Goal: Task Accomplishment & Management: Manage account settings

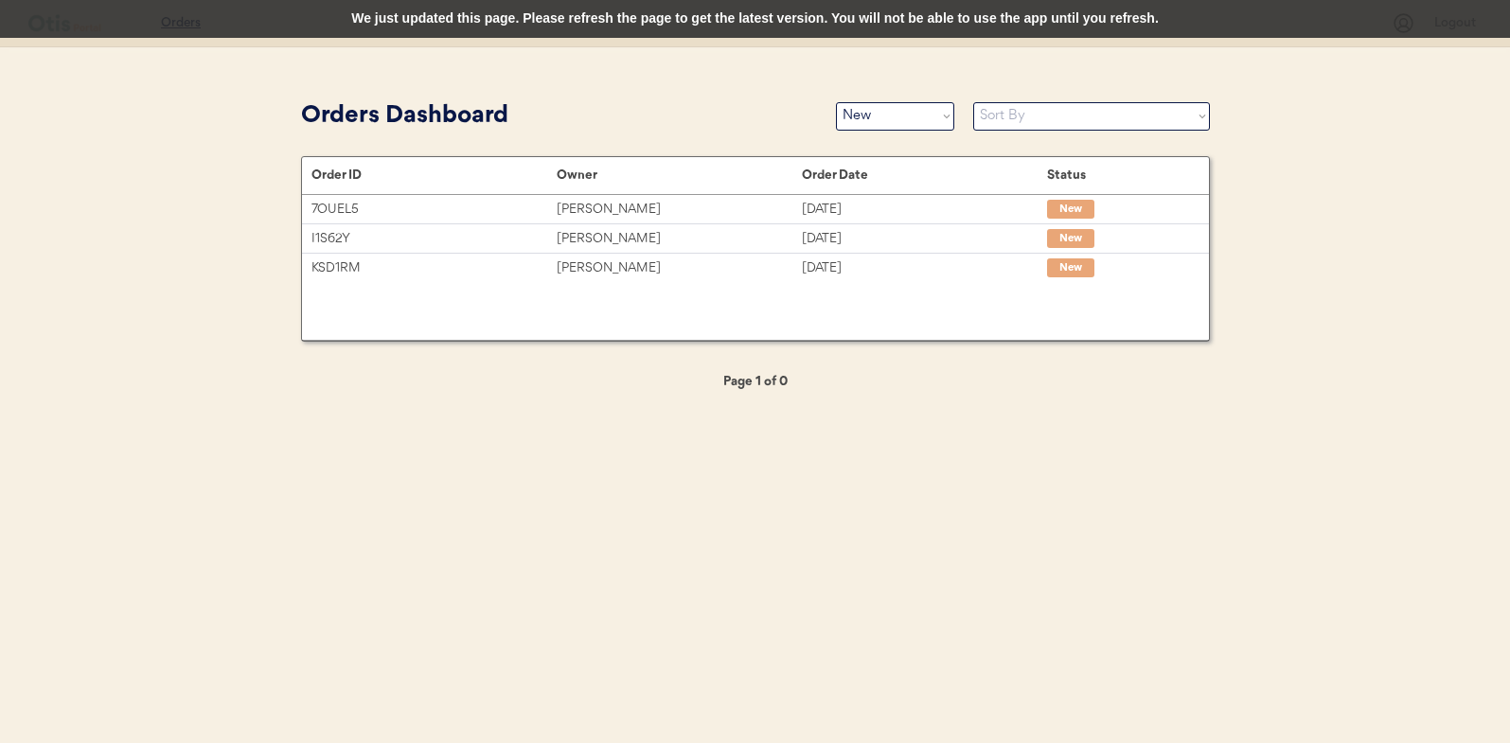
select select ""new""
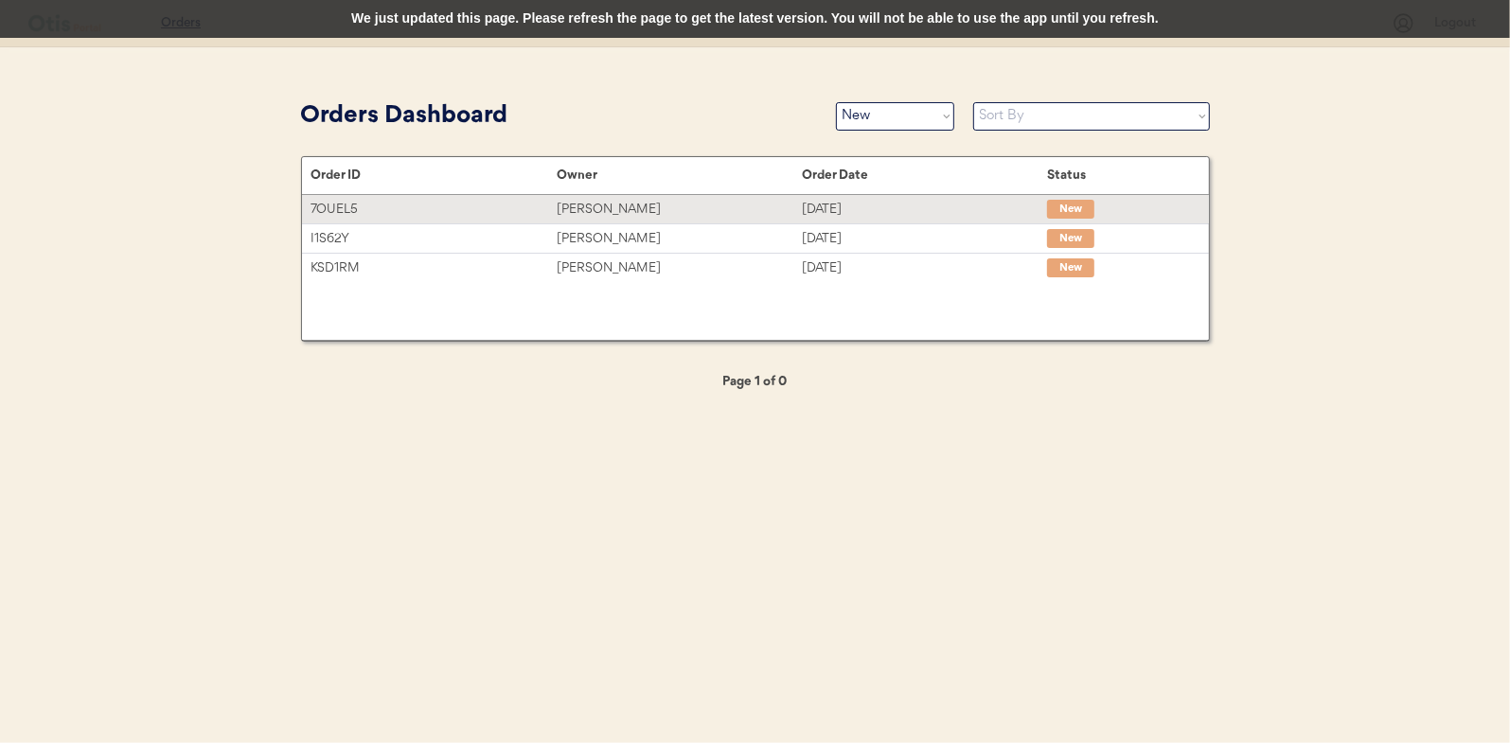
click at [661, 217] on div "Ginger Tansen" at bounding box center [679, 210] width 245 height 22
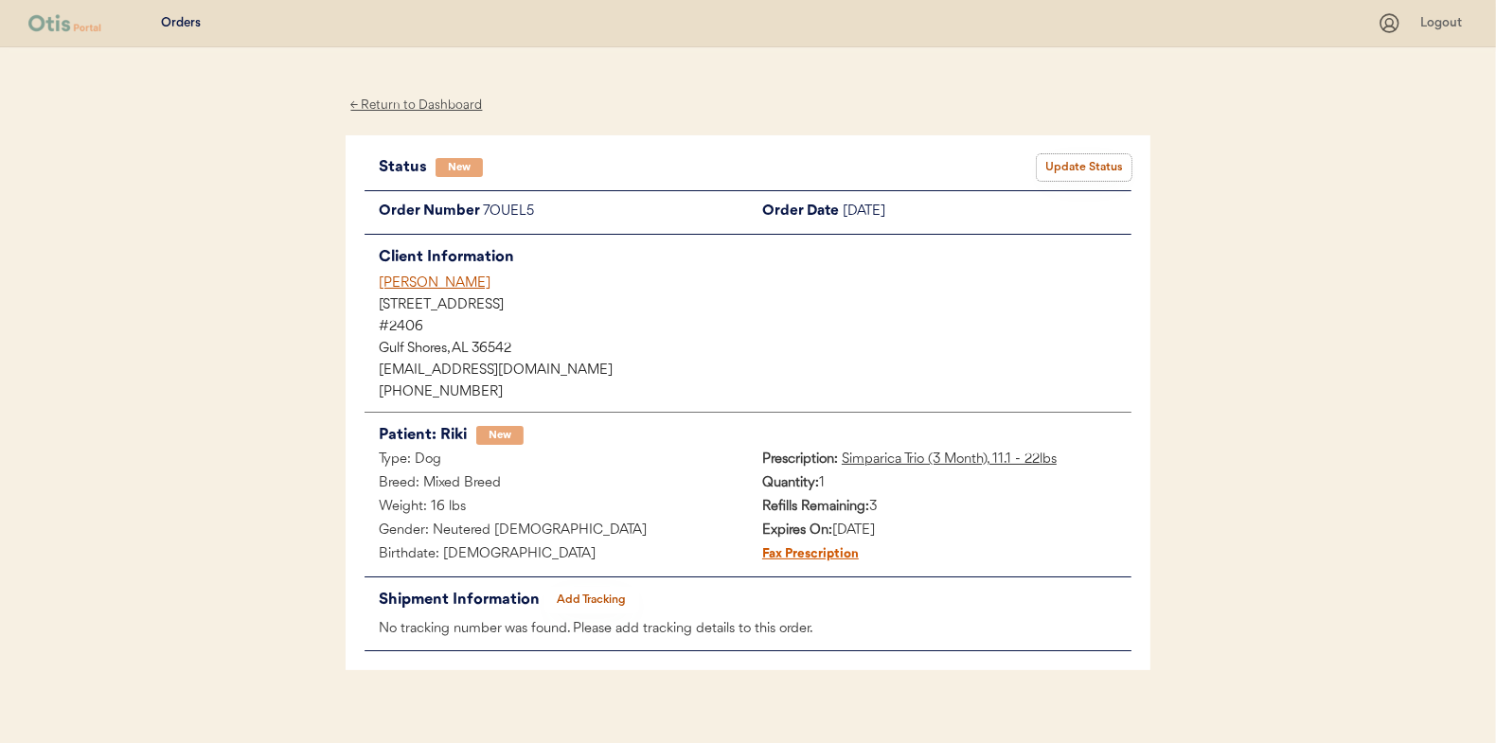
click at [1086, 179] on button "Update Status" at bounding box center [1084, 167] width 95 height 27
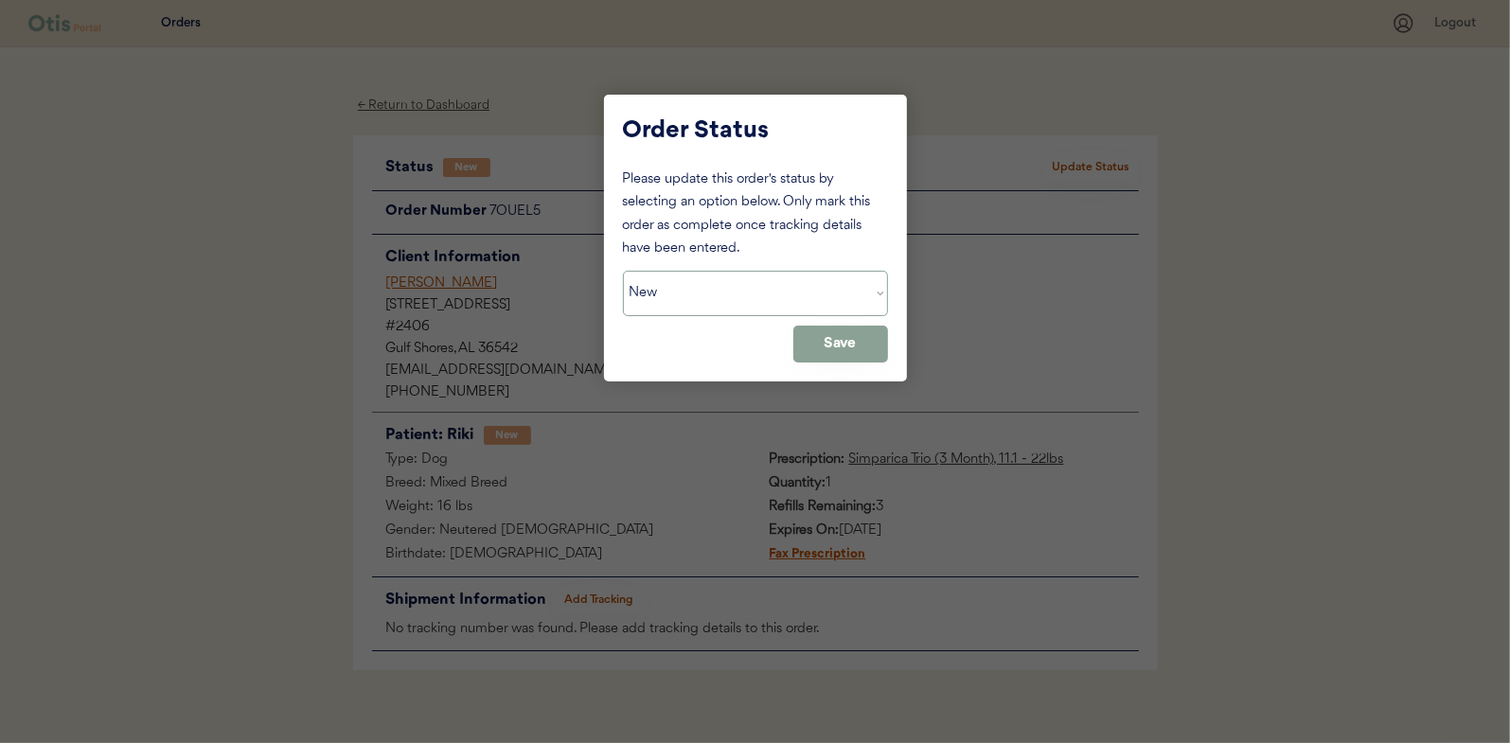
drag, startPoint x: 726, startPoint y: 293, endPoint x: 716, endPoint y: 312, distance: 22.4
click at [726, 293] on select "Status On Hold New In Progress Complete Pending HW Consent Canceled" at bounding box center [755, 293] width 265 height 45
select select ""in_progress""
click at [623, 271] on select "Status On Hold New In Progress Complete Pending HW Consent Canceled" at bounding box center [755, 293] width 265 height 45
click at [833, 343] on button "Save" at bounding box center [840, 344] width 95 height 37
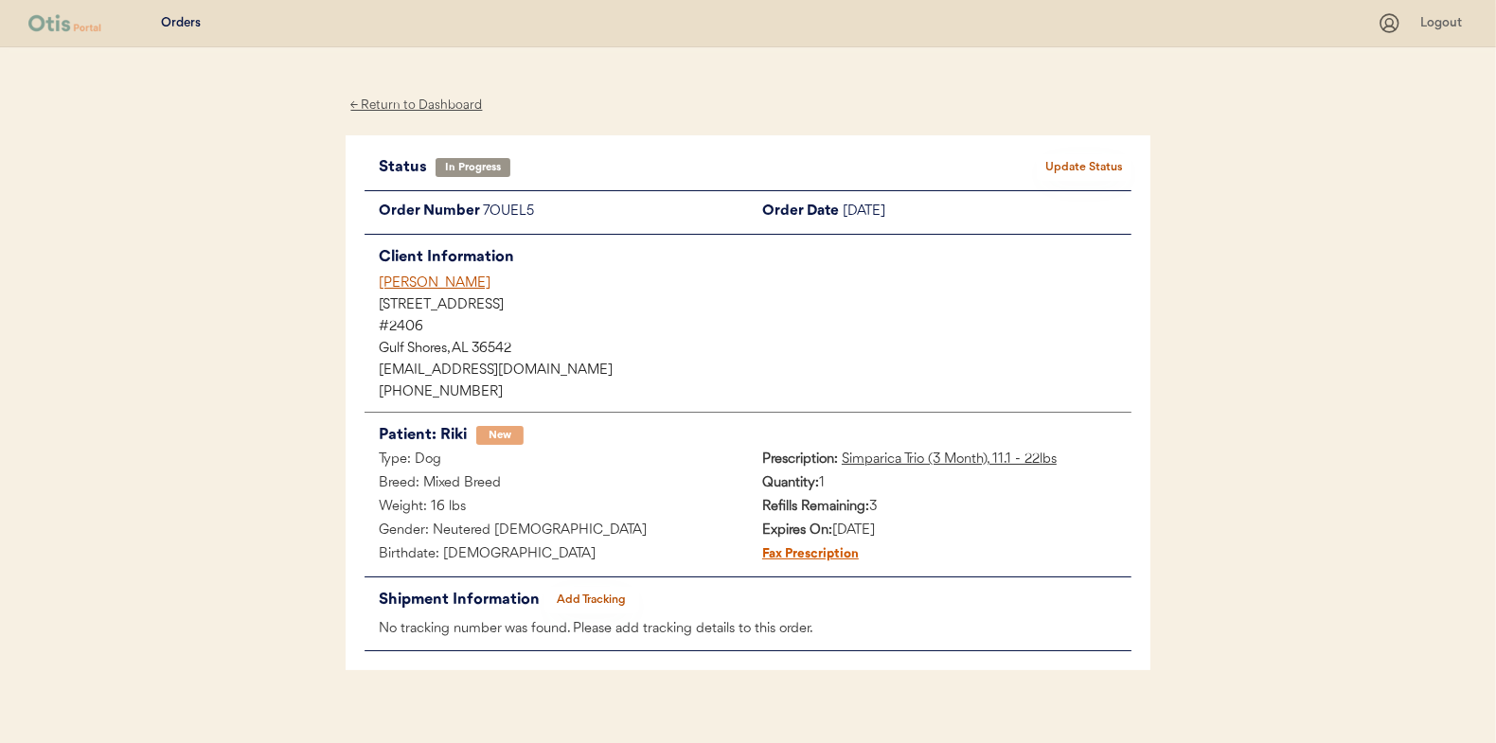
click at [428, 109] on div "← Return to Dashboard" at bounding box center [417, 106] width 142 height 22
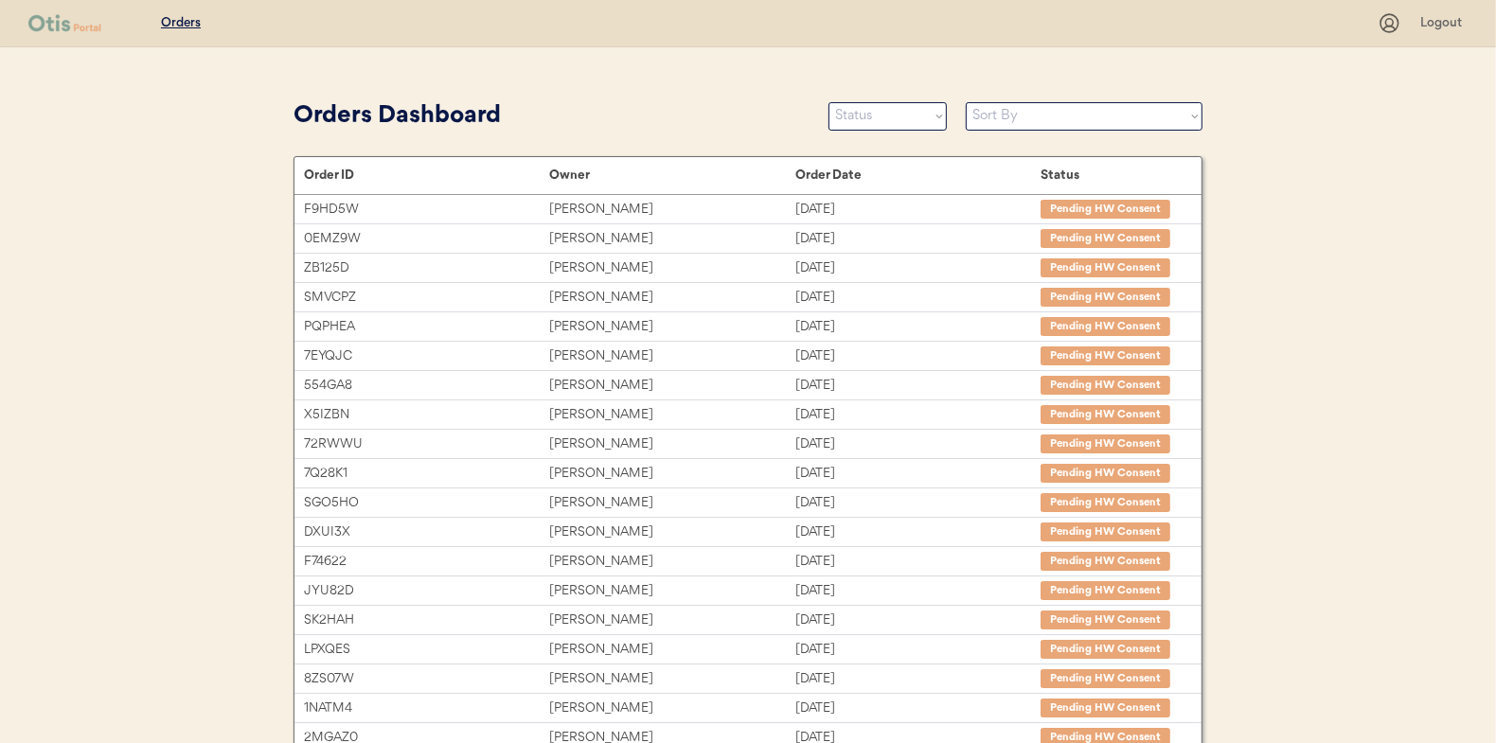
click at [881, 131] on div "Orders Dashboard Status On Hold New In Progress Complete Pending HW Consent Can…" at bounding box center [748, 116] width 909 height 43
click at [884, 115] on select "Status On Hold New In Progress Complete Pending HW Consent Canceled" at bounding box center [887, 116] width 118 height 28
select select ""new""
click at [828, 102] on select "Status On Hold New In Progress Complete Pending HW Consent Canceled" at bounding box center [887, 116] width 118 height 28
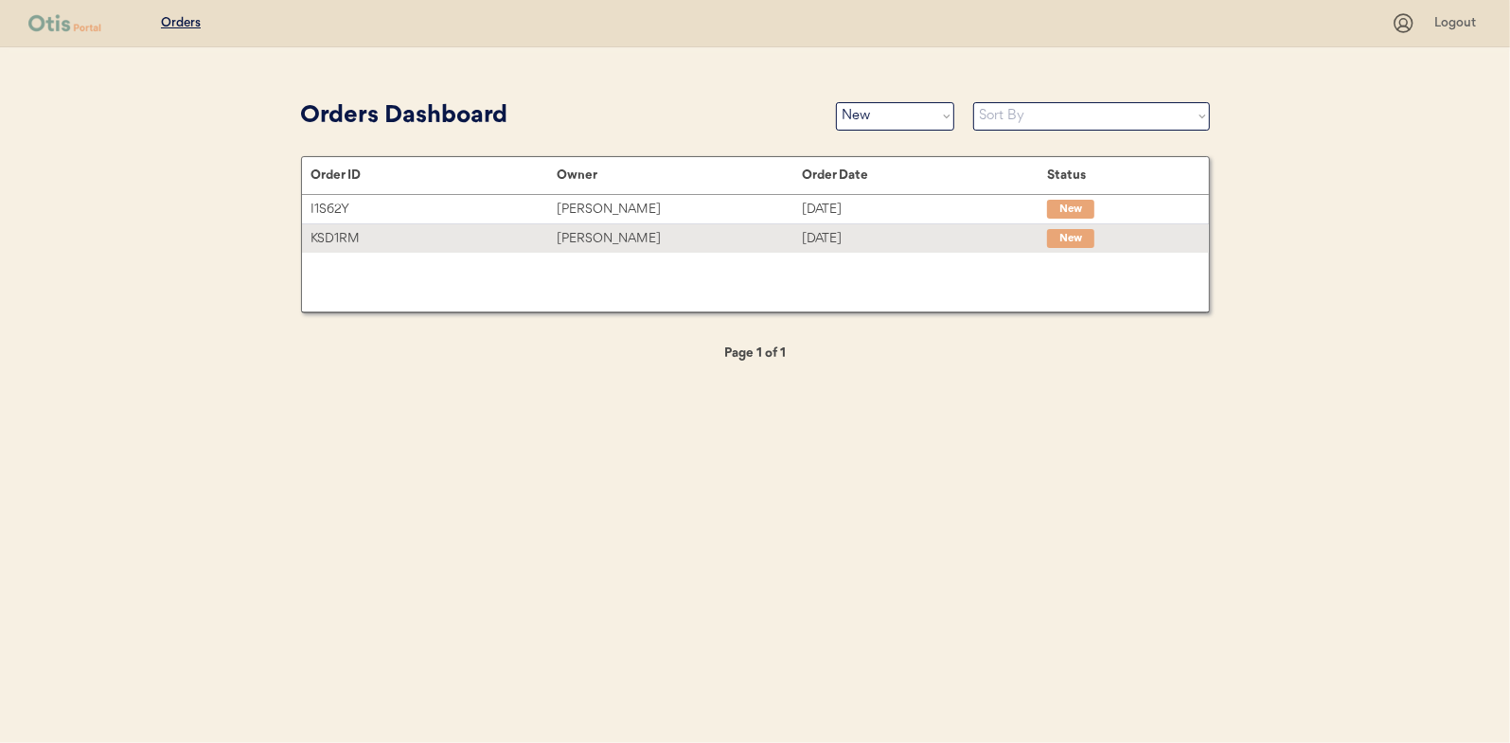
click at [576, 231] on div "Keely McBatra" at bounding box center [679, 239] width 245 height 22
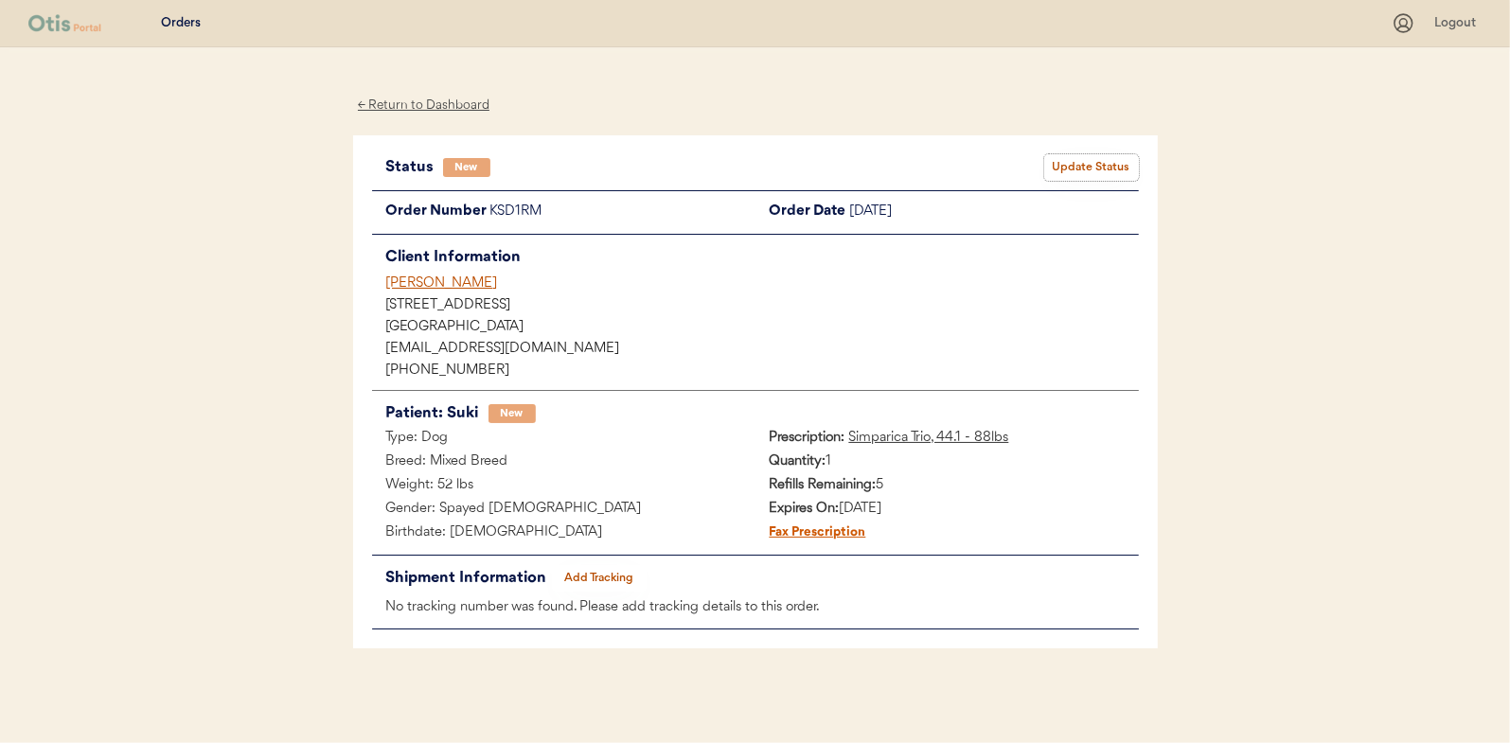
click at [1091, 160] on button "Update Status" at bounding box center [1091, 167] width 95 height 27
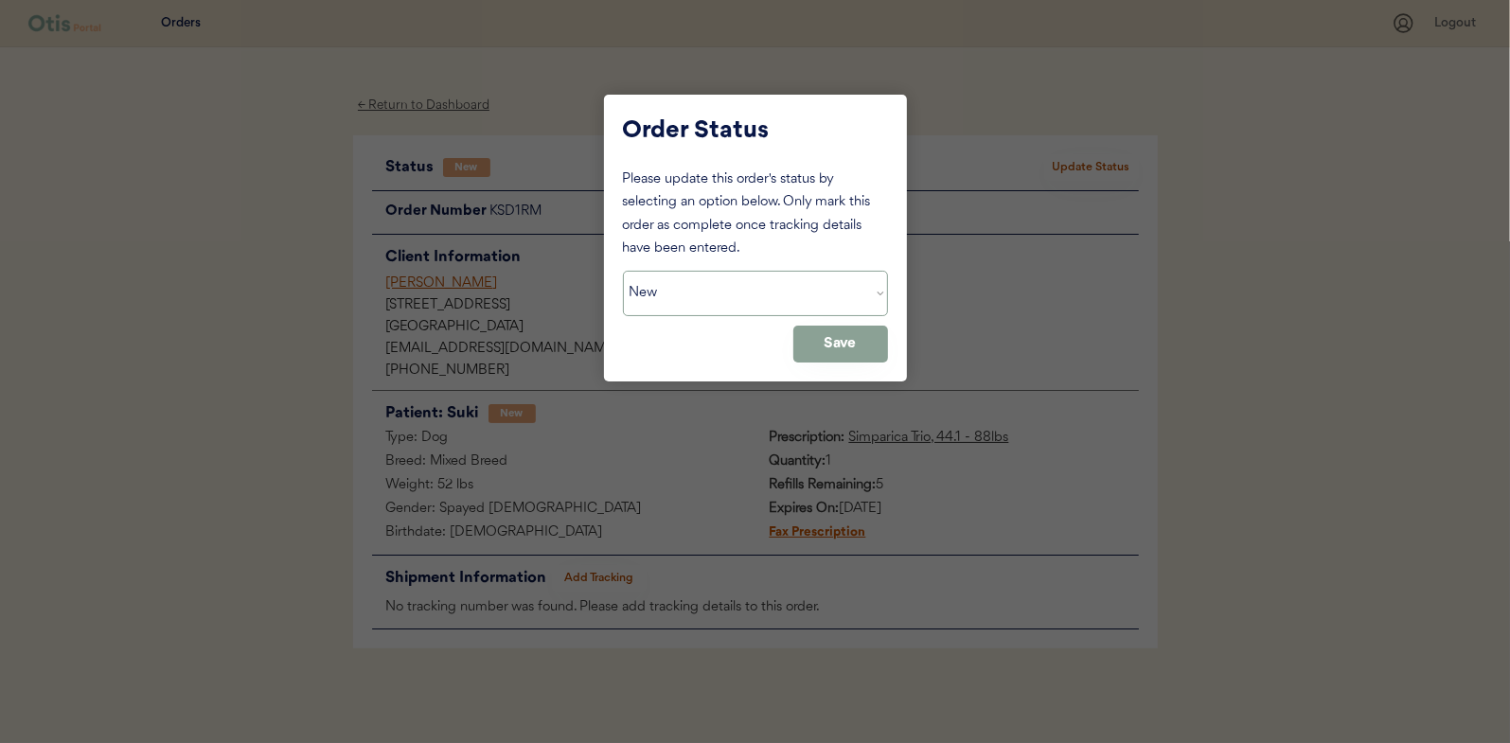
click at [747, 288] on select "Status On Hold New In Progress Complete Pending HW Consent Canceled" at bounding box center [755, 293] width 265 height 45
select select ""in_progress""
click at [623, 271] on select "Status On Hold New In Progress Complete Pending HW Consent Canceled" at bounding box center [755, 293] width 265 height 45
click at [877, 339] on button "Save" at bounding box center [840, 344] width 95 height 37
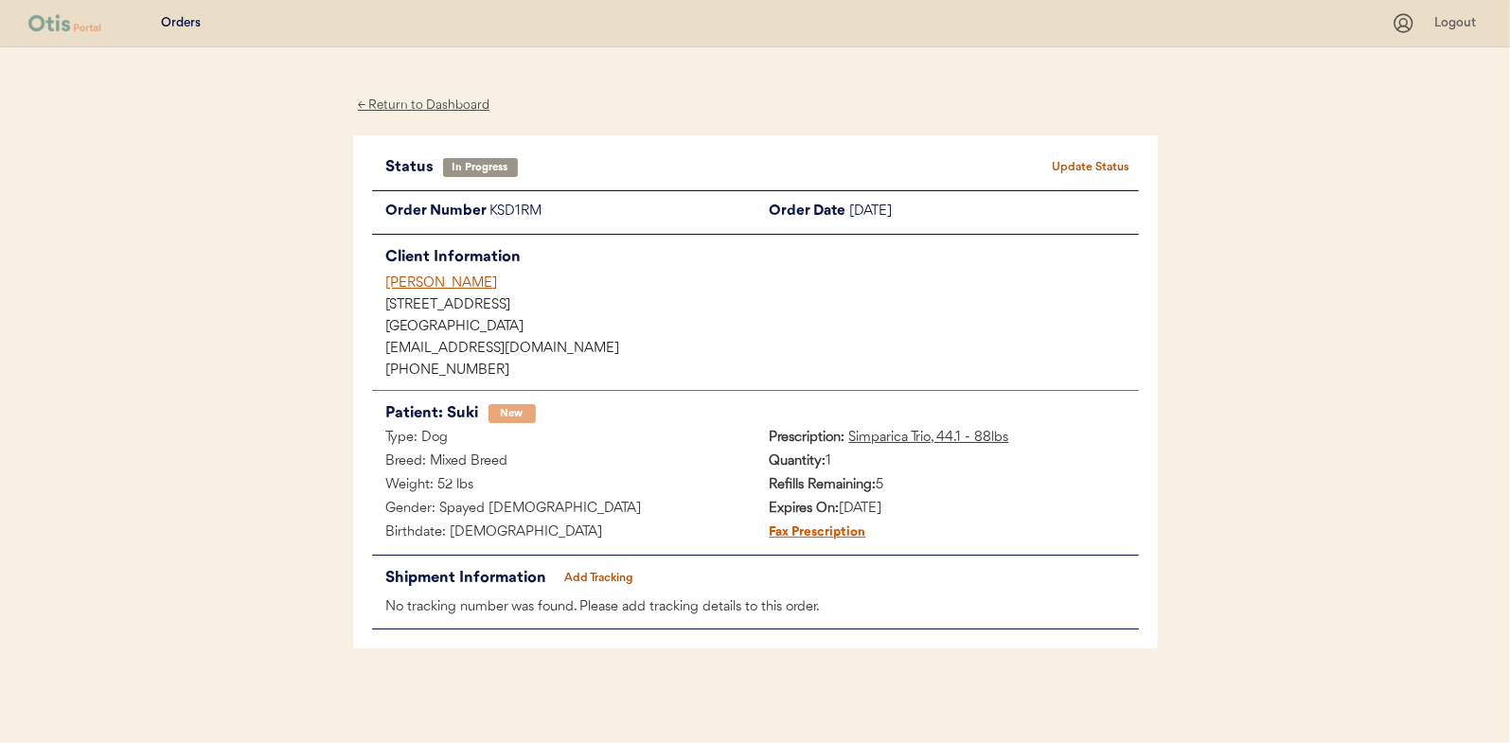
click at [476, 98] on div "← Return to Dashboard" at bounding box center [424, 106] width 142 height 22
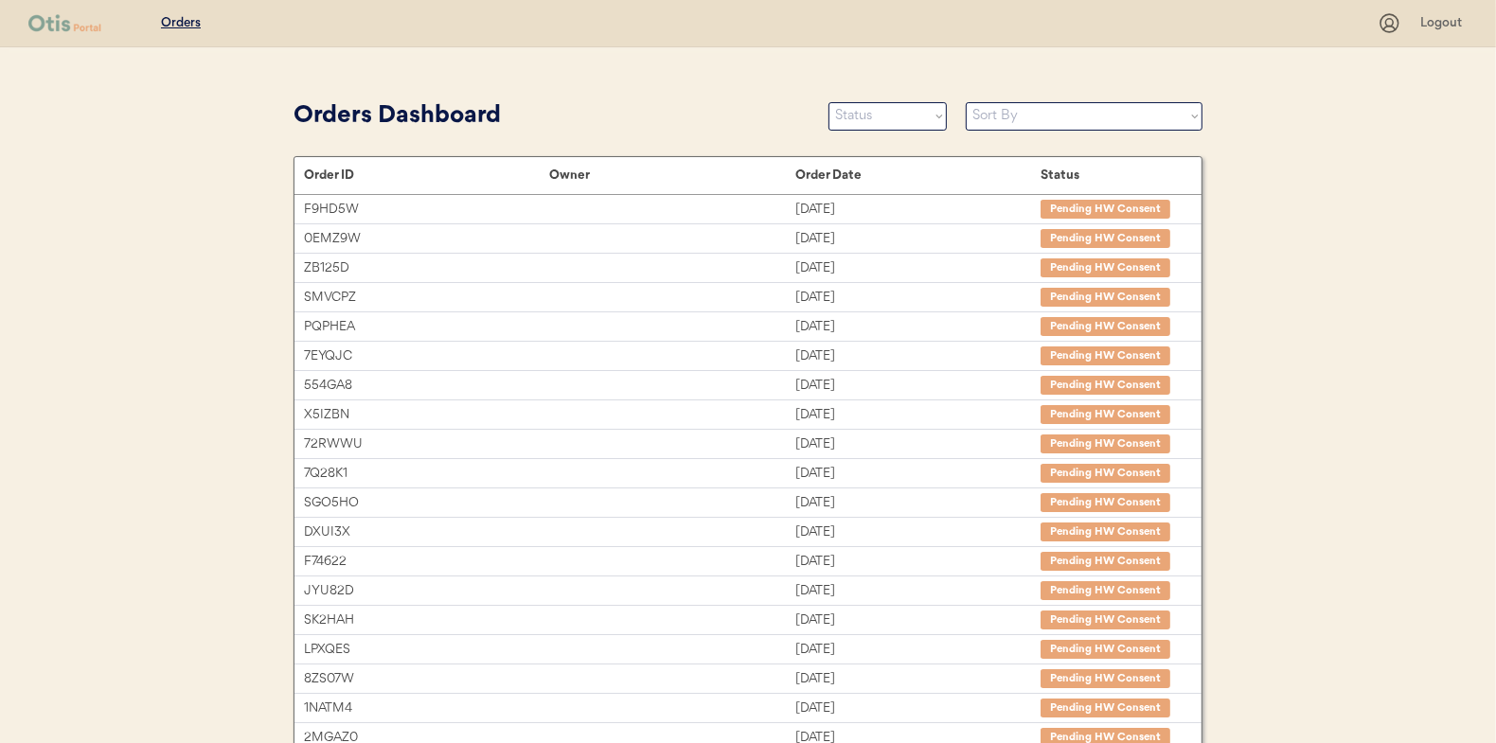
click at [949, 126] on div "Orders Dashboard Status On Hold New In Progress Complete Pending HW Consent Can…" at bounding box center [748, 116] width 909 height 43
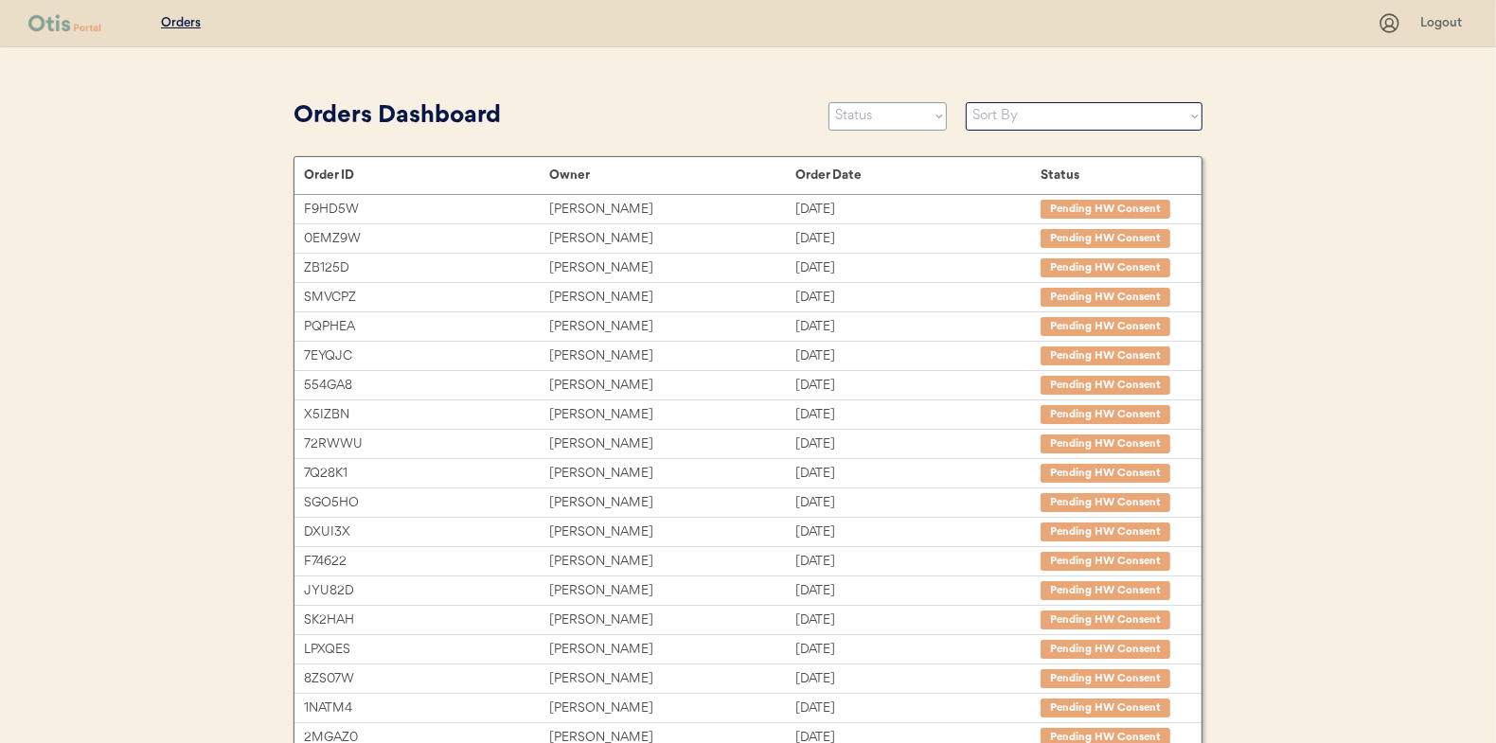
drag, startPoint x: 916, startPoint y: 120, endPoint x: 913, endPoint y: 130, distance: 9.9
click at [916, 120] on select "Status On Hold New In Progress Complete Pending HW Consent Canceled" at bounding box center [887, 116] width 118 height 28
click at [828, 102] on select "Status On Hold New In Progress Complete Pending HW Consent Canceled" at bounding box center [887, 116] width 118 height 28
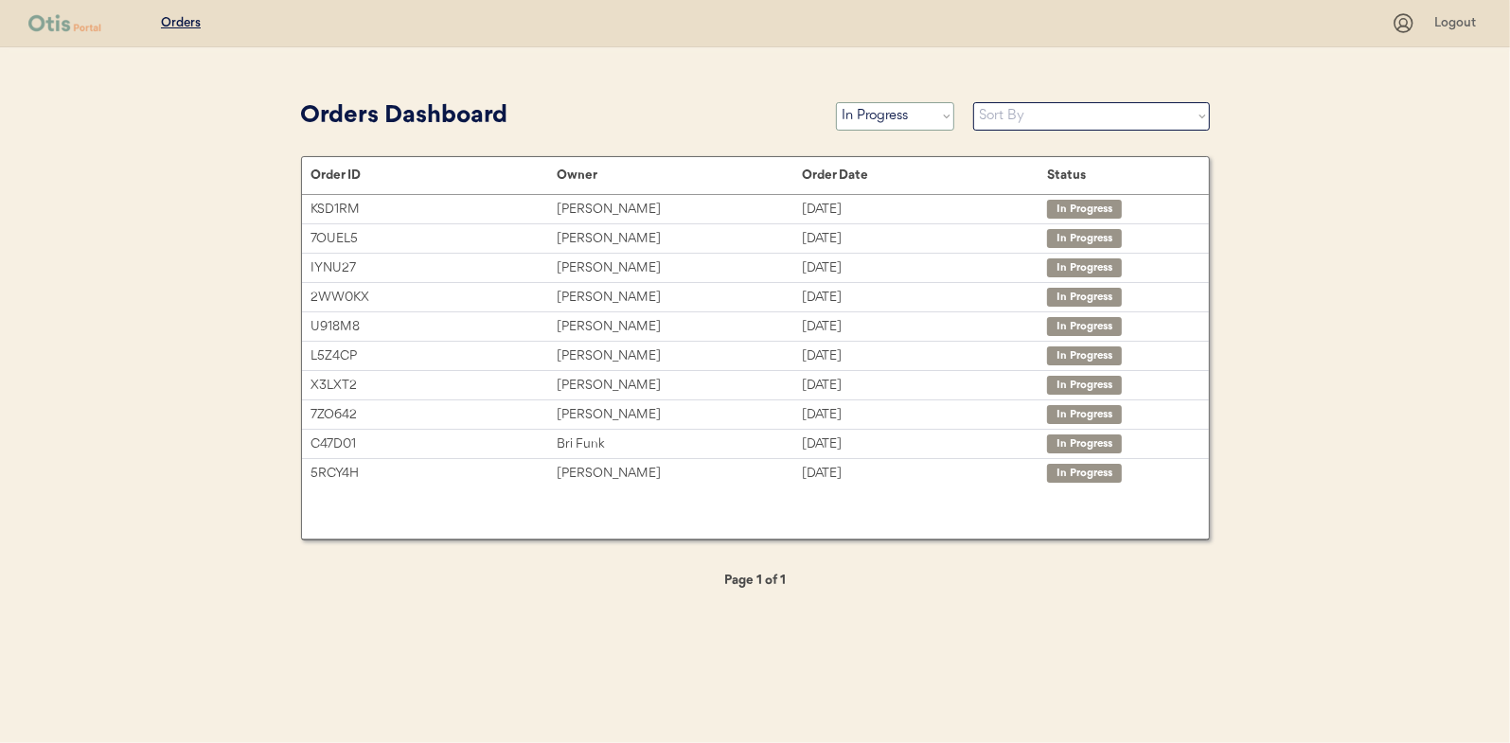
click at [878, 119] on select "Status On Hold New In Progress Complete Pending HW Consent Canceled" at bounding box center [895, 116] width 118 height 28
select select ""new""
click at [836, 102] on select "Status On Hold New In Progress Complete Pending HW Consent Canceled" at bounding box center [895, 116] width 118 height 28
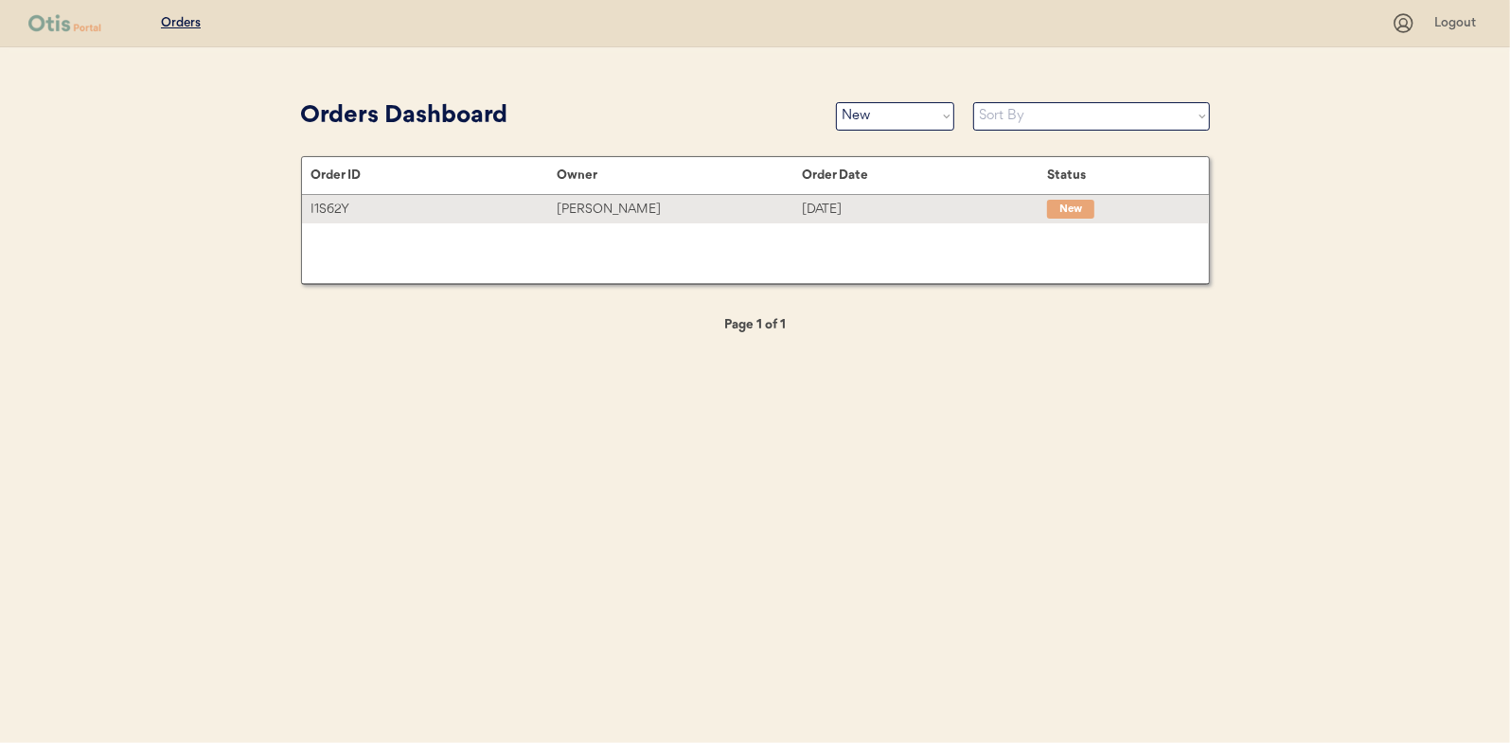
click at [355, 204] on div "I1S62Y" at bounding box center [434, 210] width 245 height 22
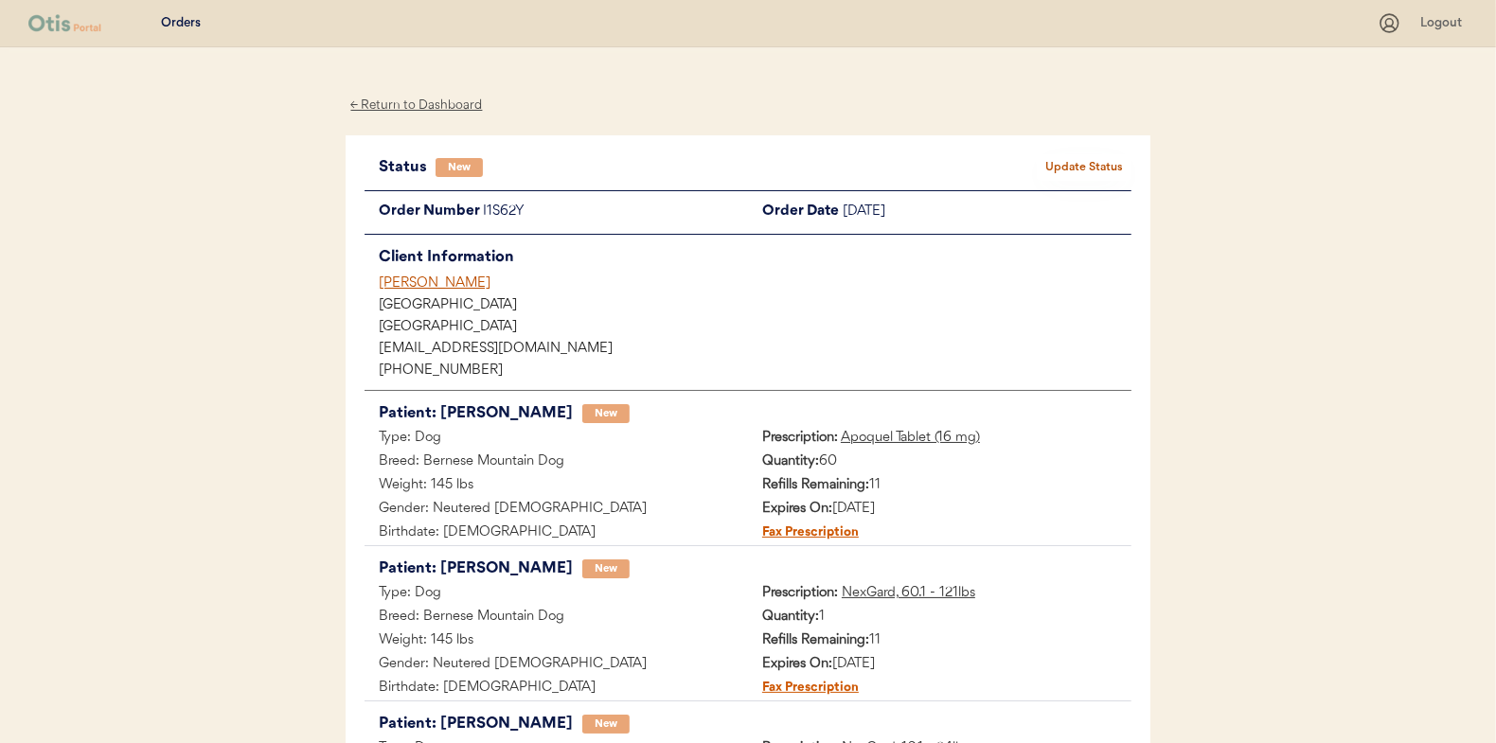
click at [1077, 148] on div "Status New Update Status Order Number I1S62Y Order Date [DATE] Client Informati…" at bounding box center [748, 547] width 805 height 825
click at [1072, 159] on button "Update Status" at bounding box center [1084, 167] width 95 height 27
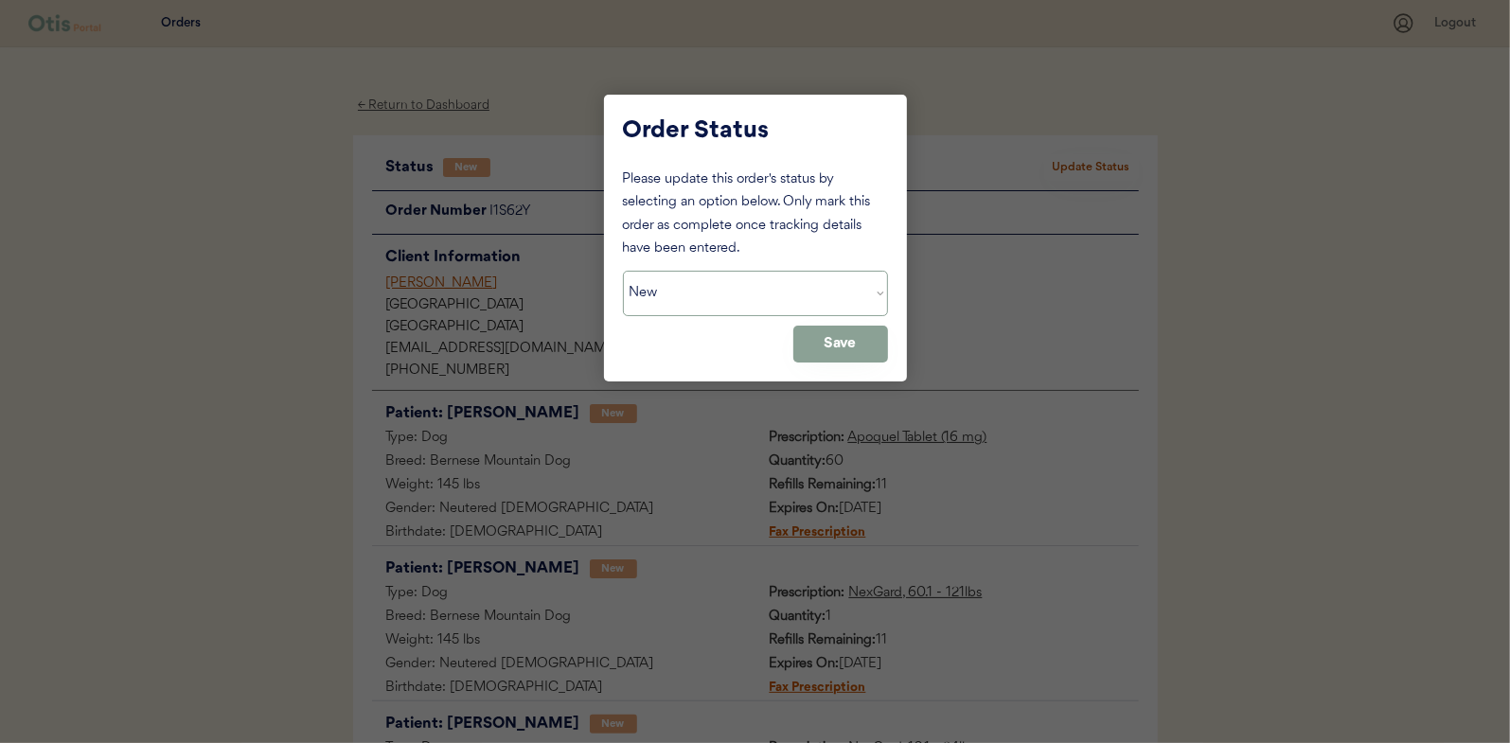
click at [730, 296] on select "Status On Hold New In Progress Complete Pending HW Consent Canceled" at bounding box center [755, 293] width 265 height 45
select select ""in_progress""
click at [623, 271] on select "Status On Hold New In Progress Complete Pending HW Consent Canceled" at bounding box center [755, 293] width 265 height 45
click at [861, 344] on button "Save" at bounding box center [840, 344] width 95 height 37
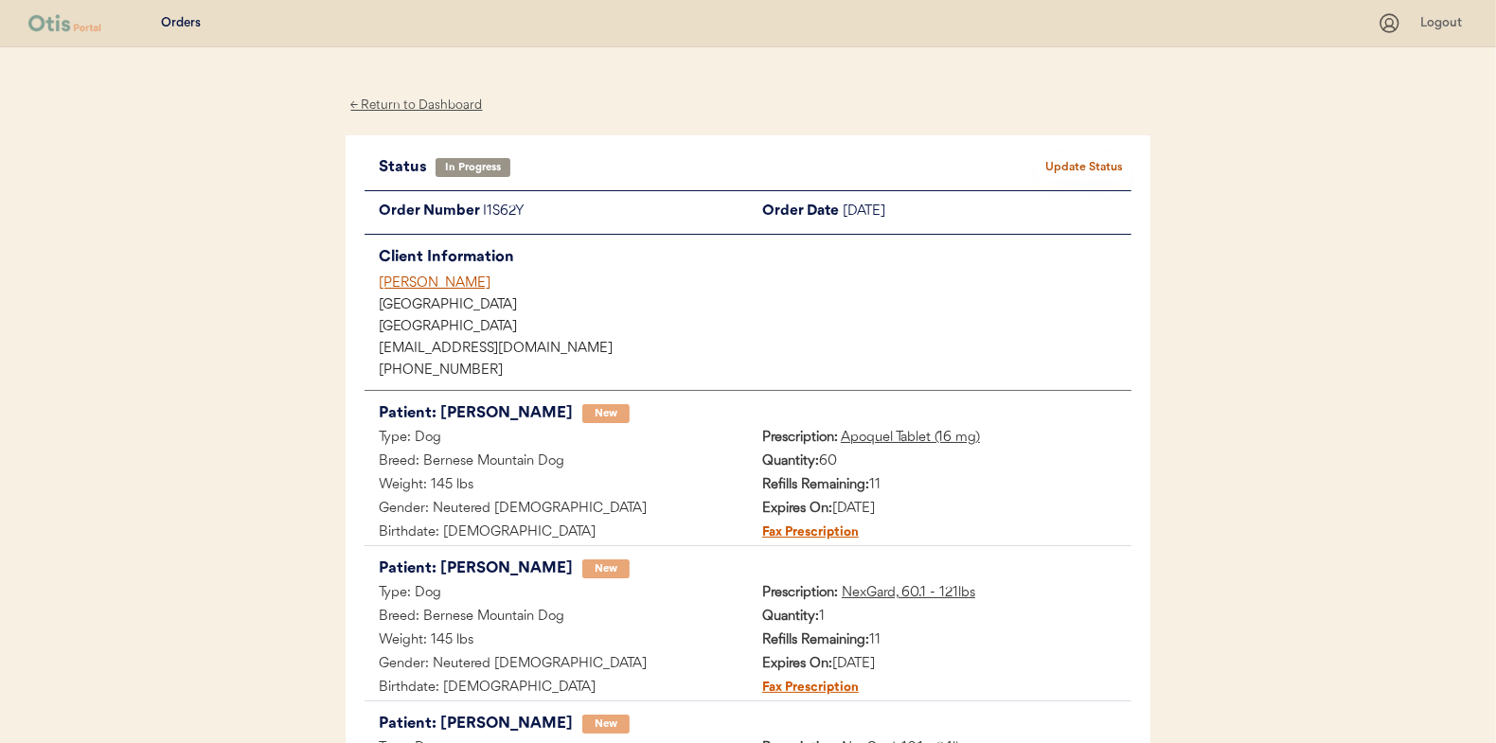
click at [419, 107] on div "← Return to Dashboard" at bounding box center [417, 106] width 142 height 22
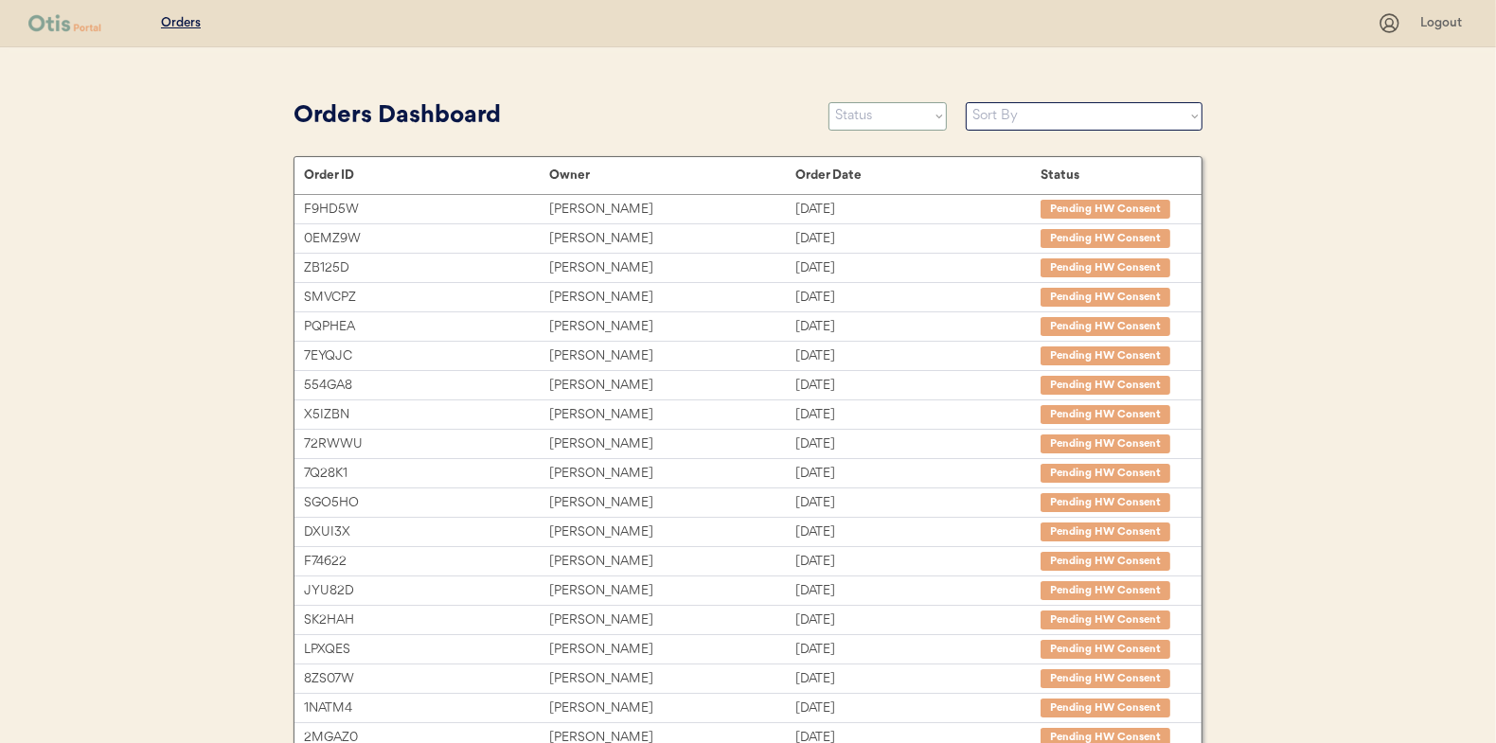
click at [881, 121] on select "Status On Hold New In Progress Complete Pending HW Consent Canceled" at bounding box center [887, 116] width 118 height 28
select select ""in_progress""
click at [828, 102] on select "Status On Hold New In Progress Complete Pending HW Consent Canceled" at bounding box center [887, 116] width 118 height 28
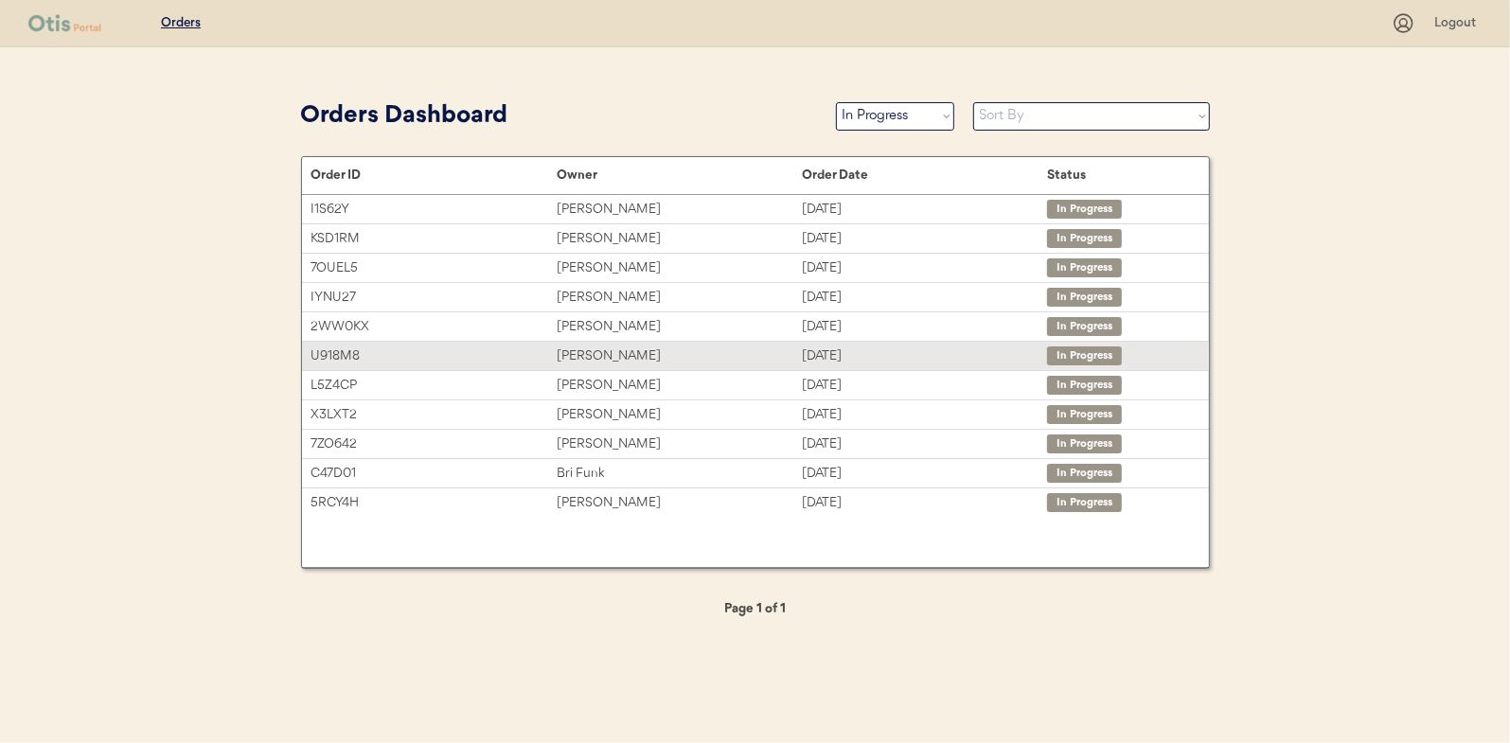
click at [579, 356] on div "Stephanie Frazer" at bounding box center [679, 357] width 245 height 22
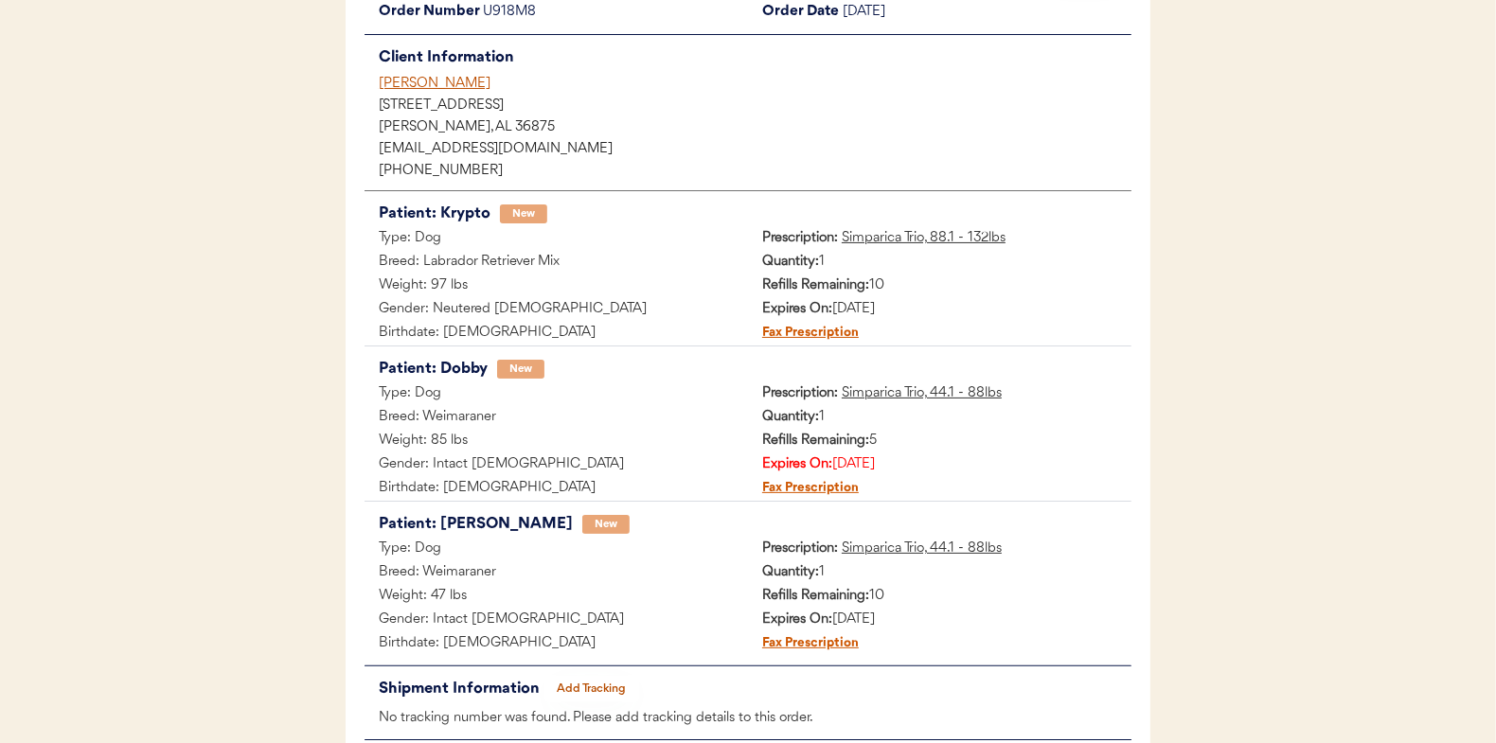
scroll to position [311, 0]
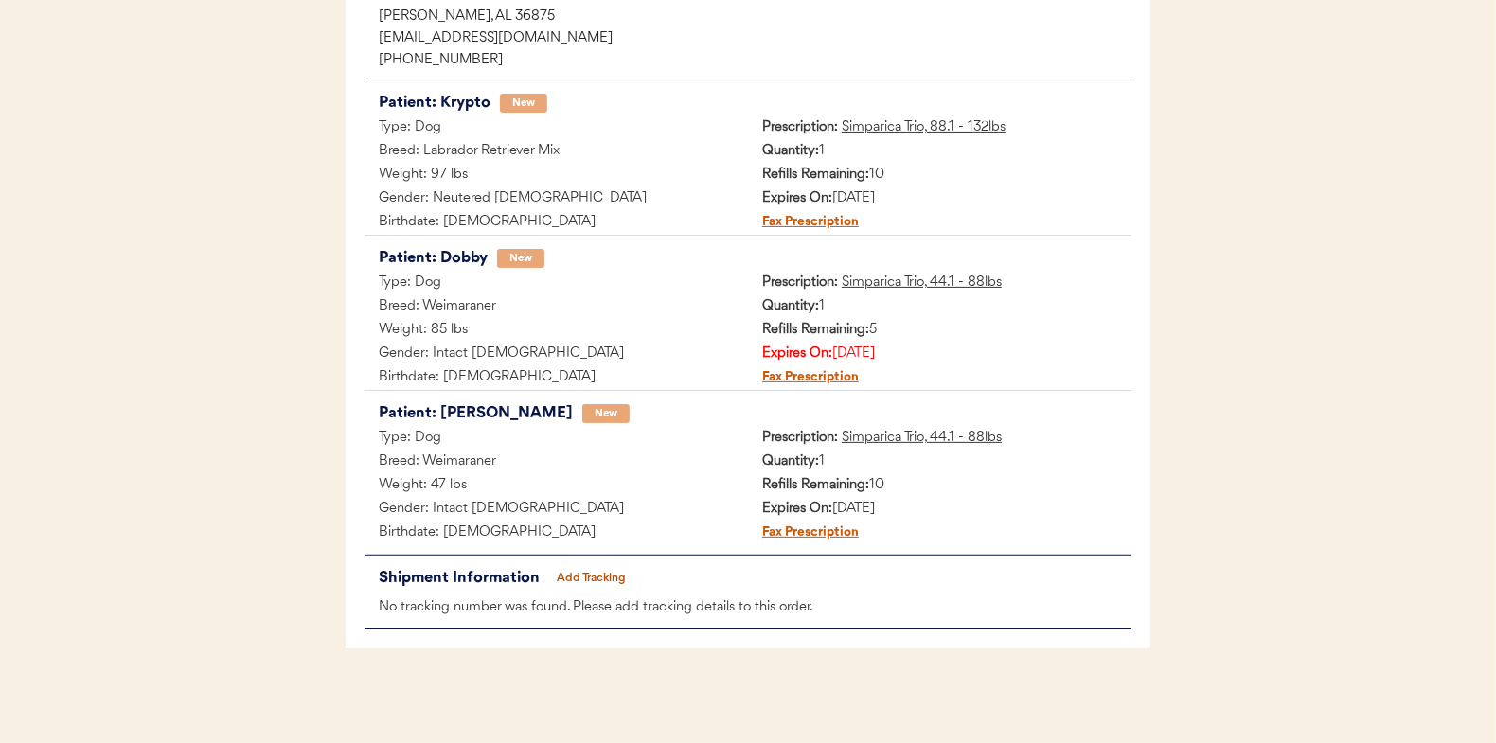
click at [568, 567] on button "Add Tracking" at bounding box center [591, 578] width 95 height 27
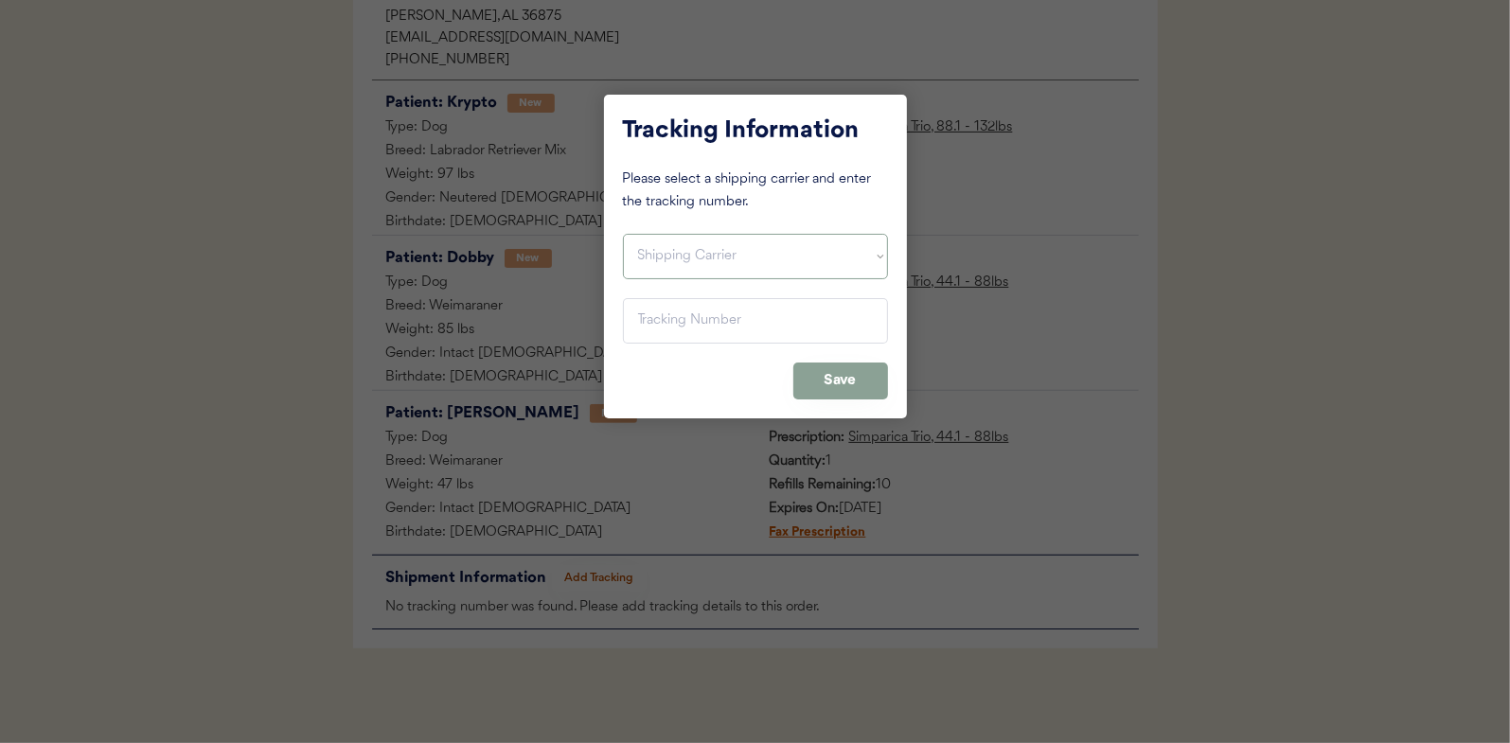
click at [699, 258] on select "Shipping Carrier FedEx FedEx Ground Economy UPS USPS" at bounding box center [755, 256] width 265 height 45
select select ""usps""
click at [623, 234] on select "Shipping Carrier FedEx FedEx Ground Economy UPS USPS" at bounding box center [755, 256] width 265 height 45
click at [715, 322] on input "input" at bounding box center [755, 320] width 265 height 45
paste input "9400150105799032110638"
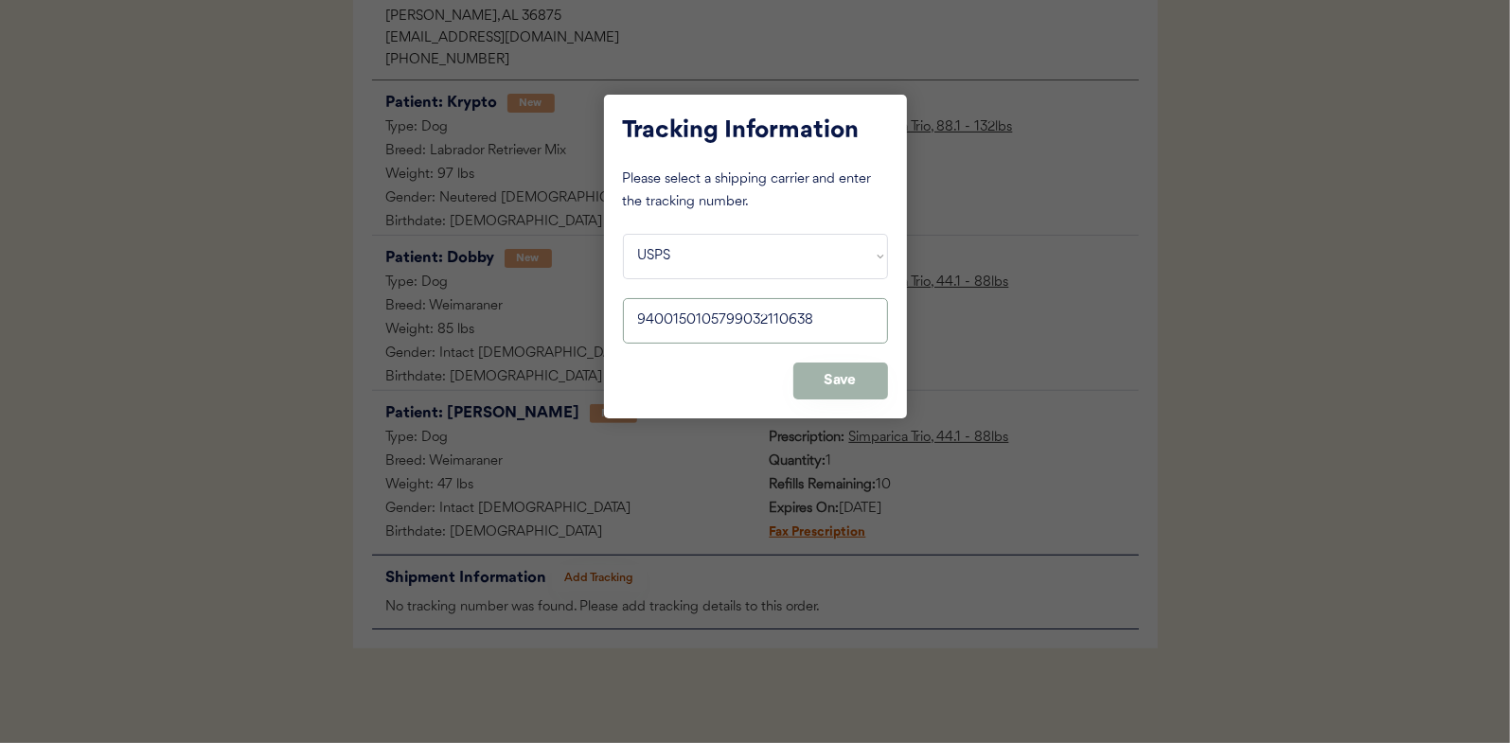
type input "9400150105799032110638"
click at [839, 370] on button "Save" at bounding box center [840, 381] width 95 height 37
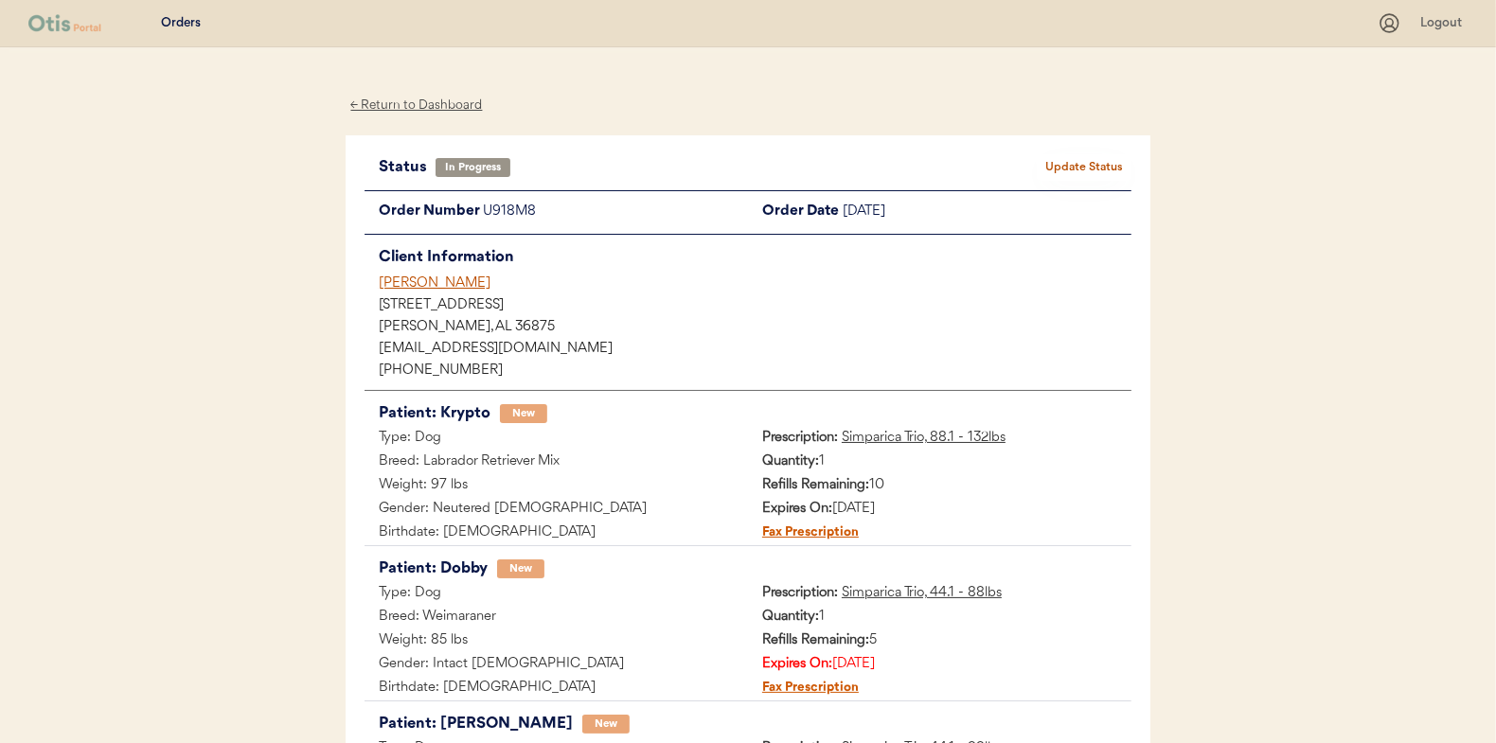
scroll to position [0, 0]
click at [1069, 169] on button "Update Status" at bounding box center [1084, 167] width 95 height 27
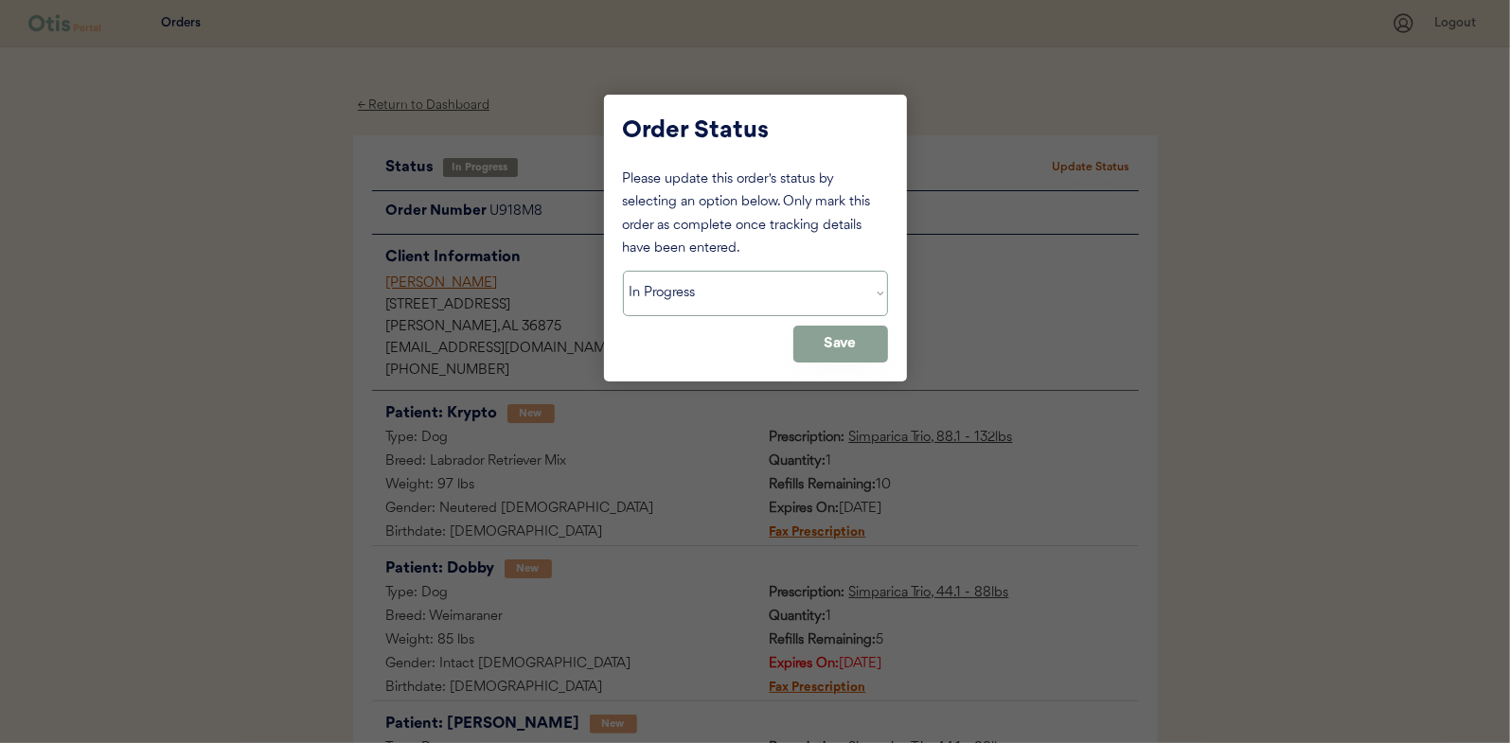
click at [816, 306] on select "Status On Hold New In Progress Complete Pending HW Consent Canceled" at bounding box center [755, 293] width 265 height 45
select select ""complete""
click at [623, 271] on select "Status On Hold New In Progress Complete Pending HW Consent Canceled" at bounding box center [755, 293] width 265 height 45
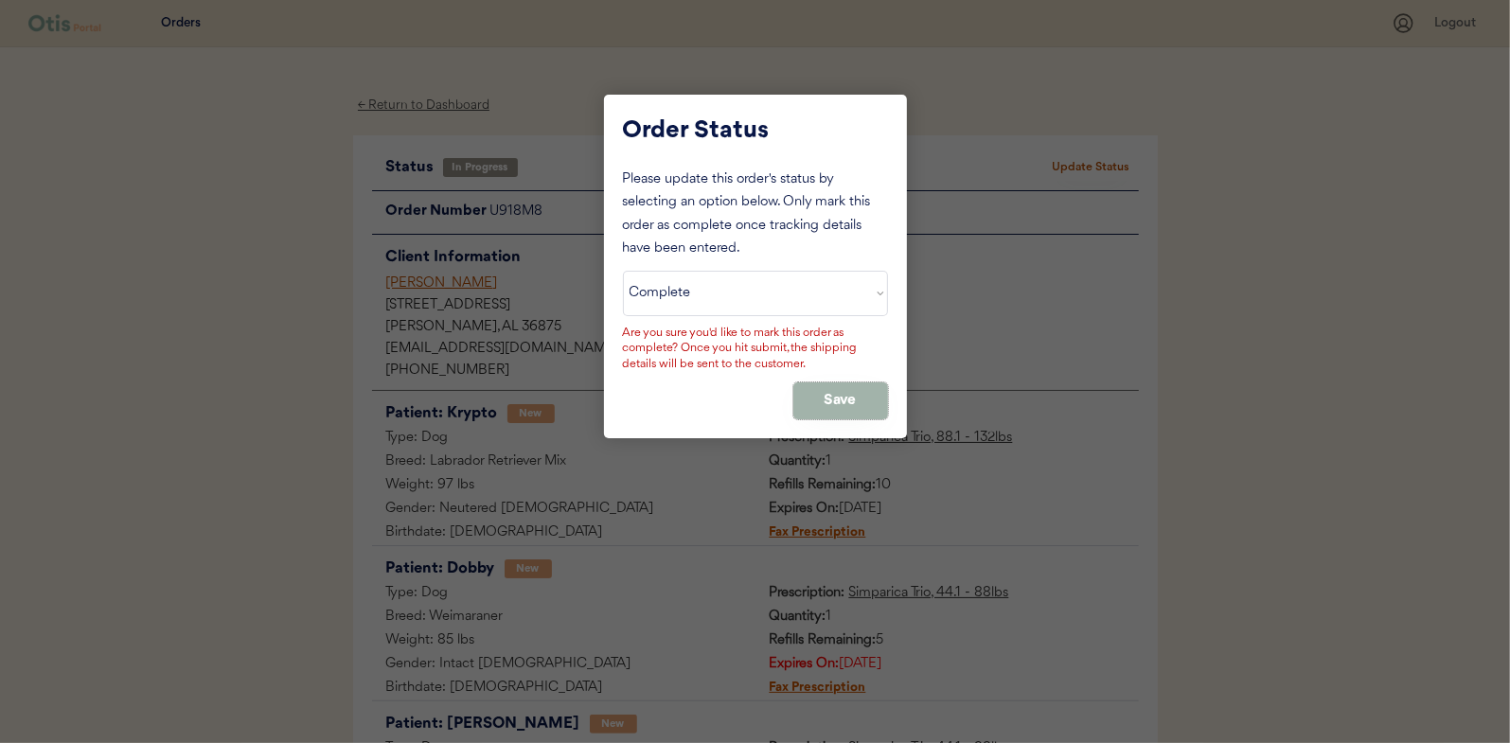
click at [831, 390] on button "Save" at bounding box center [840, 401] width 95 height 37
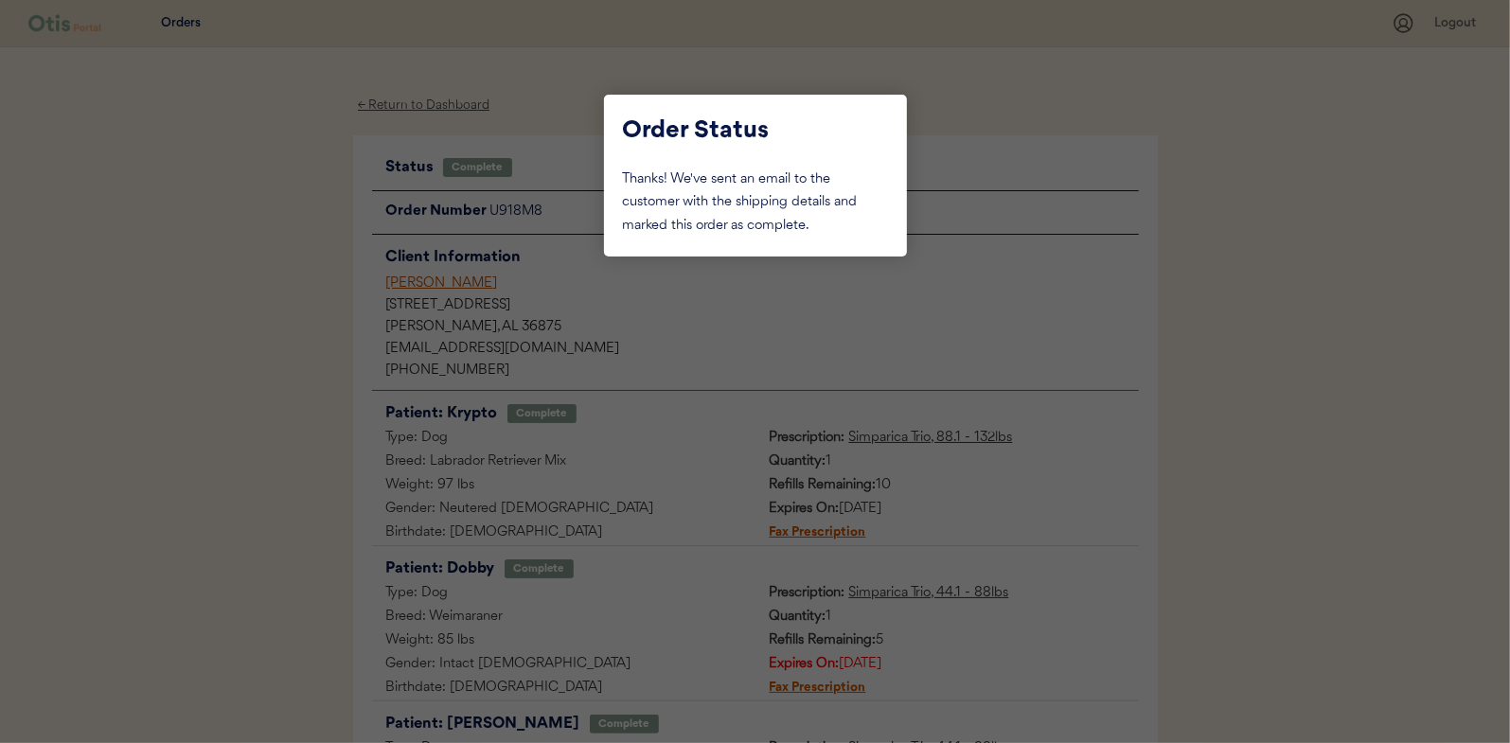
click at [355, 313] on div at bounding box center [755, 371] width 1510 height 743
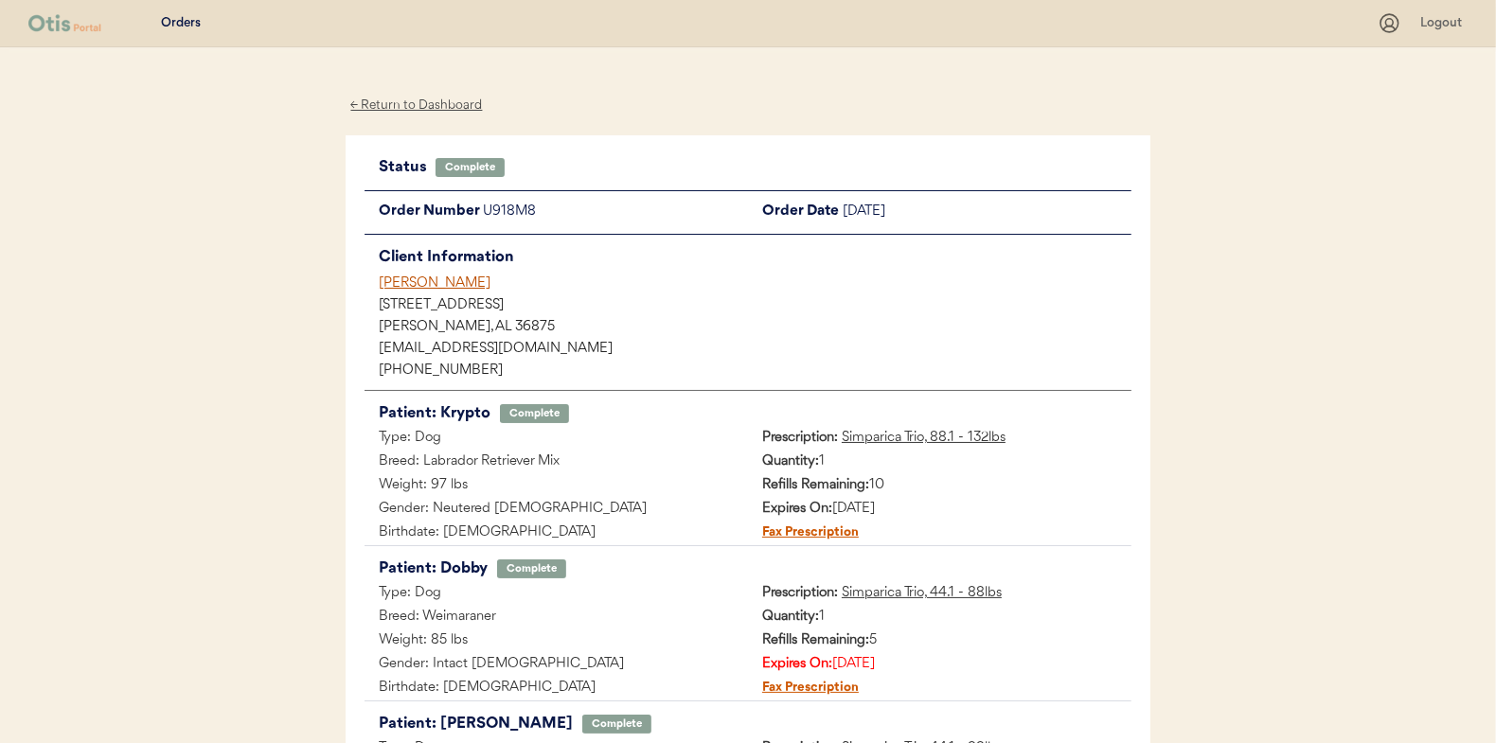
click at [439, 104] on div "← Return to Dashboard" at bounding box center [417, 106] width 142 height 22
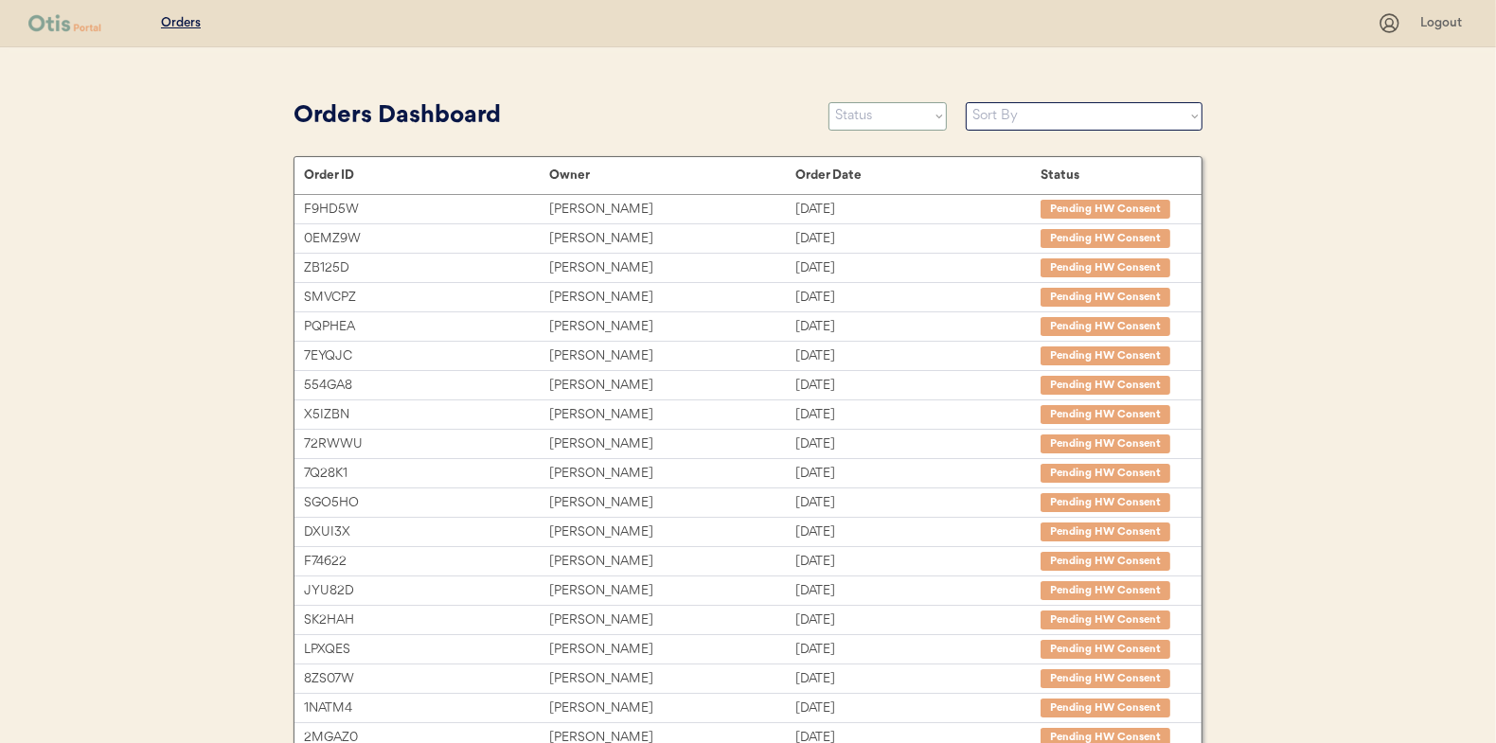
click at [835, 116] on select "Status On Hold New In Progress Complete Pending HW Consent Canceled" at bounding box center [887, 116] width 118 height 28
select select ""in_progress""
click at [828, 102] on select "Status On Hold New In Progress Complete Pending HW Consent Canceled" at bounding box center [887, 116] width 118 height 28
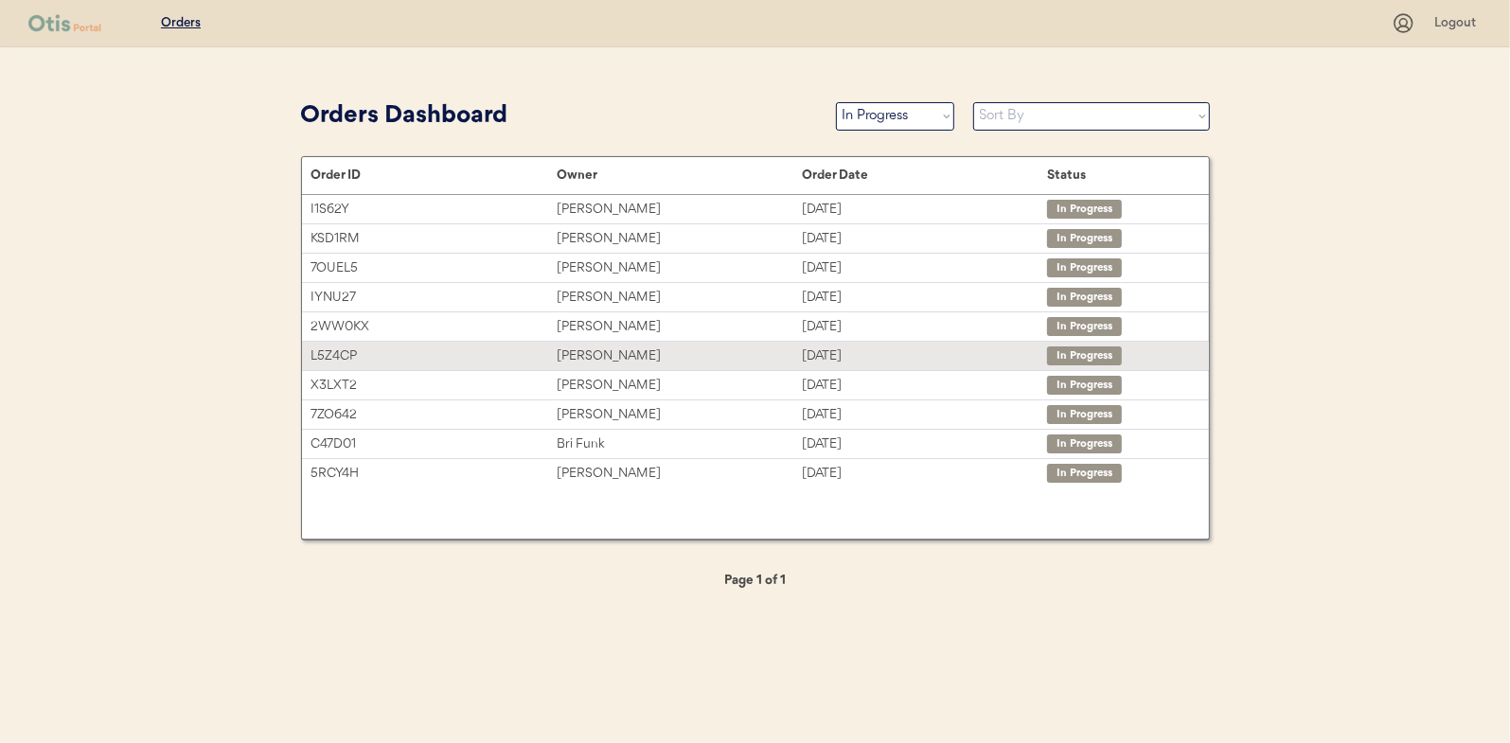
click at [696, 364] on div "[PERSON_NAME]" at bounding box center [679, 357] width 245 height 22
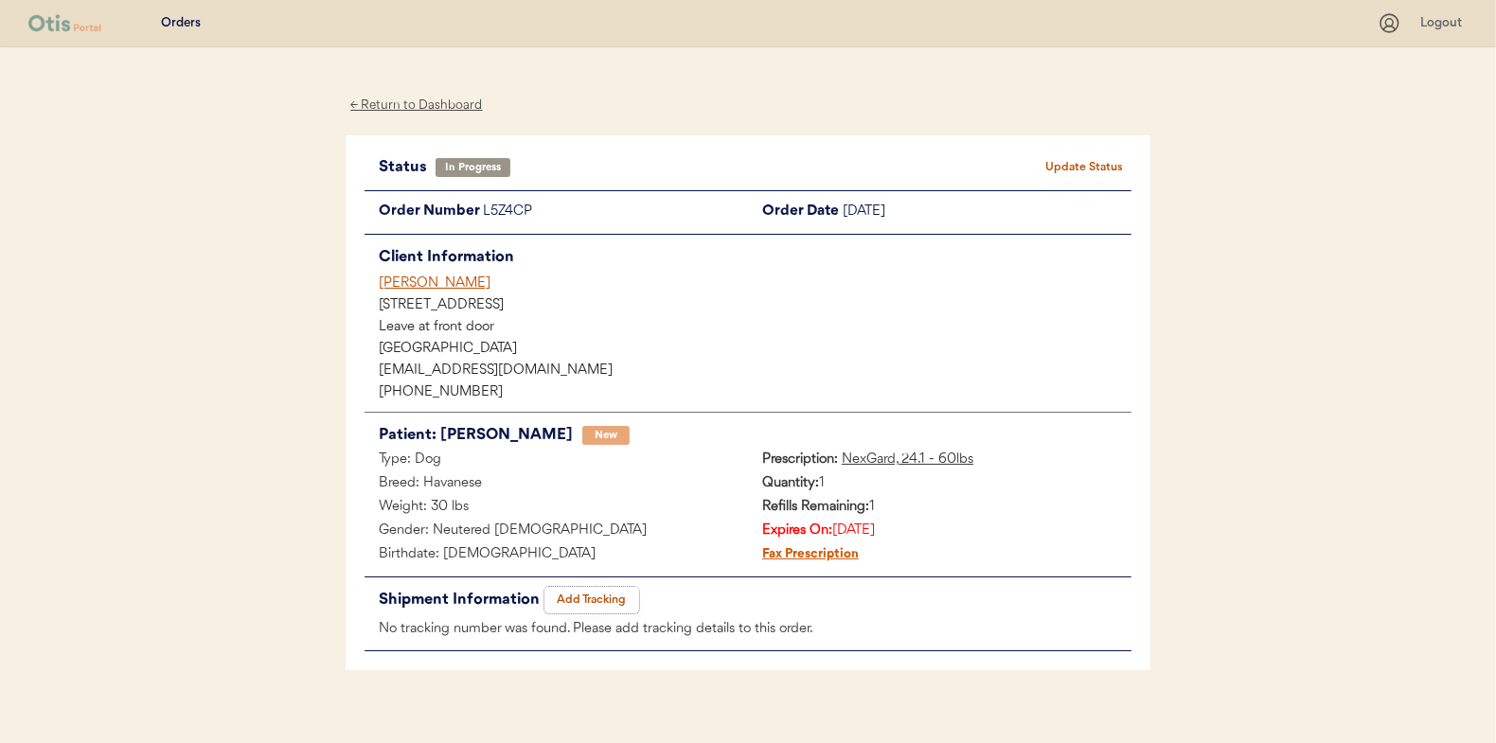
click at [598, 599] on button "Add Tracking" at bounding box center [591, 600] width 95 height 27
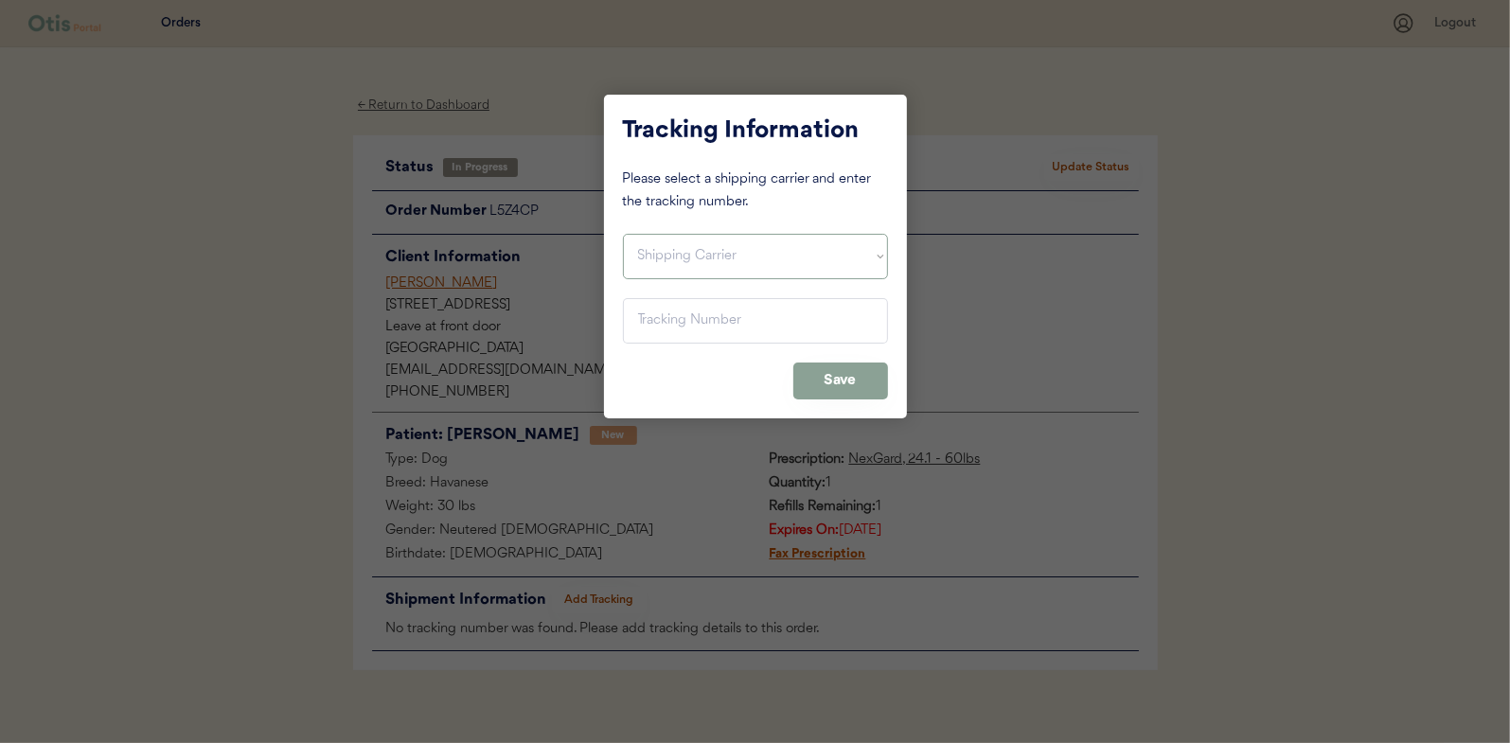
click at [699, 244] on select "Shipping Carrier FedEx FedEx Ground Economy UPS USPS" at bounding box center [755, 256] width 265 height 45
select select ""usps""
click at [623, 234] on select "Shipping Carrier FedEx FedEx Ground Economy UPS USPS" at bounding box center [755, 256] width 265 height 45
click at [689, 322] on input "input" at bounding box center [755, 320] width 265 height 45
paste input "9400150105497032318060"
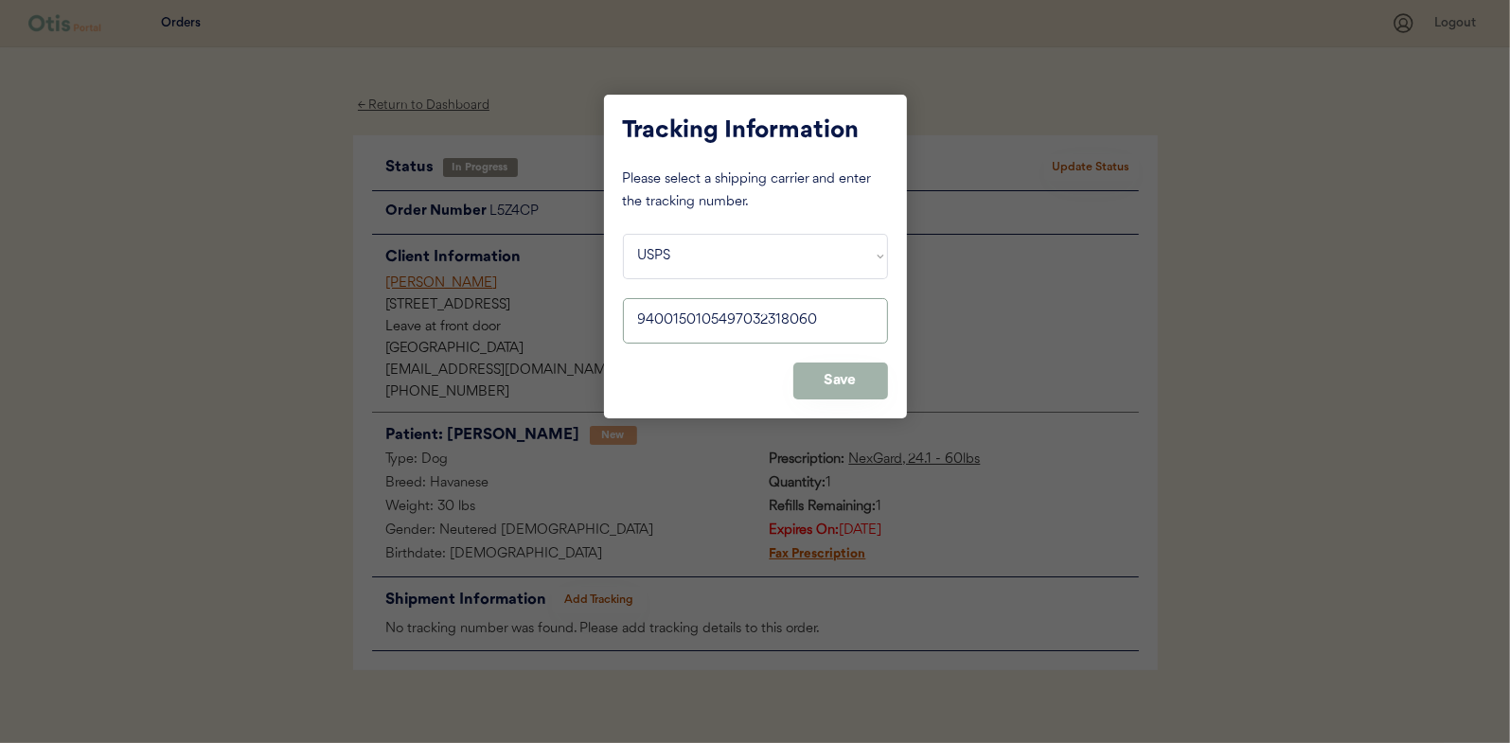
type input "9400150105497032318060"
click at [861, 377] on button "Save" at bounding box center [840, 381] width 95 height 37
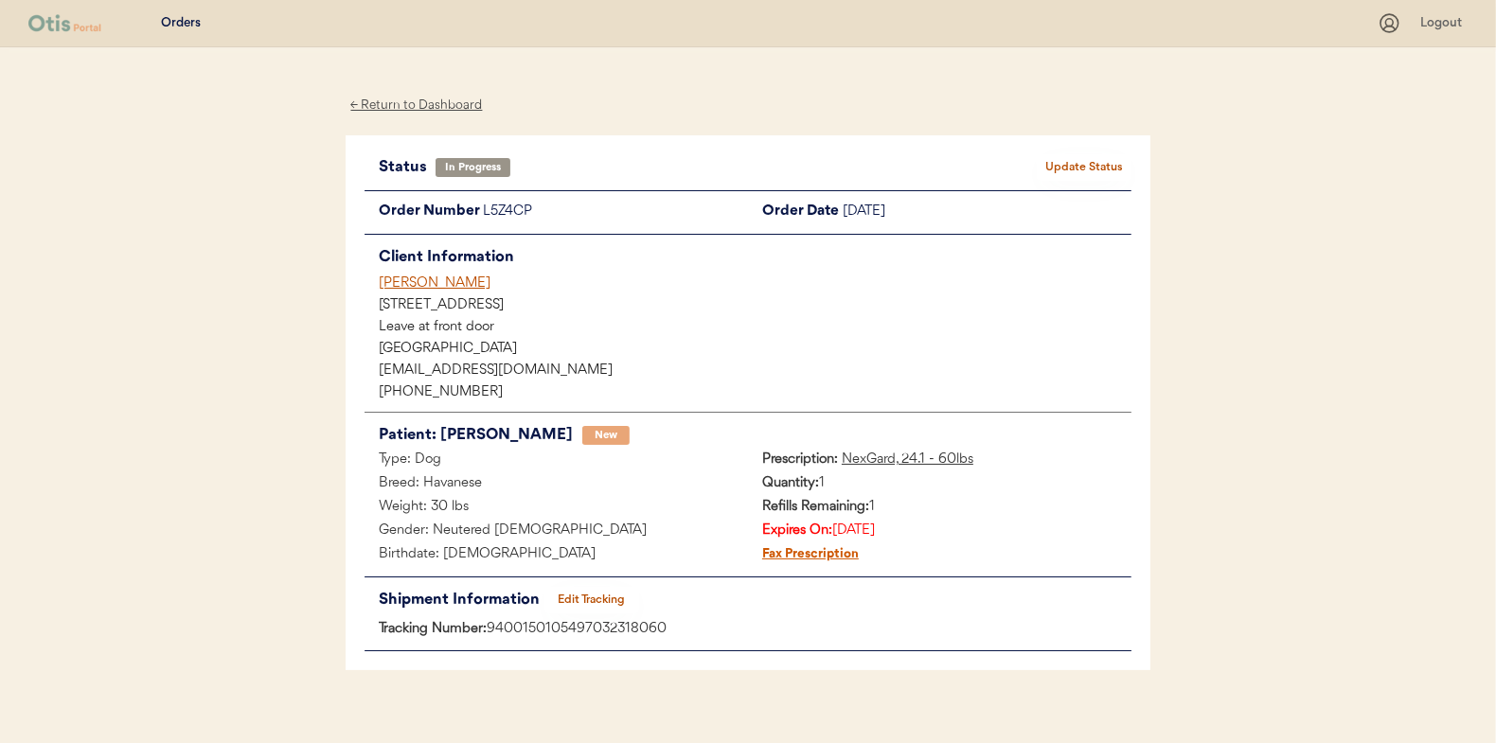
click at [1063, 169] on button "Update Status" at bounding box center [1084, 167] width 95 height 27
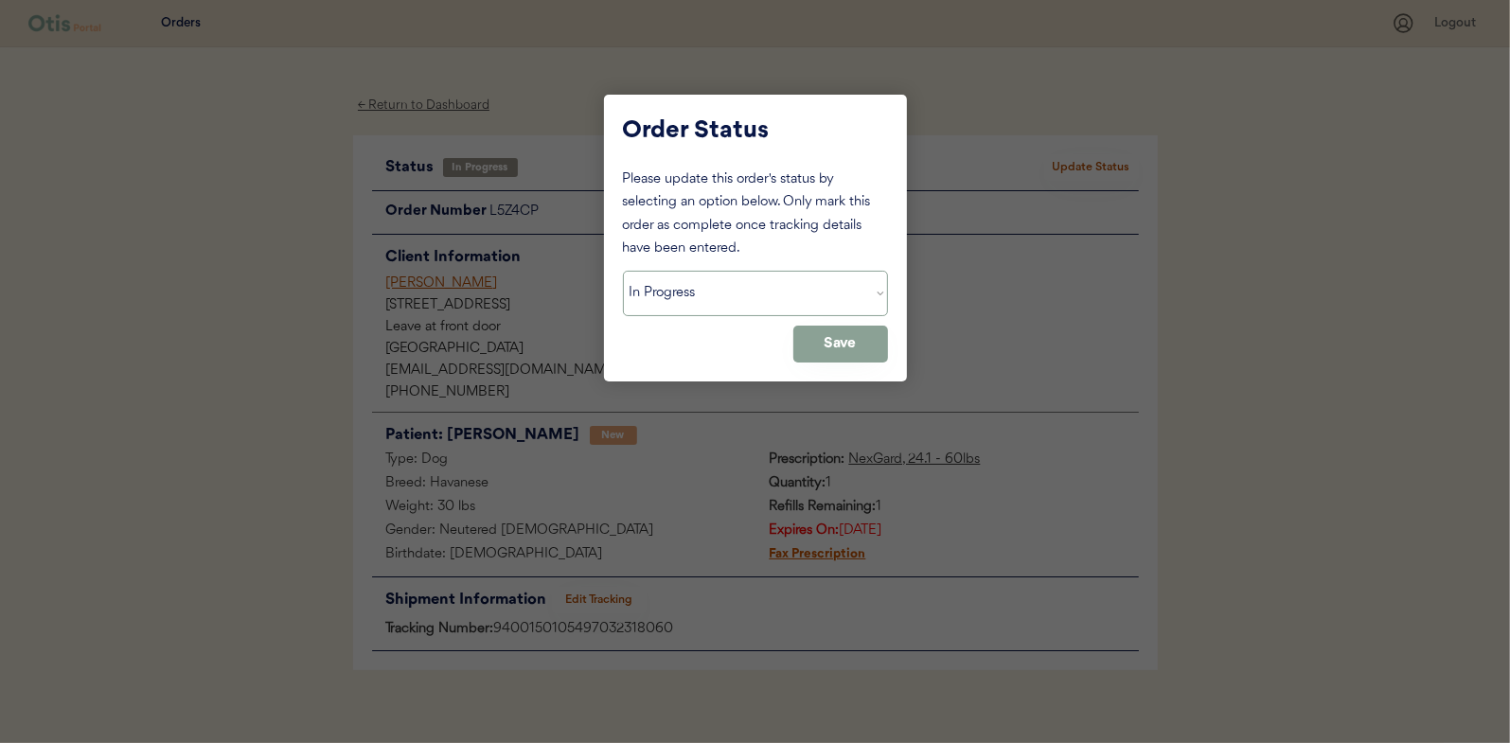
drag, startPoint x: 708, startPoint y: 282, endPoint x: 708, endPoint y: 294, distance: 12.3
click at [708, 282] on select "Status On Hold New In Progress Complete Pending HW Consent Canceled" at bounding box center [755, 293] width 265 height 45
select select ""complete""
click at [623, 271] on select "Status On Hold New In Progress Complete Pending HW Consent Canceled" at bounding box center [755, 293] width 265 height 45
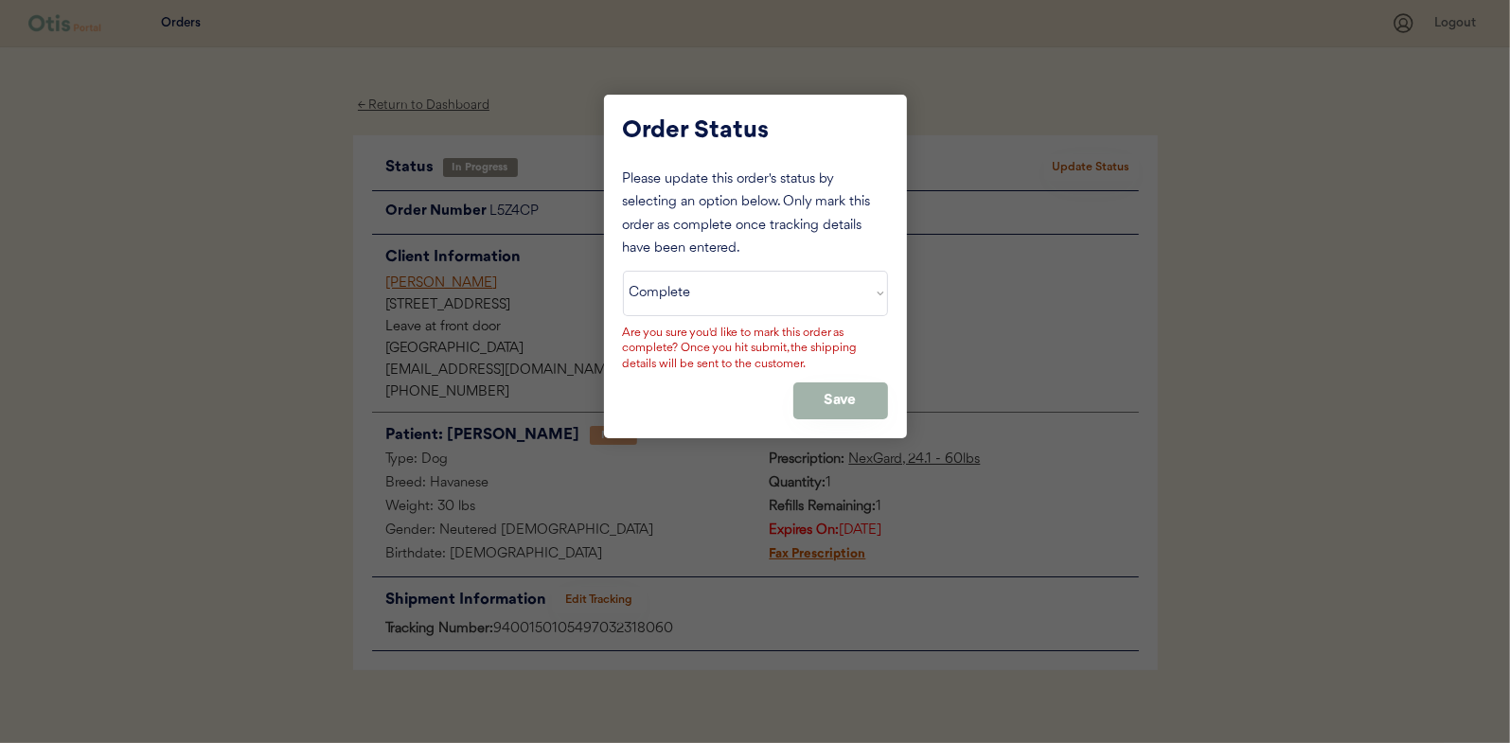
click at [833, 386] on button "Save" at bounding box center [840, 401] width 95 height 37
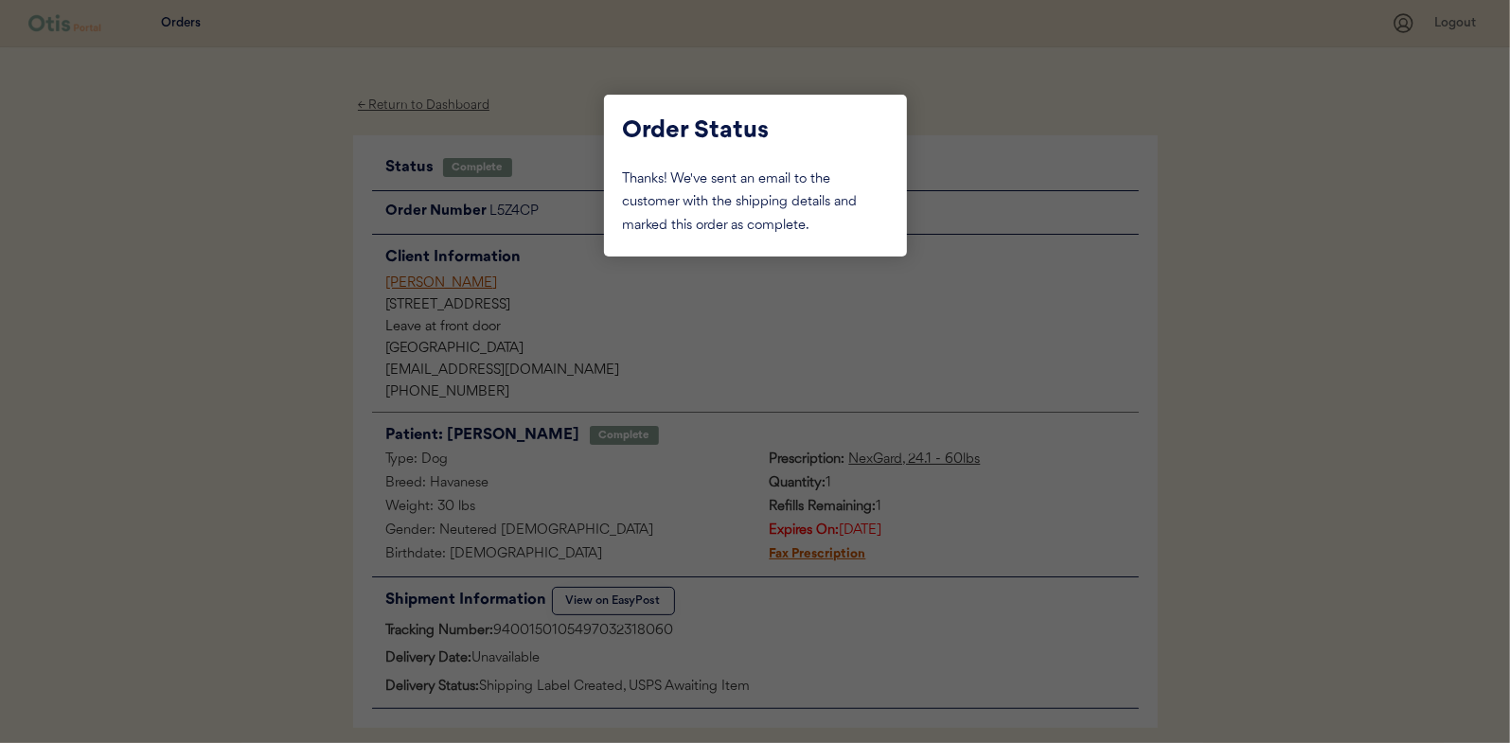
click at [283, 198] on div at bounding box center [755, 371] width 1510 height 743
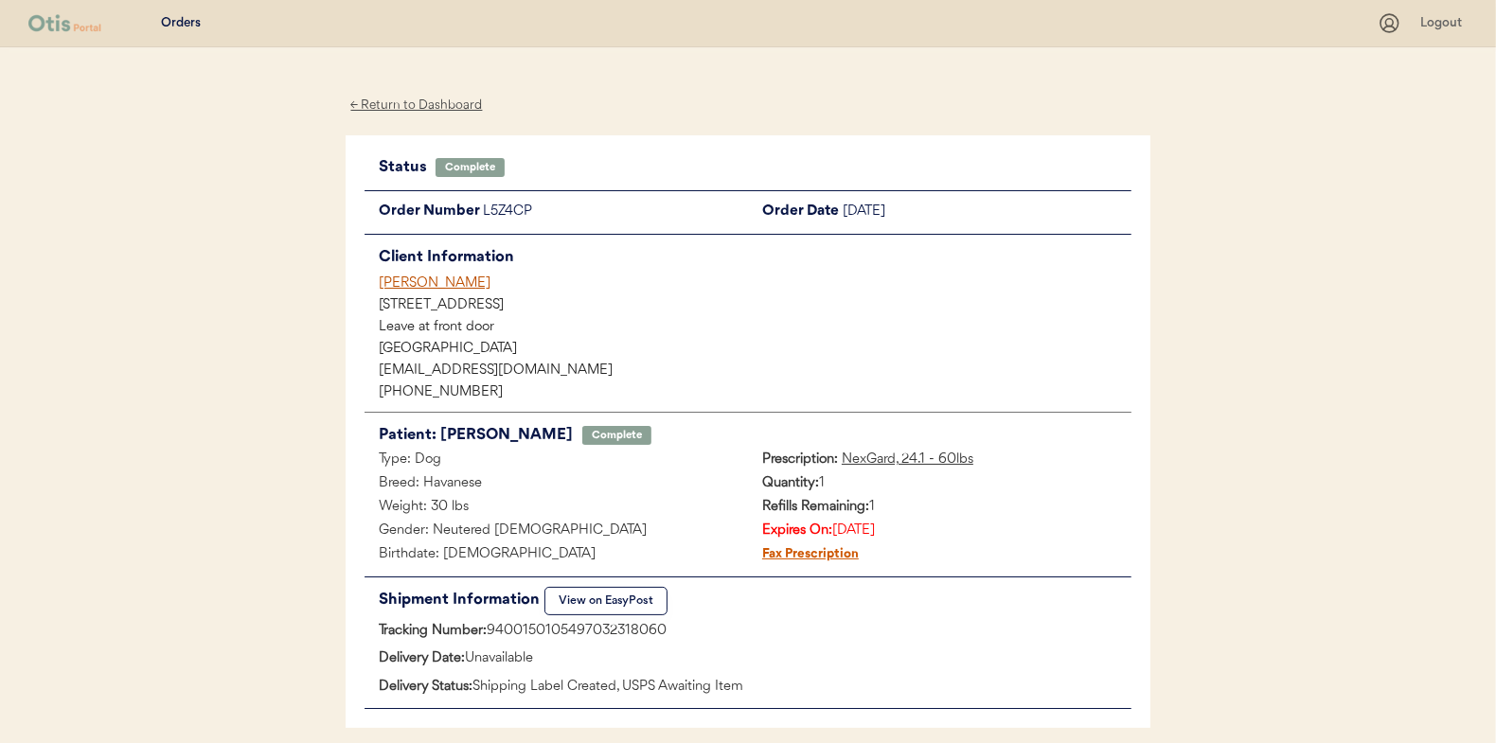
click at [379, 110] on div "← Return to Dashboard" at bounding box center [417, 106] width 142 height 22
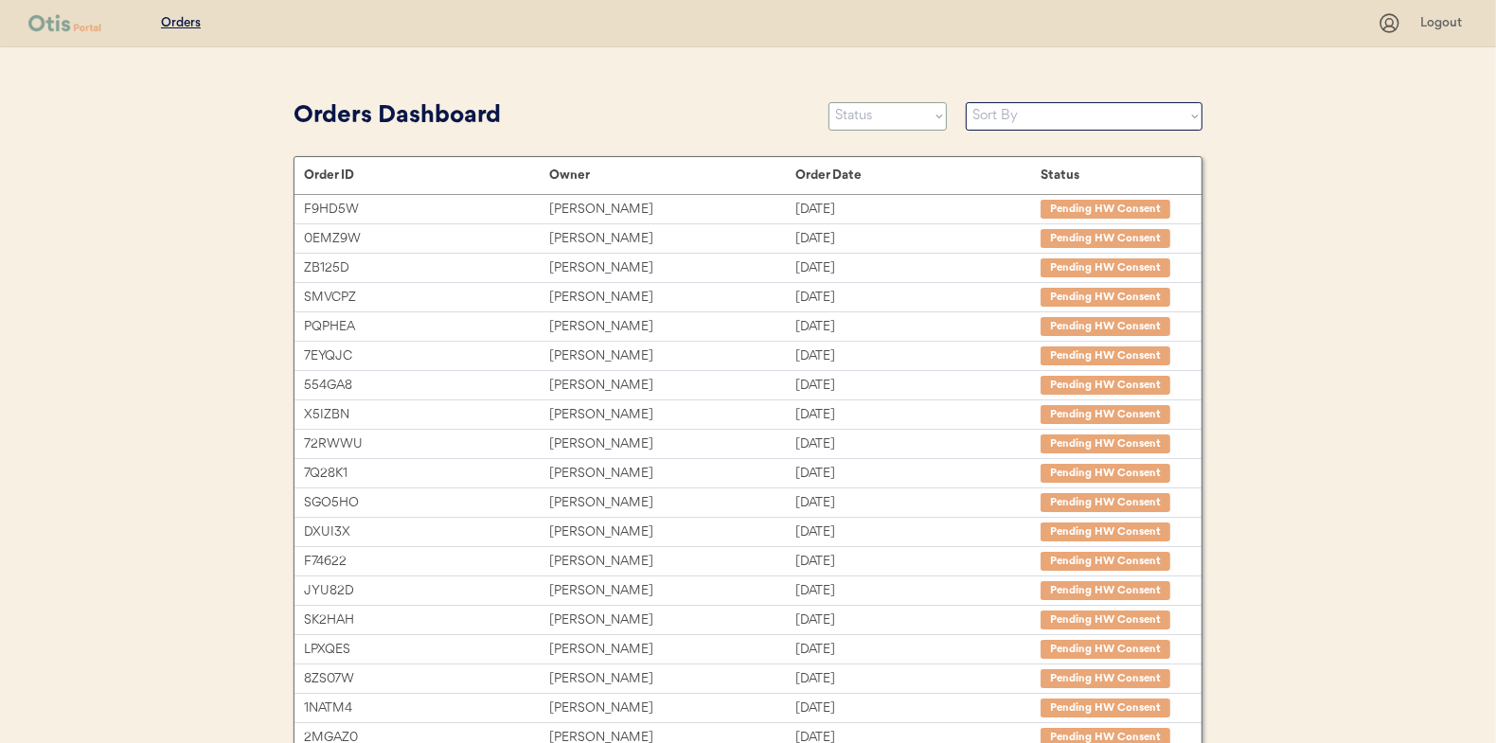
click at [901, 114] on select "Status On Hold New In Progress Complete Pending HW Consent Canceled" at bounding box center [887, 116] width 118 height 28
select select ""in_progress""
click at [828, 102] on select "Status On Hold New In Progress Complete Pending HW Consent Canceled" at bounding box center [887, 116] width 118 height 28
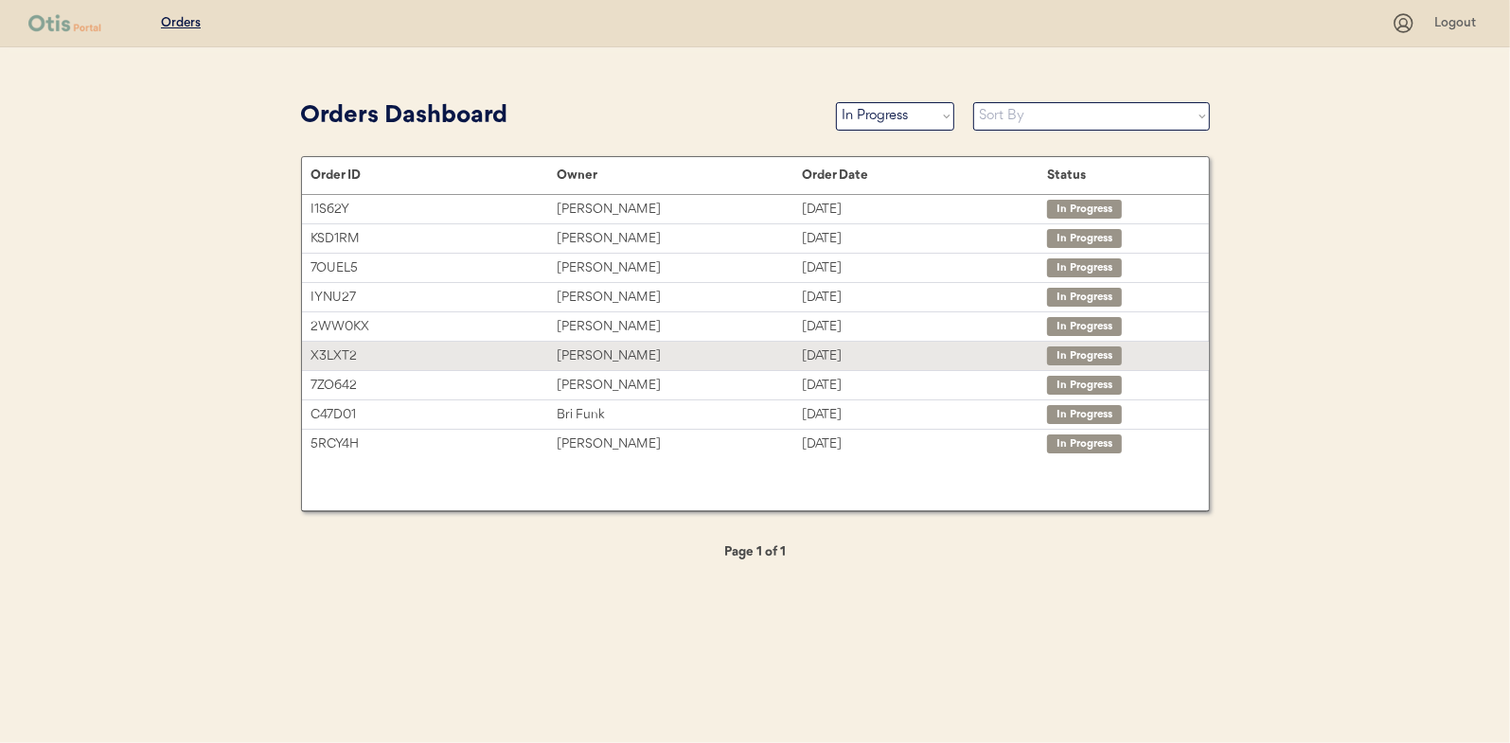
click at [561, 358] on div "[PERSON_NAME]" at bounding box center [679, 357] width 245 height 22
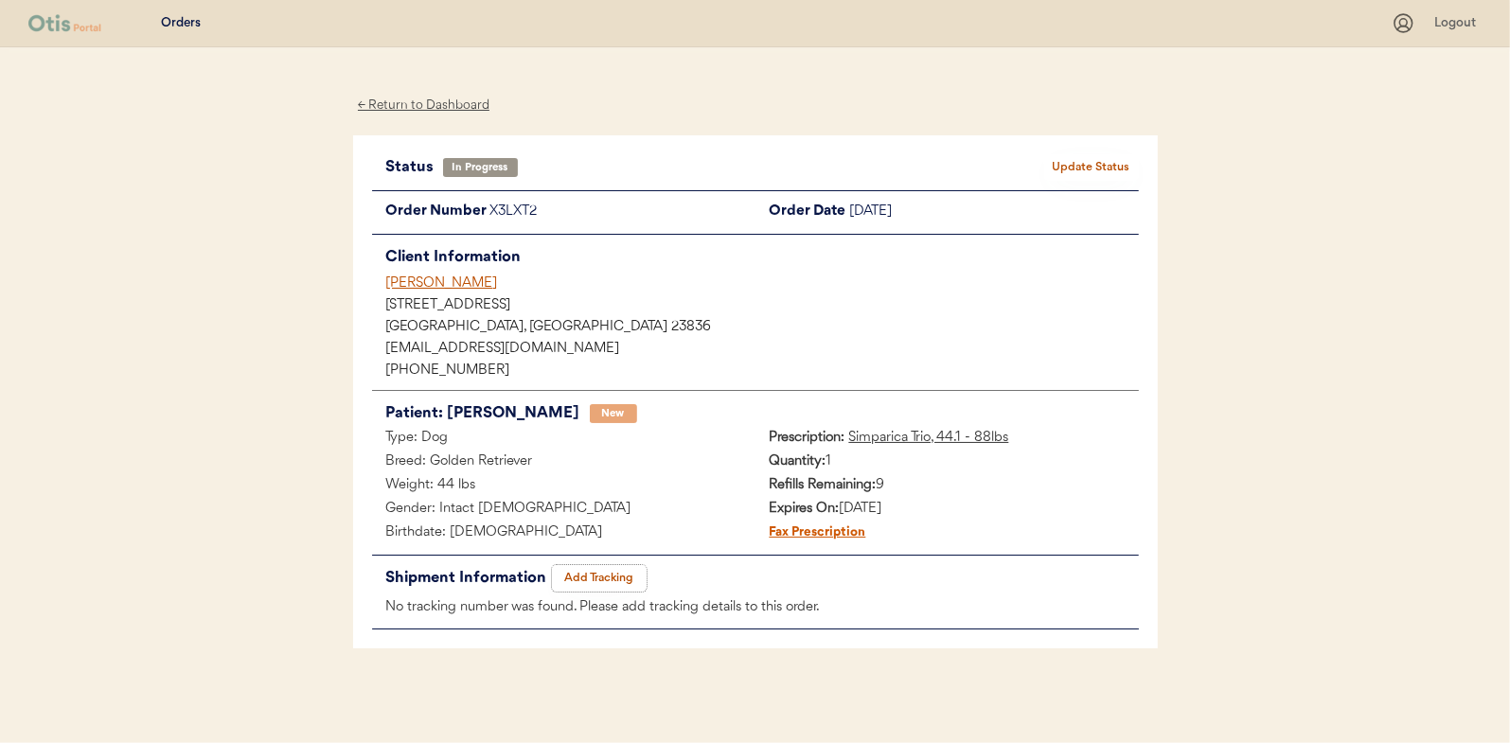
click at [632, 583] on button "Add Tracking" at bounding box center [599, 578] width 95 height 27
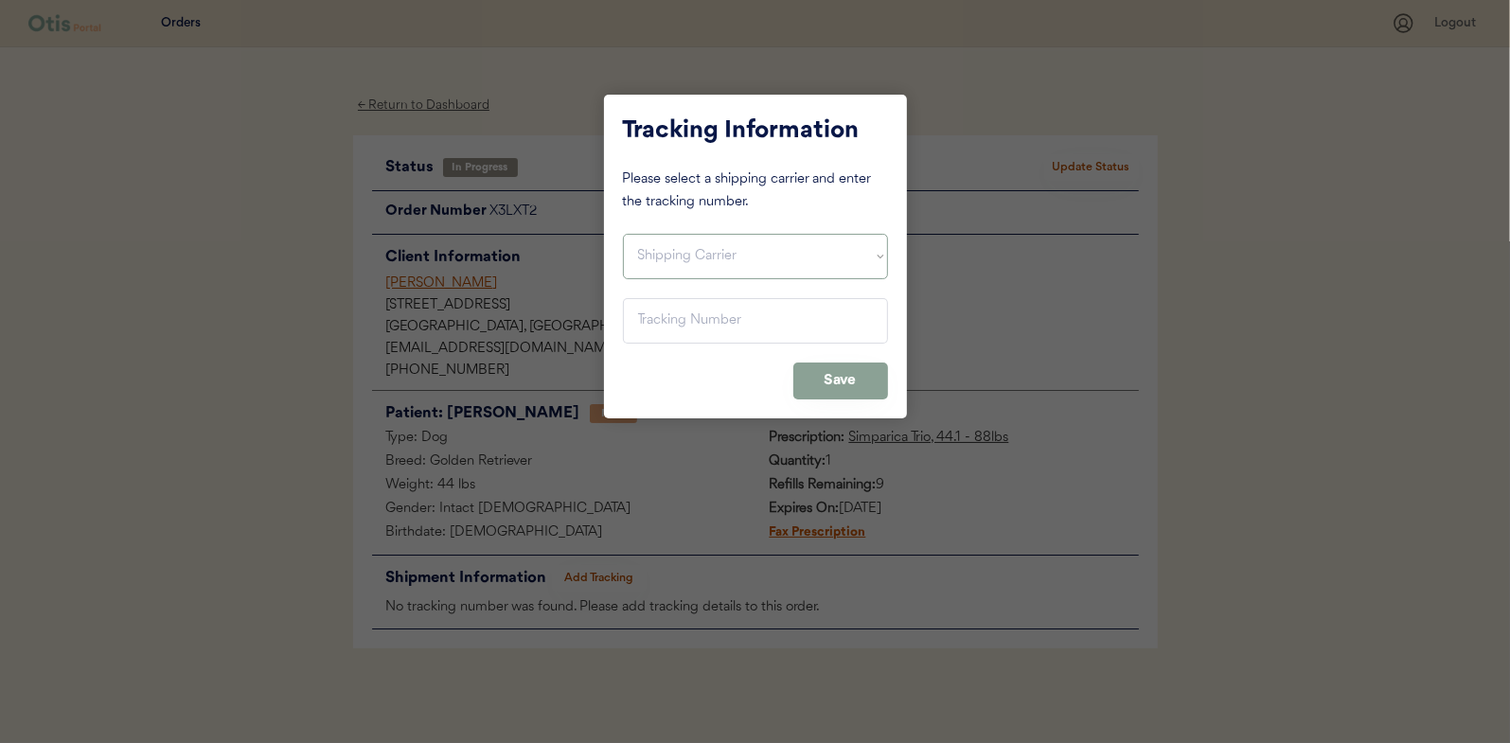
click at [747, 275] on select "Shipping Carrier FedEx FedEx Ground Economy UPS USPS" at bounding box center [755, 256] width 265 height 45
select select ""usps""
click at [623, 234] on select "Shipping Carrier FedEx FedEx Ground Economy UPS USPS" at bounding box center [755, 256] width 265 height 45
click at [731, 334] on input "input" at bounding box center [755, 320] width 265 height 45
paste input "9400150105800032102568"
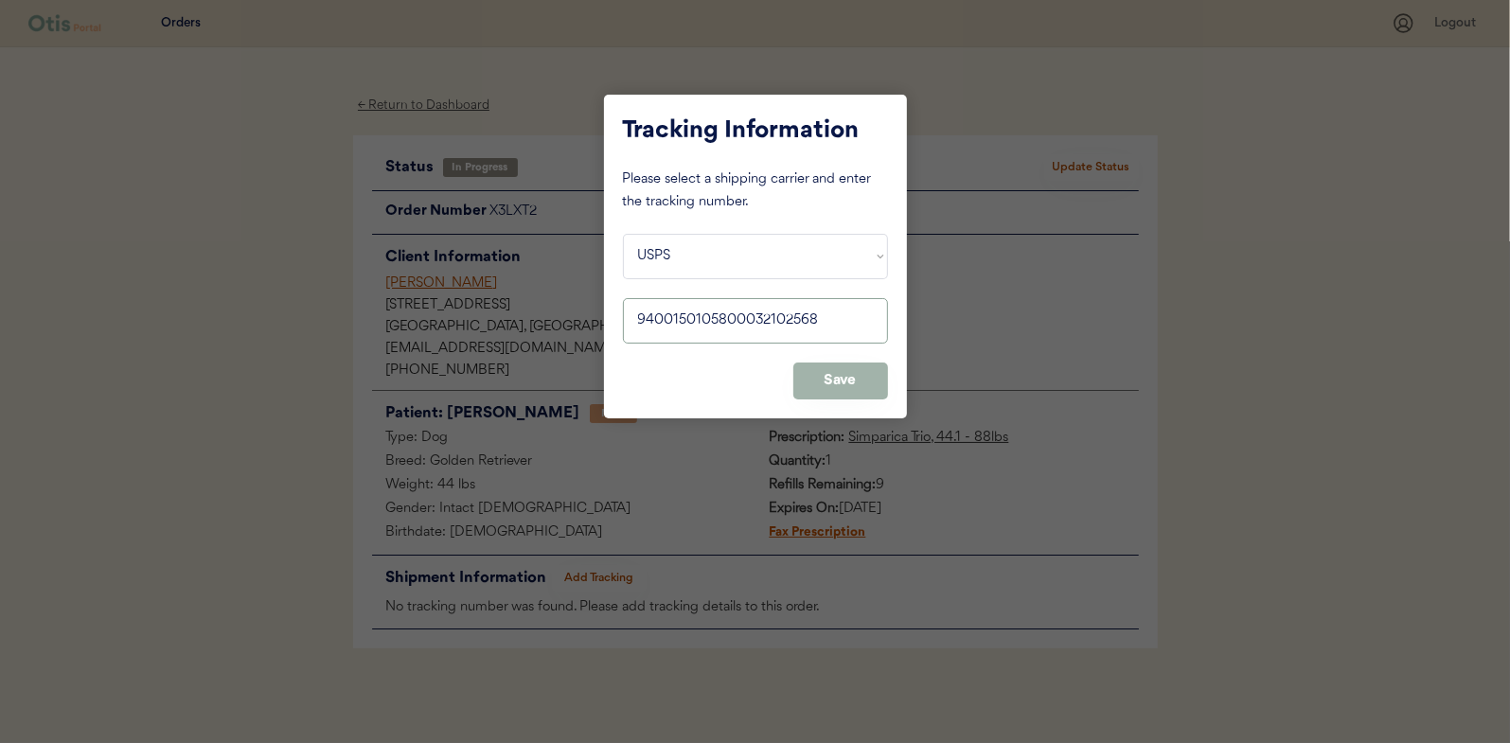
type input "9400150105800032102568"
click at [851, 369] on button "Save" at bounding box center [840, 381] width 95 height 37
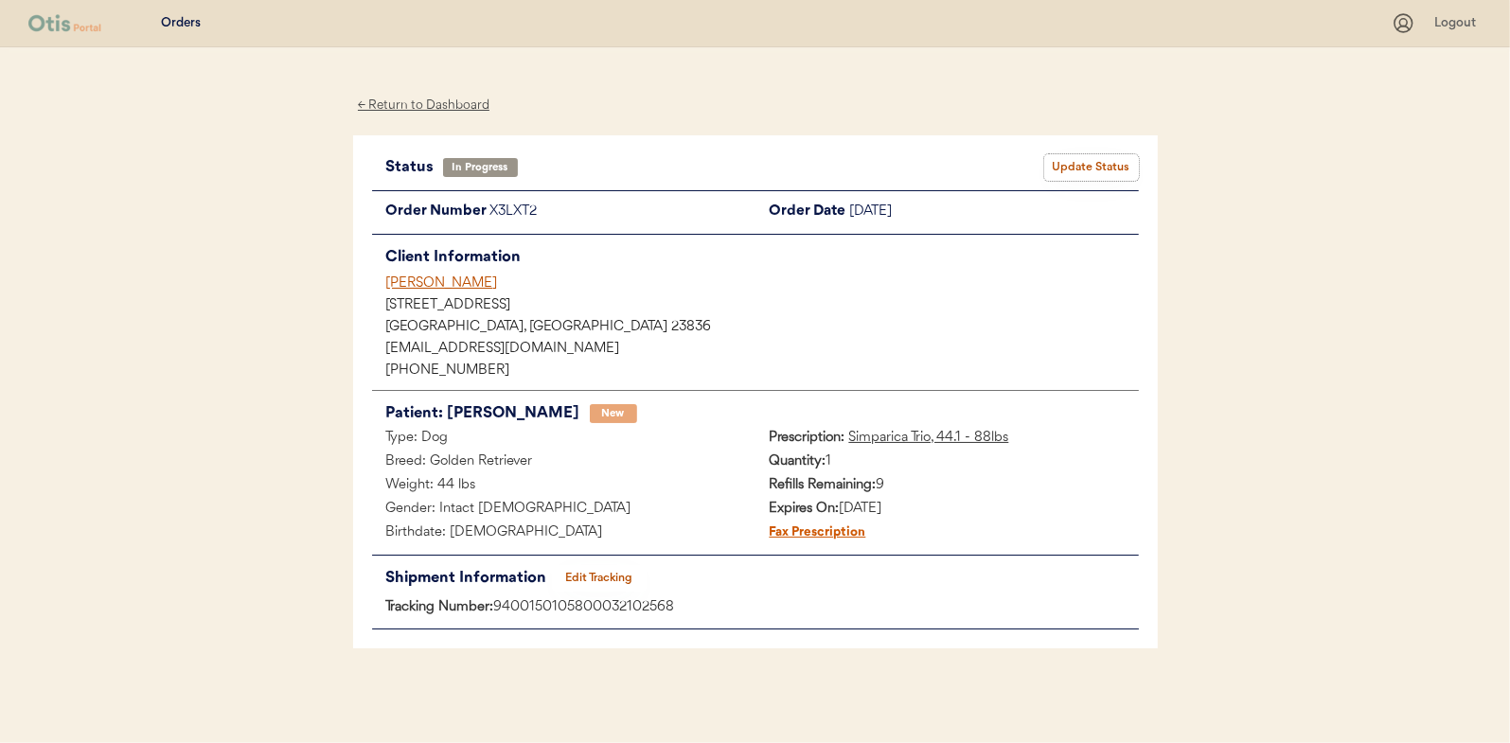
click at [1103, 155] on button "Update Status" at bounding box center [1091, 167] width 95 height 27
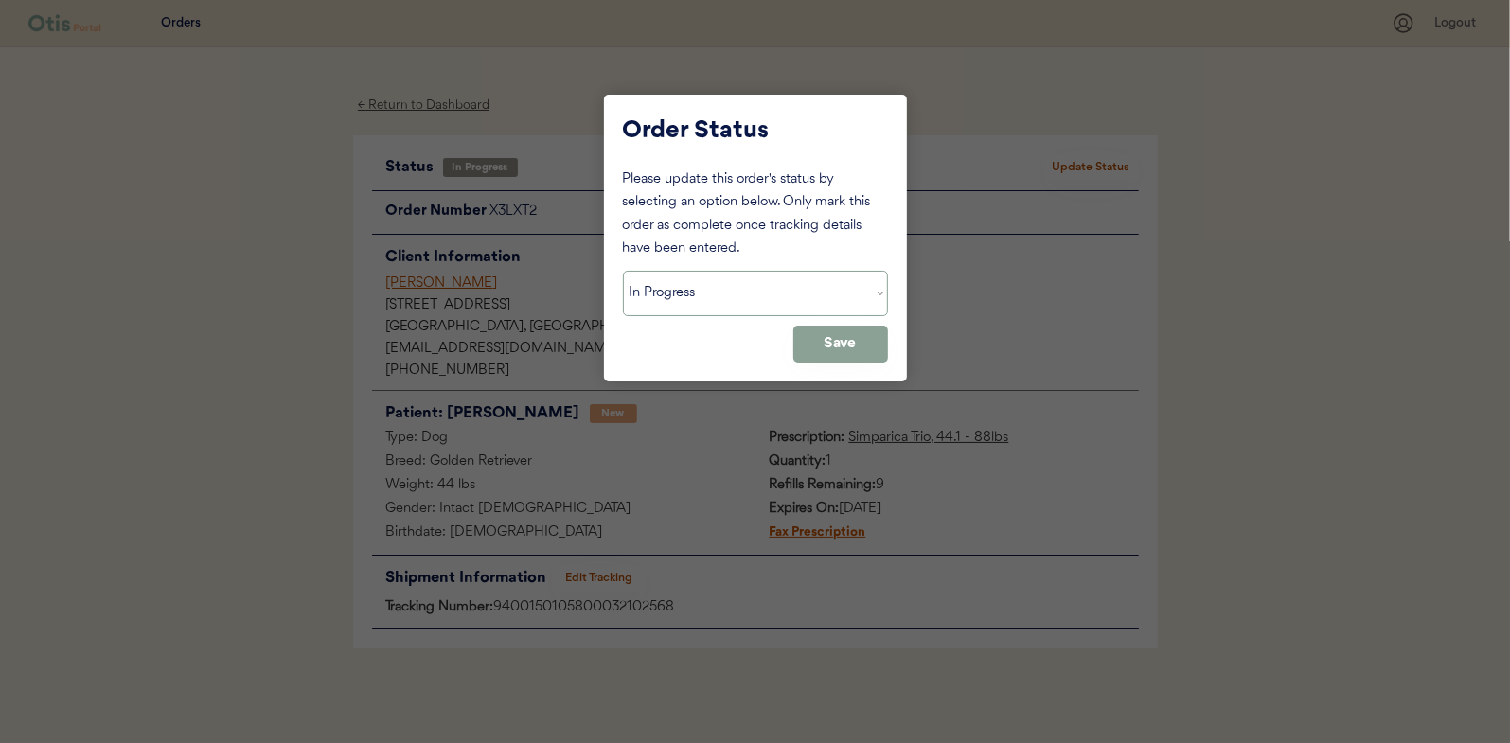
drag, startPoint x: 700, startPoint y: 285, endPoint x: 698, endPoint y: 296, distance: 11.5
click at [700, 285] on select "Status On Hold New In Progress Complete Pending HW Consent Canceled" at bounding box center [755, 293] width 265 height 45
click at [623, 271] on select "Status On Hold New In Progress Complete Pending HW Consent Canceled" at bounding box center [755, 293] width 265 height 45
click at [761, 312] on select "Status On Hold New In Progress Complete Pending HW Consent Canceled" at bounding box center [755, 293] width 265 height 45
select select ""complete""
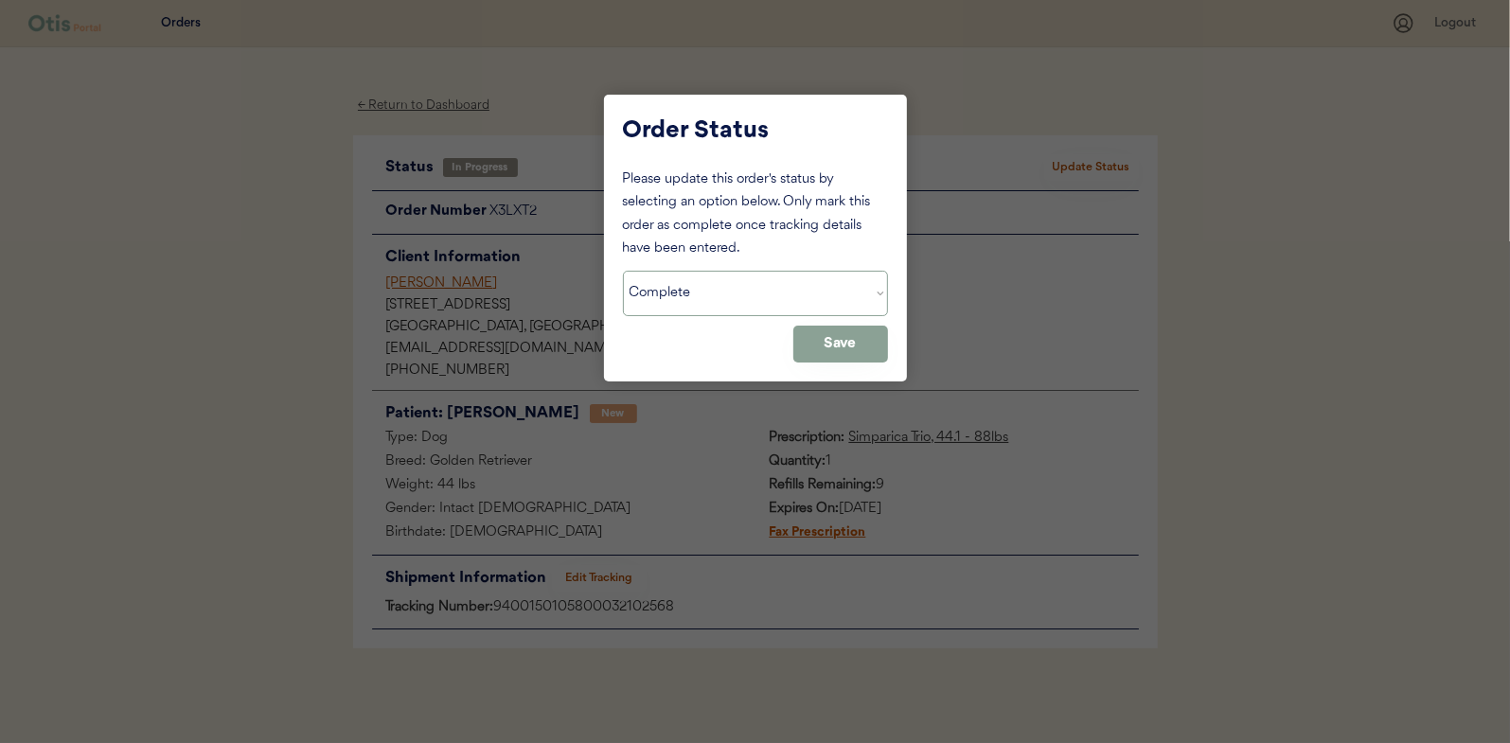
click at [623, 271] on select "Status On Hold New In Progress Complete Pending HW Consent Canceled" at bounding box center [755, 293] width 265 height 45
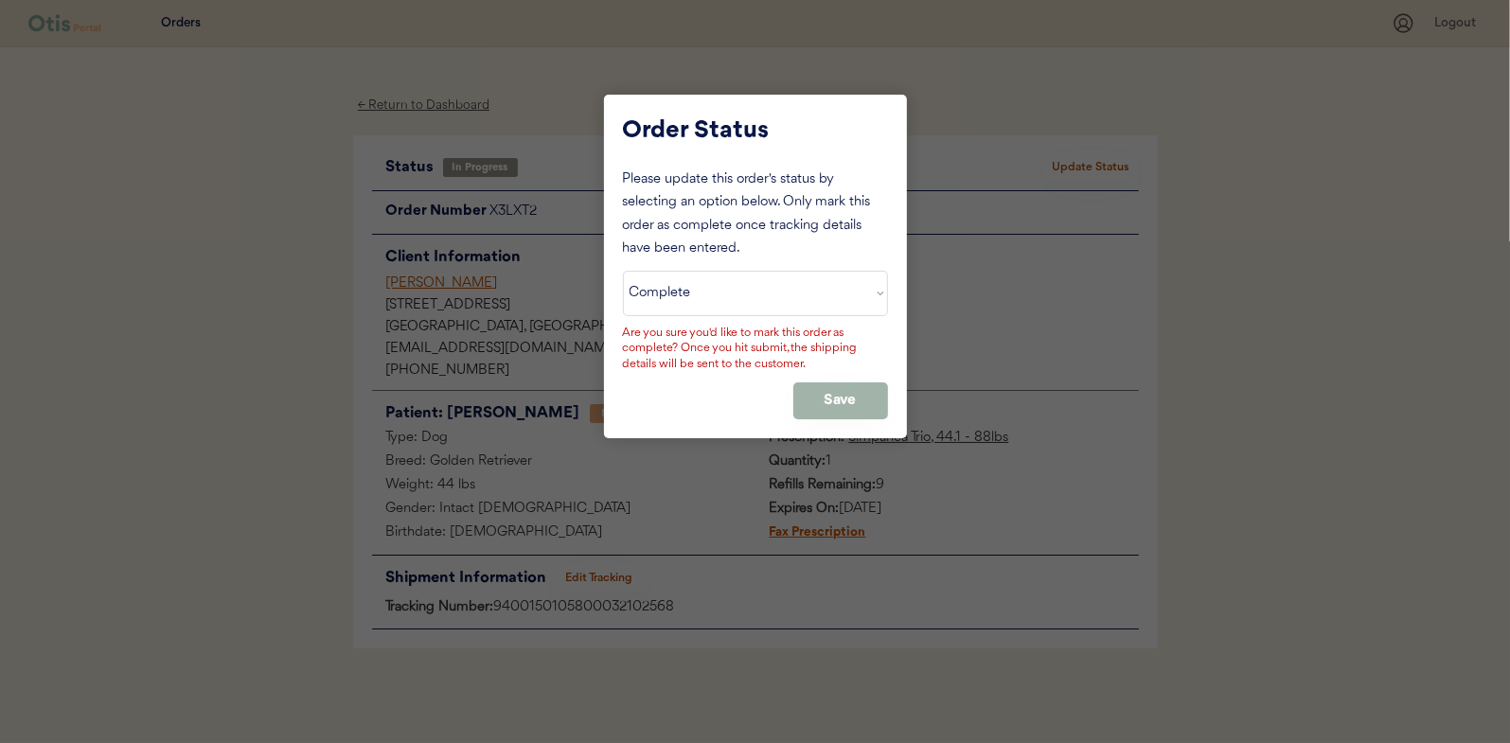
click at [836, 404] on button "Save" at bounding box center [840, 401] width 95 height 37
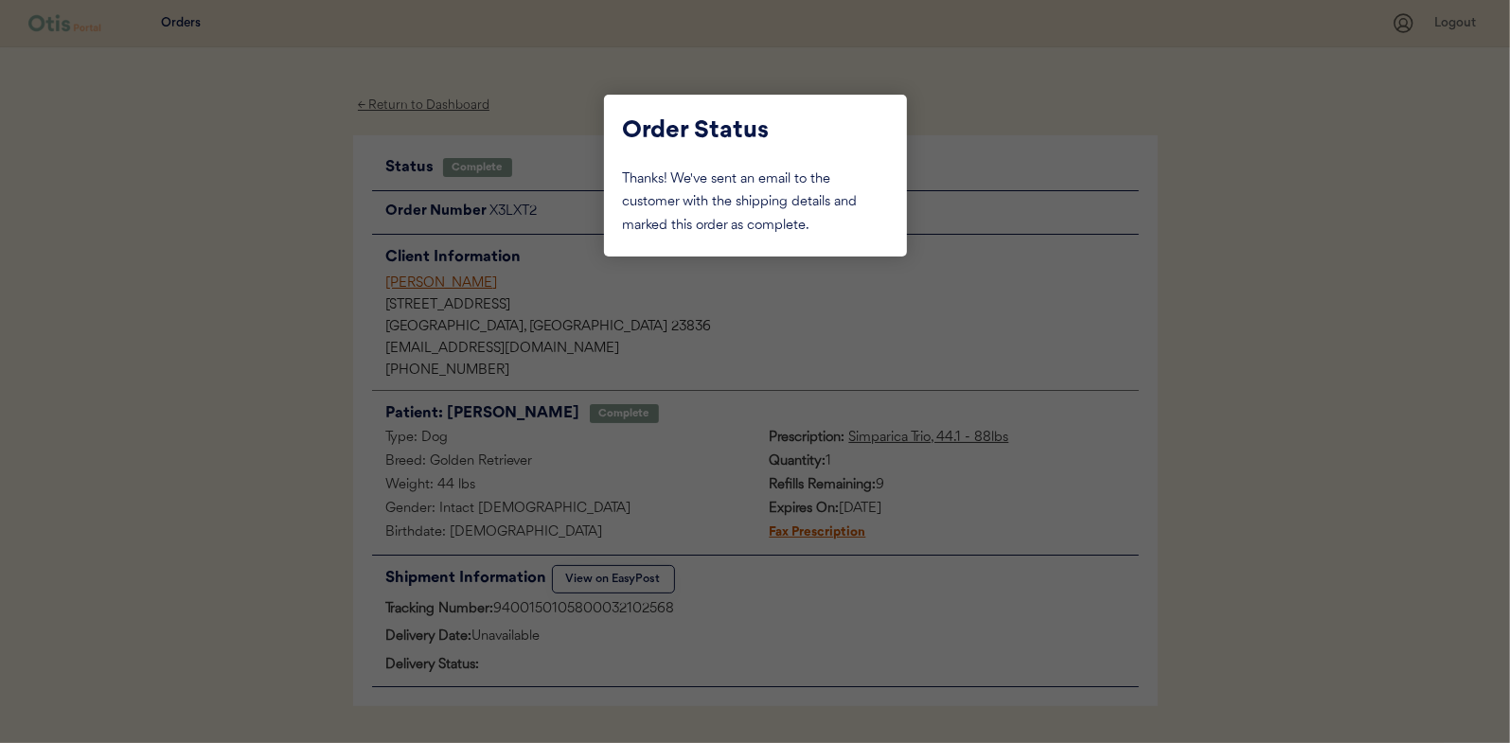
drag, startPoint x: 240, startPoint y: 308, endPoint x: 273, endPoint y: 106, distance: 204.2
click at [239, 307] on div at bounding box center [755, 371] width 1510 height 743
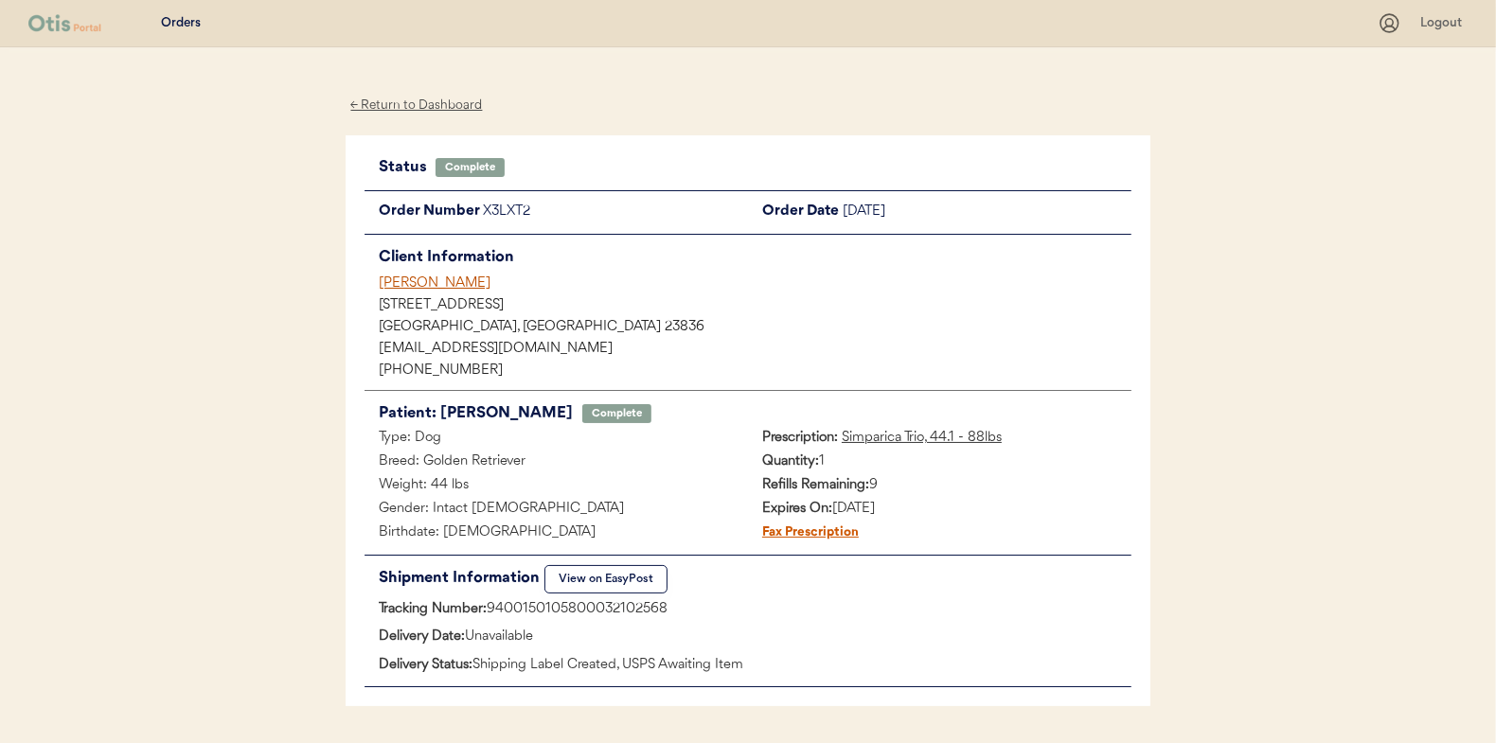
click at [407, 106] on div "← Return to Dashboard" at bounding box center [417, 106] width 142 height 22
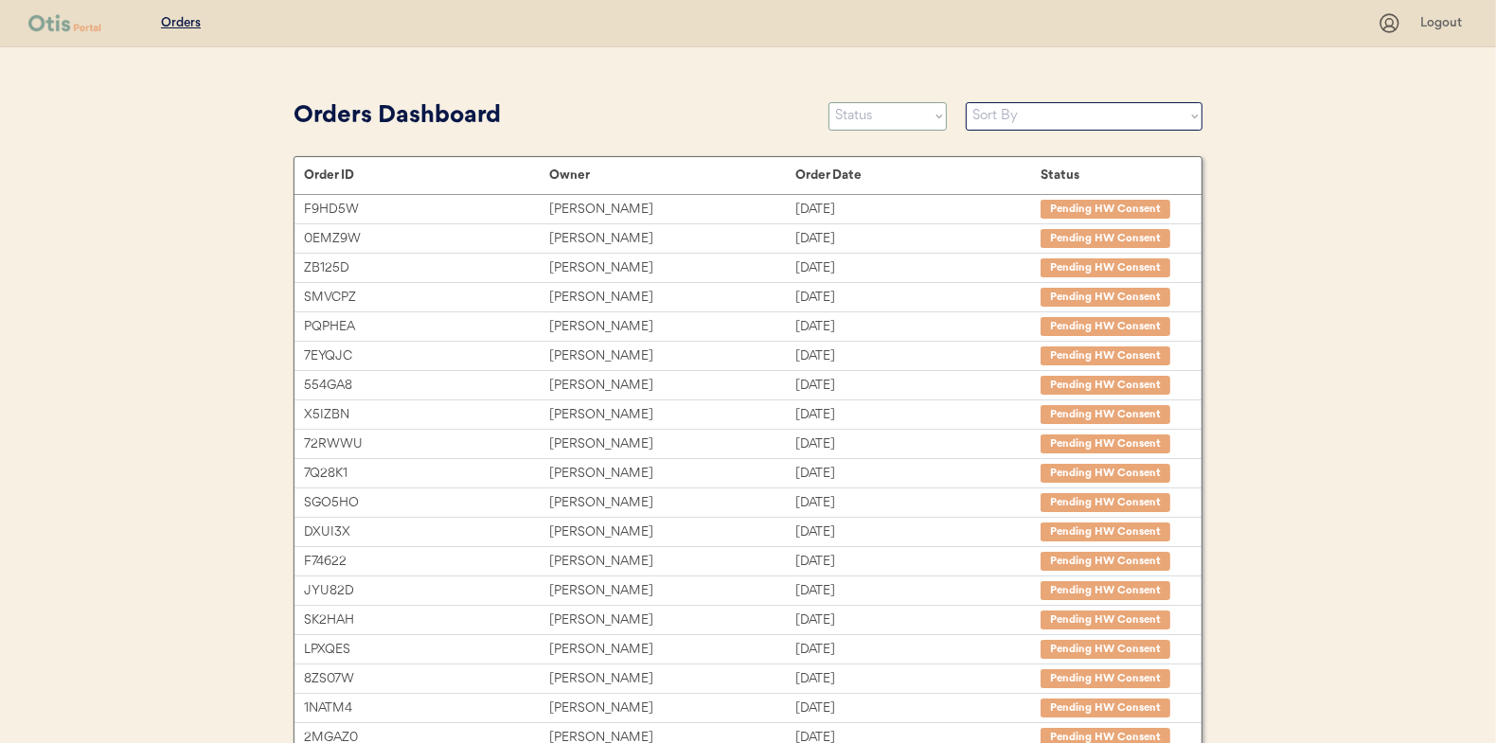
click at [871, 114] on select "Status On Hold New In Progress Complete Pending HW Consent Canceled" at bounding box center [887, 116] width 118 height 28
select select ""in_progress""
click at [828, 102] on select "Status On Hold New In Progress Complete Pending HW Consent Canceled" at bounding box center [887, 116] width 118 height 28
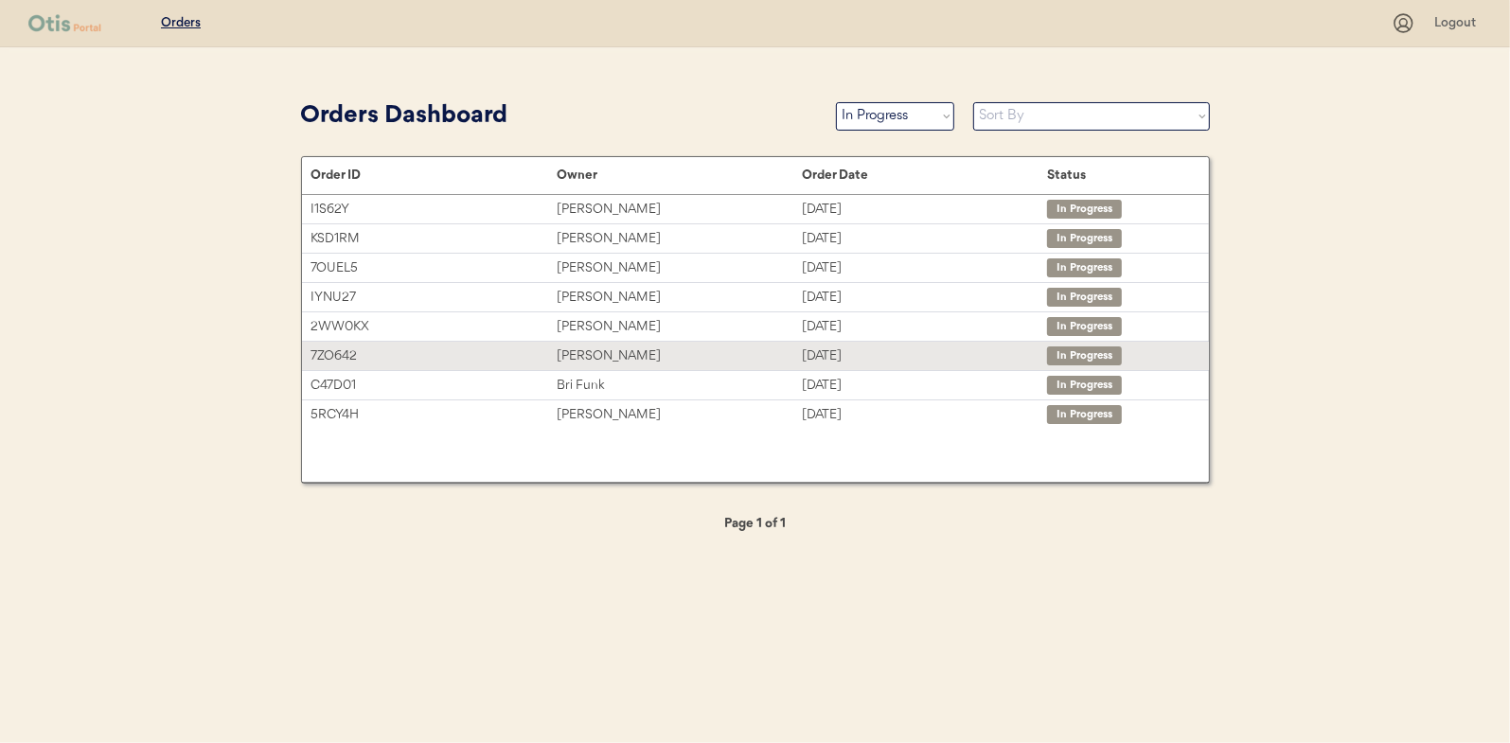
click at [517, 347] on div "7ZO642" at bounding box center [434, 357] width 245 height 22
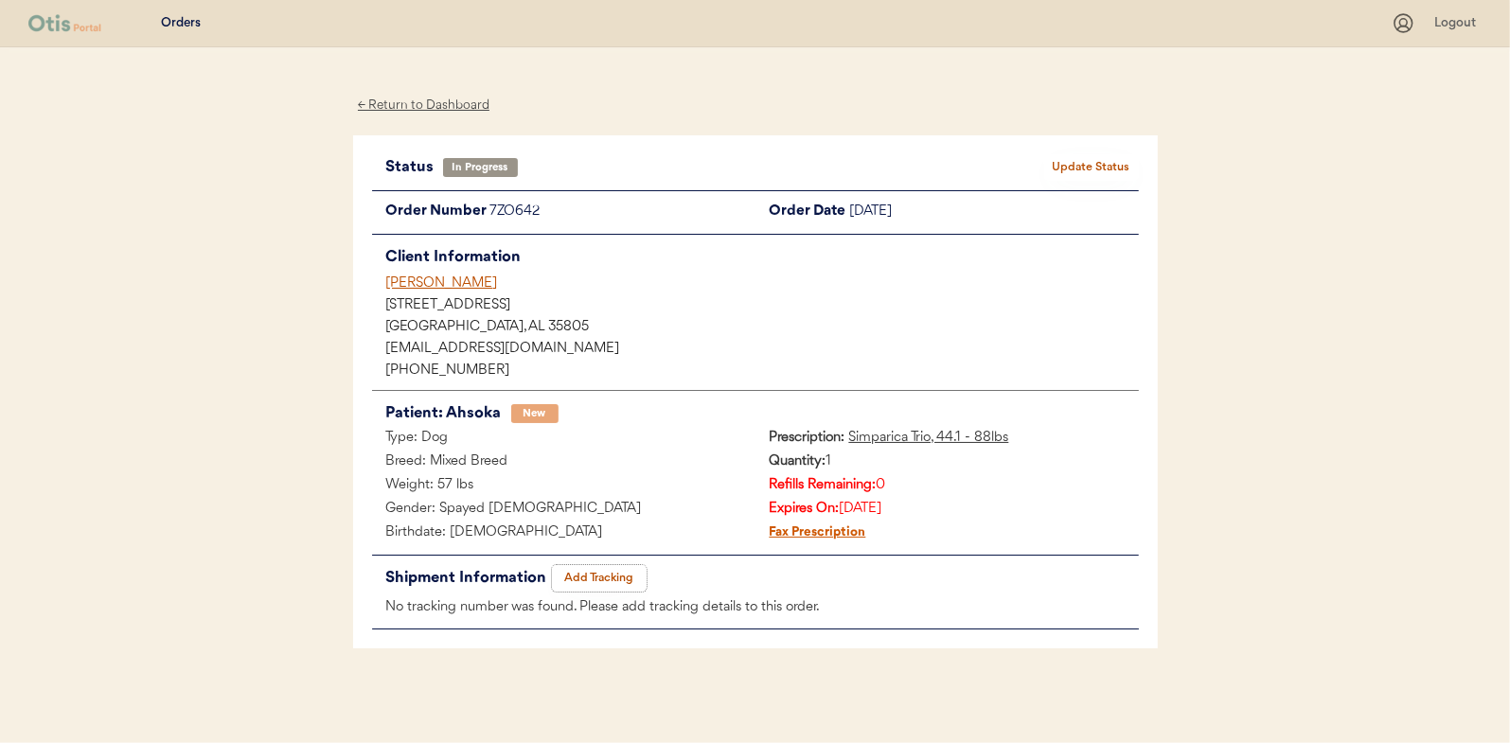
click at [600, 572] on button "Add Tracking" at bounding box center [599, 578] width 95 height 27
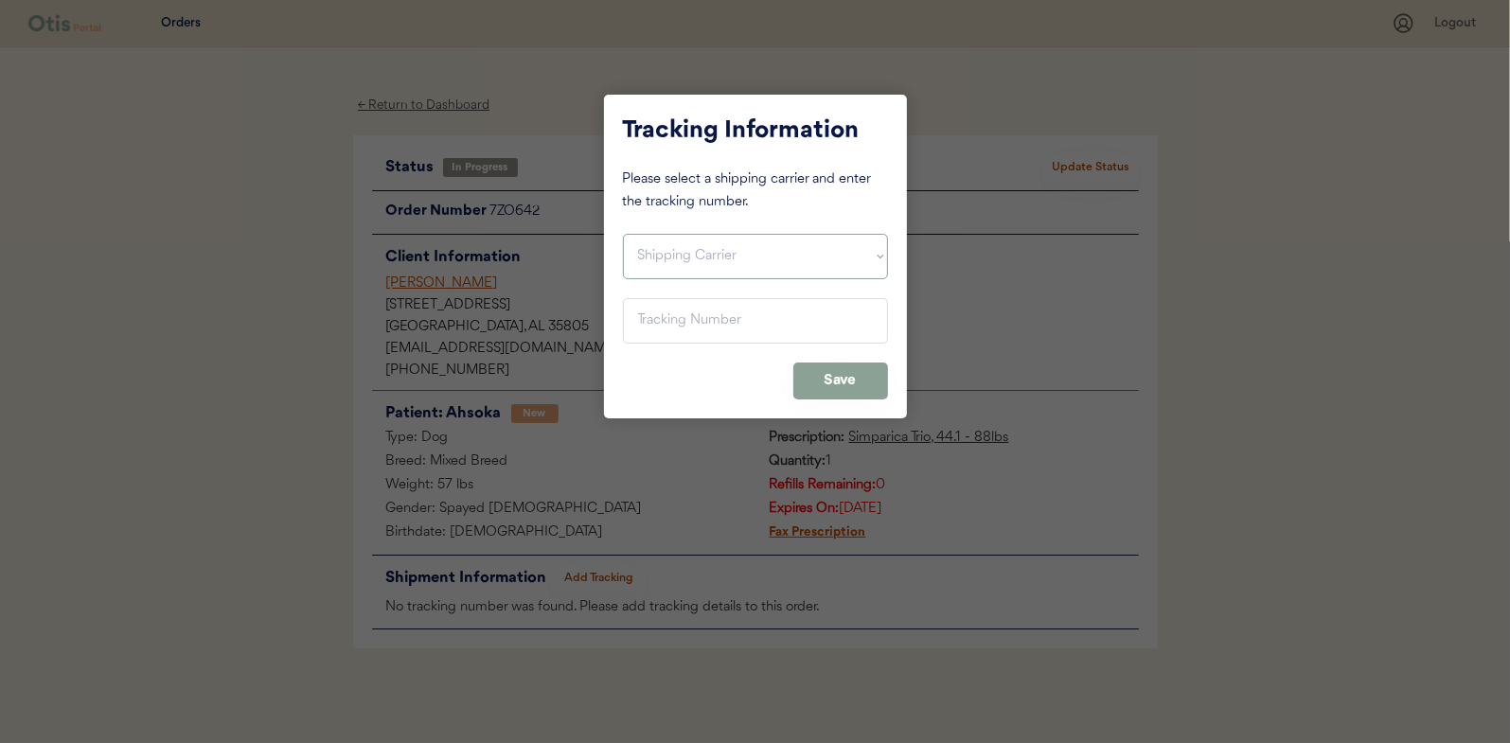
click at [714, 264] on select "Shipping Carrier FedEx FedEx Ground Economy UPS USPS" at bounding box center [755, 256] width 265 height 45
select select ""usps""
click at [623, 234] on select "Shipping Carrier FedEx FedEx Ground Economy UPS USPS" at bounding box center [755, 256] width 265 height 45
click at [719, 277] on select "Shipping Carrier FedEx FedEx Ground Economy UPS USPS" at bounding box center [755, 256] width 265 height 45
click at [623, 234] on select "Shipping Carrier FedEx FedEx Ground Economy UPS USPS" at bounding box center [755, 256] width 265 height 45
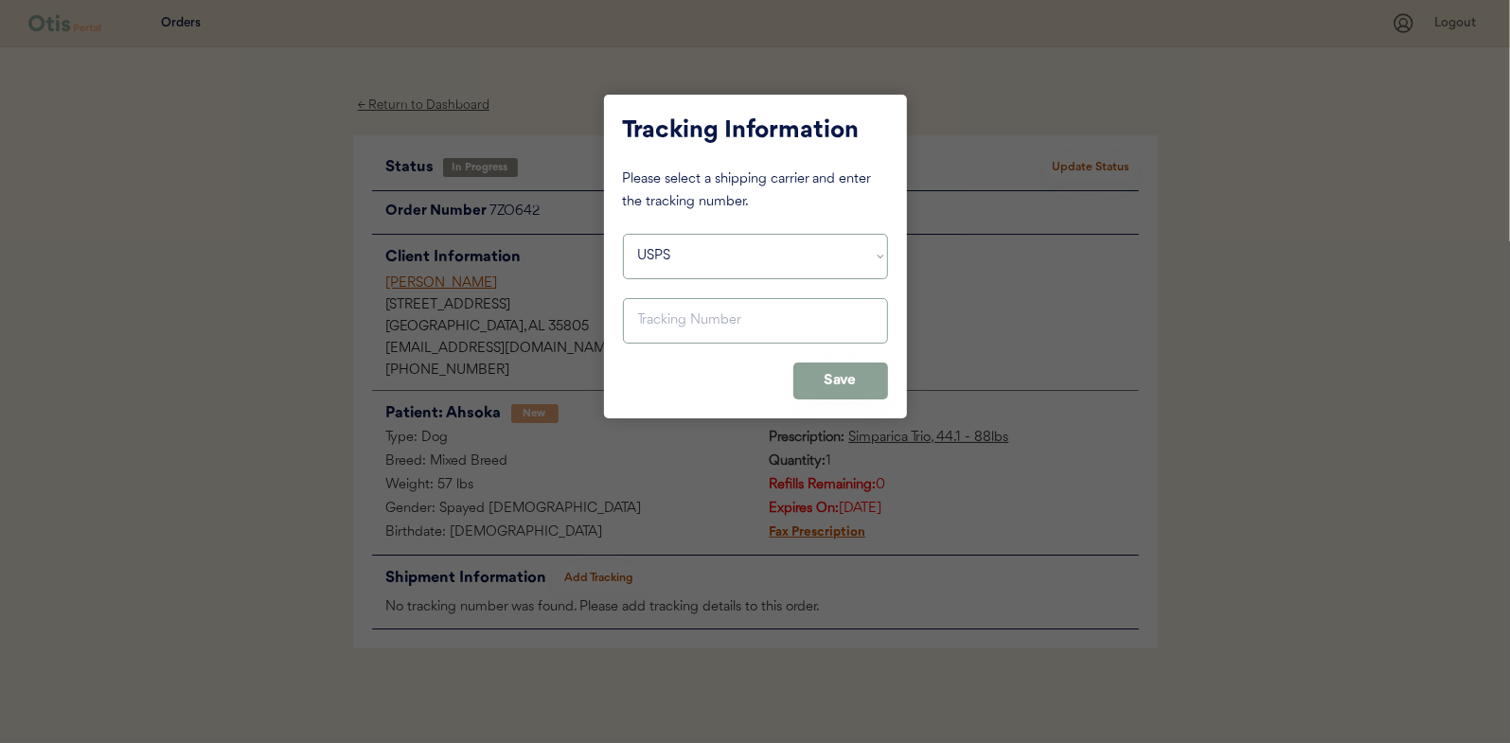
click at [703, 329] on input "input" at bounding box center [755, 320] width 265 height 45
paste input "9400150105799032107317"
type input "9400150105799032107317"
click at [875, 376] on button "Save" at bounding box center [840, 381] width 95 height 37
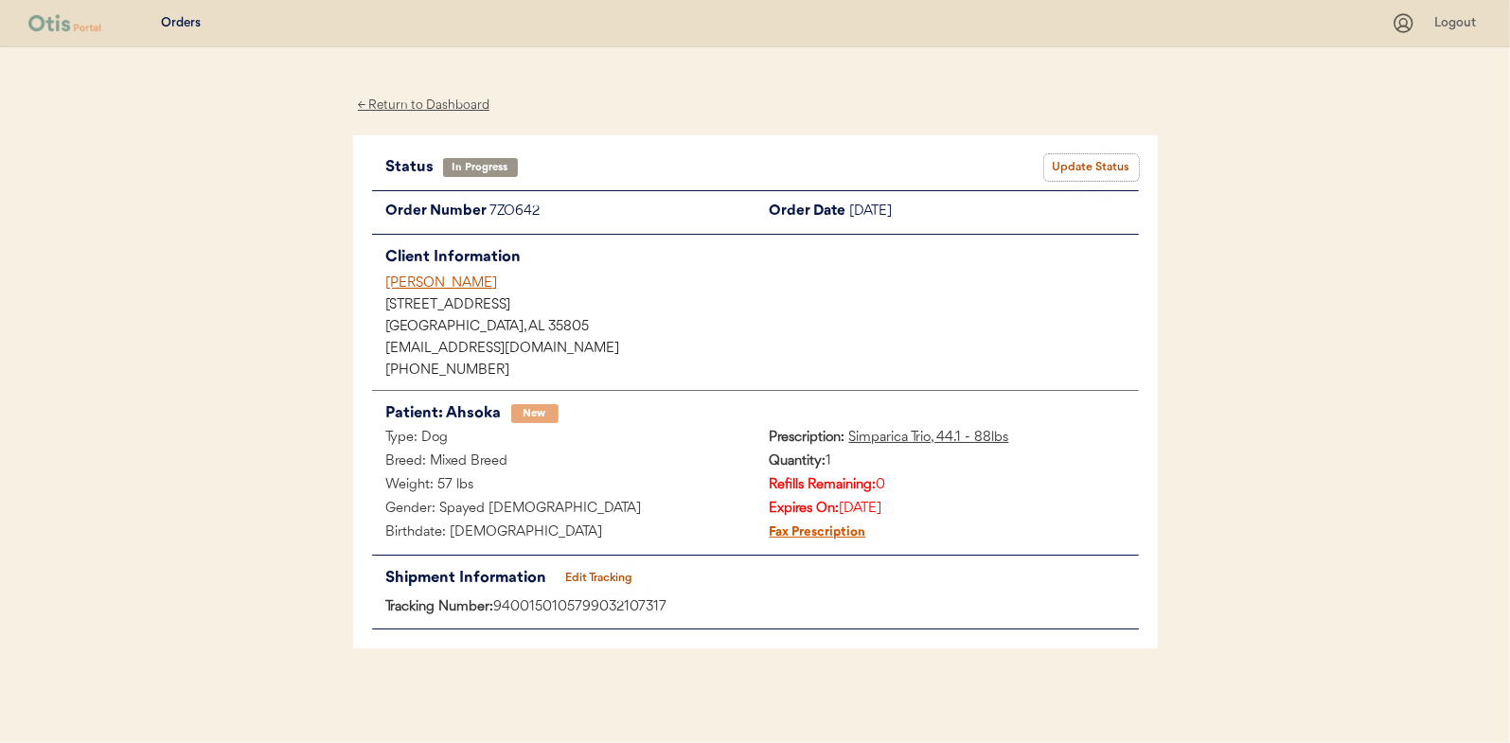
click at [1078, 169] on button "Update Status" at bounding box center [1091, 167] width 95 height 27
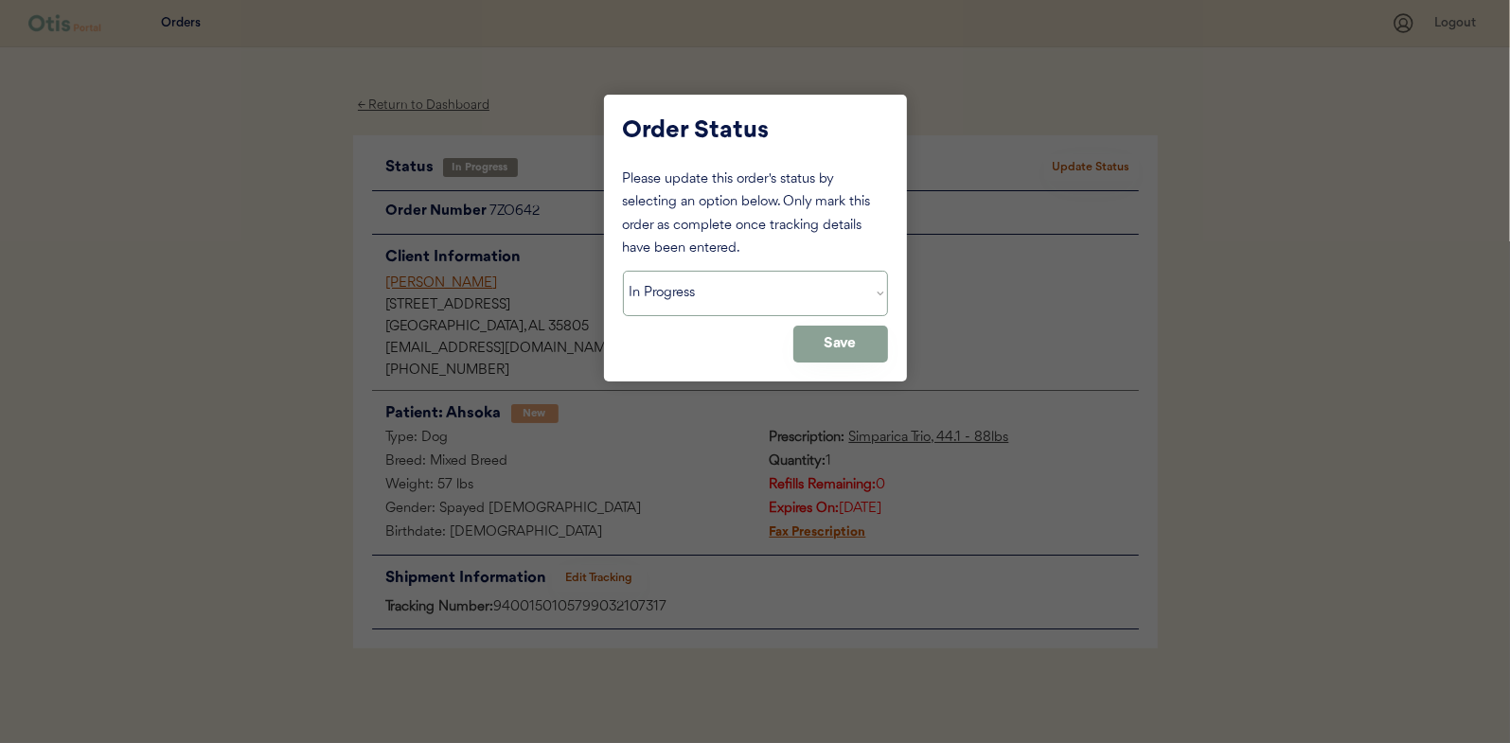
drag, startPoint x: 670, startPoint y: 289, endPoint x: 670, endPoint y: 317, distance: 28.4
click at [670, 289] on select "Status On Hold New In Progress Complete Pending HW Consent Canceled" at bounding box center [755, 293] width 265 height 45
select select ""complete""
click at [623, 271] on select "Status On Hold New In Progress Complete Pending HW Consent Canceled" at bounding box center [755, 293] width 265 height 45
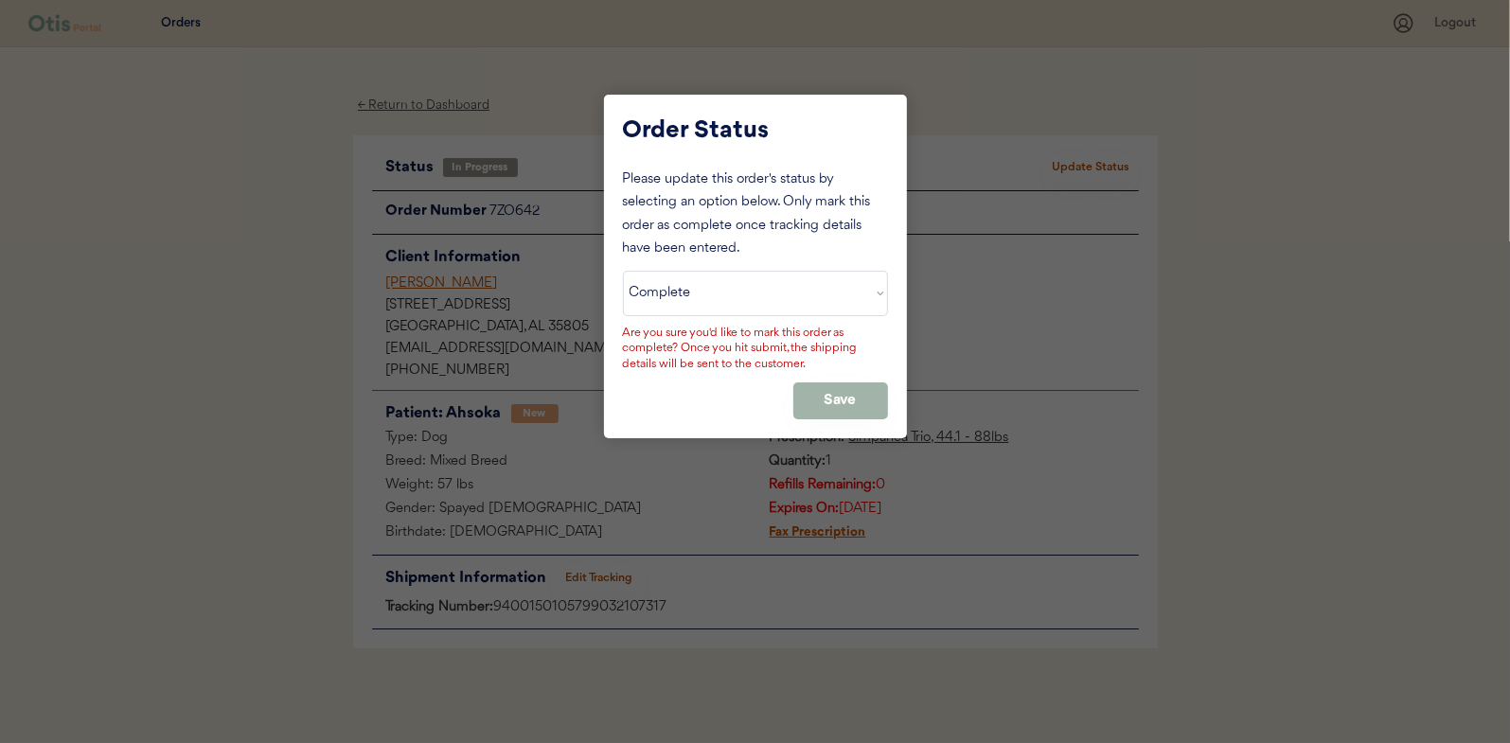
click at [836, 401] on button "Save" at bounding box center [840, 401] width 95 height 37
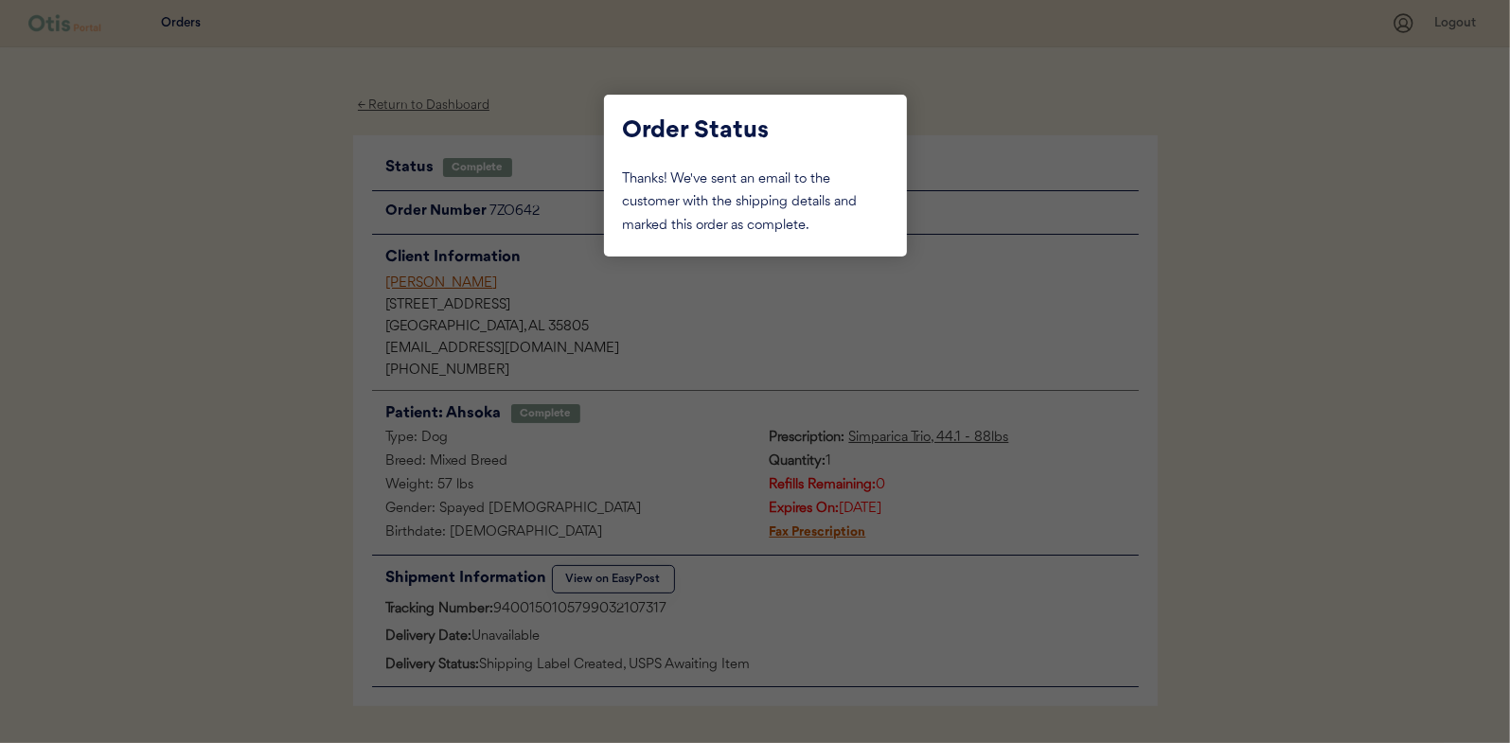
click at [324, 187] on div at bounding box center [755, 371] width 1510 height 743
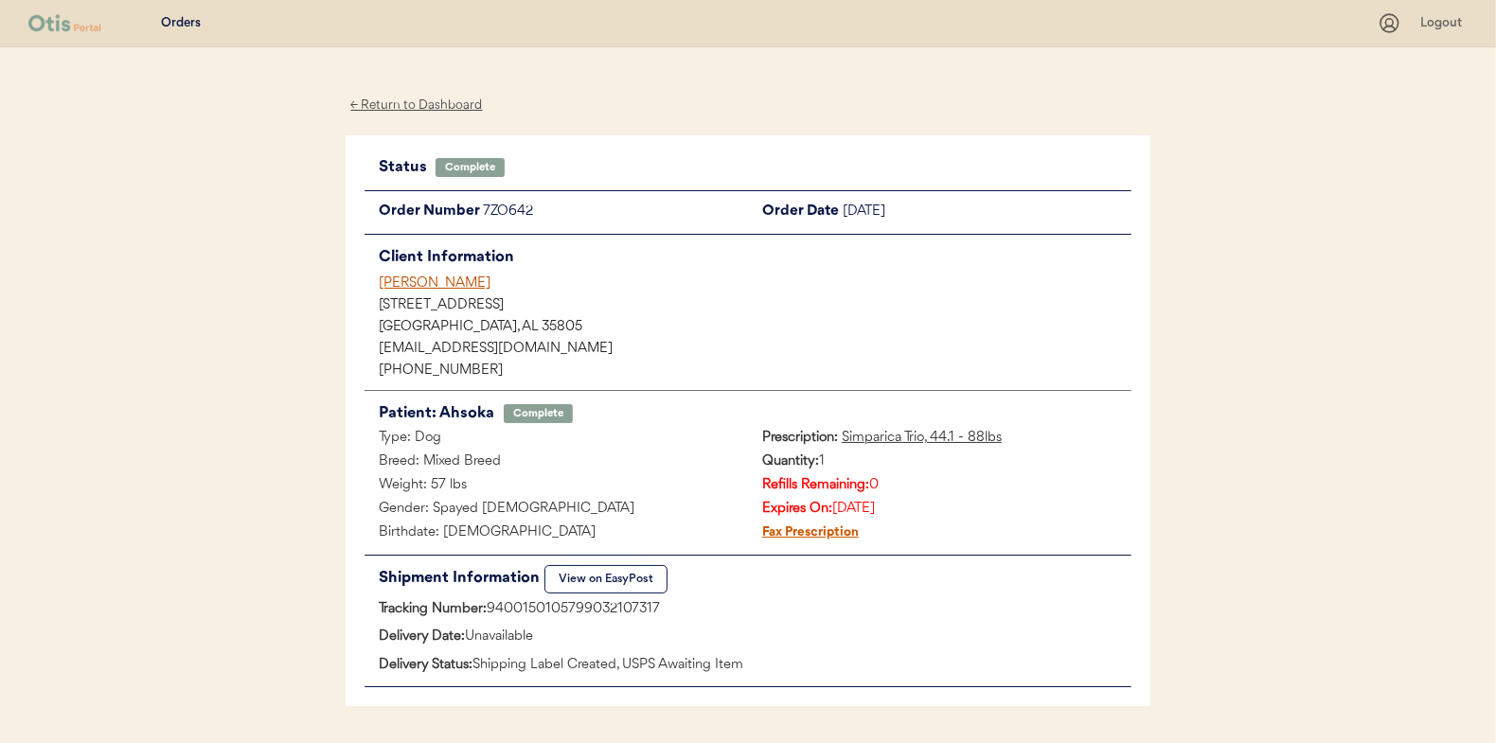
click at [405, 114] on div "← Return to Dashboard" at bounding box center [417, 106] width 142 height 22
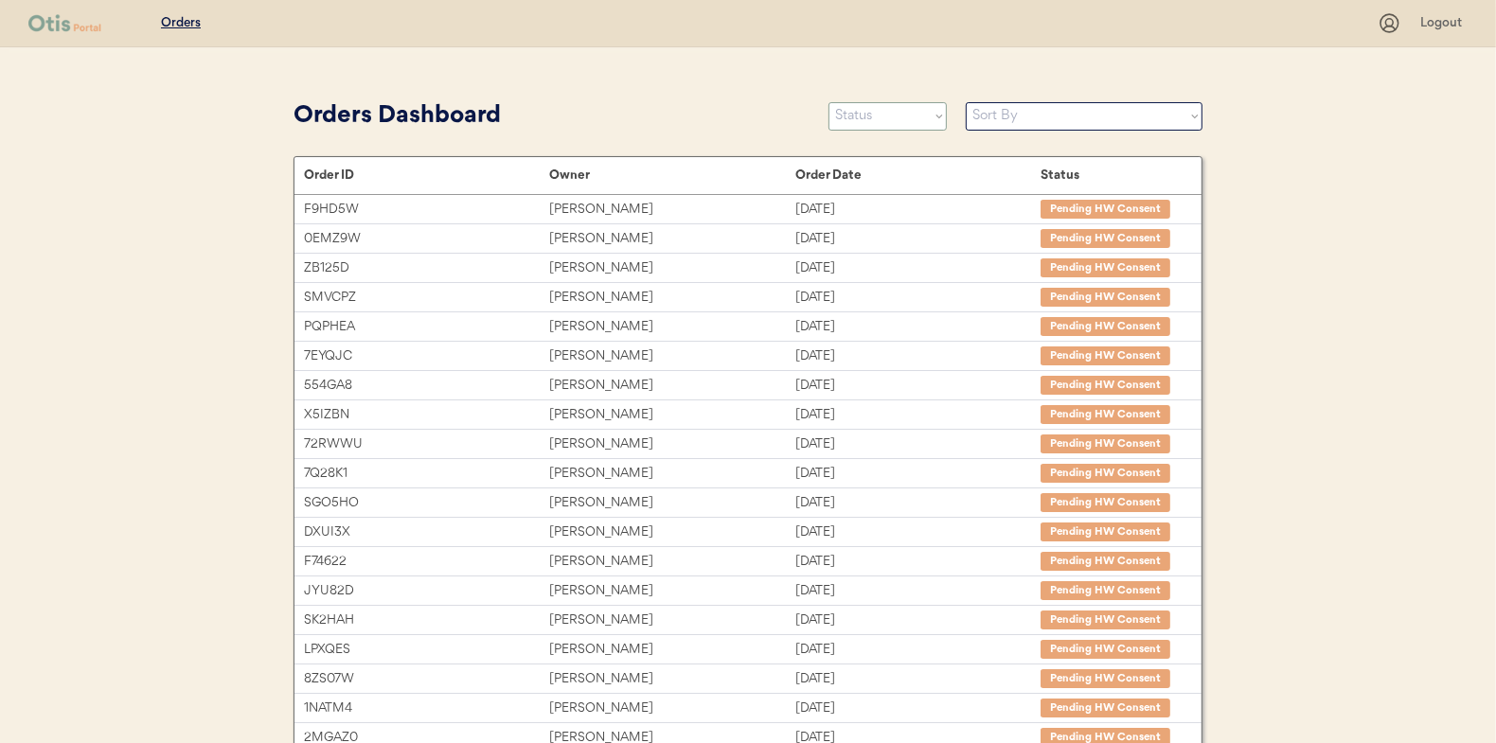
click at [910, 106] on select "Status On Hold New In Progress Complete Pending HW Consent Canceled" at bounding box center [887, 116] width 118 height 28
select select ""in_progress""
click at [828, 102] on select "Status On Hold New In Progress Complete Pending HW Consent Canceled" at bounding box center [887, 116] width 118 height 28
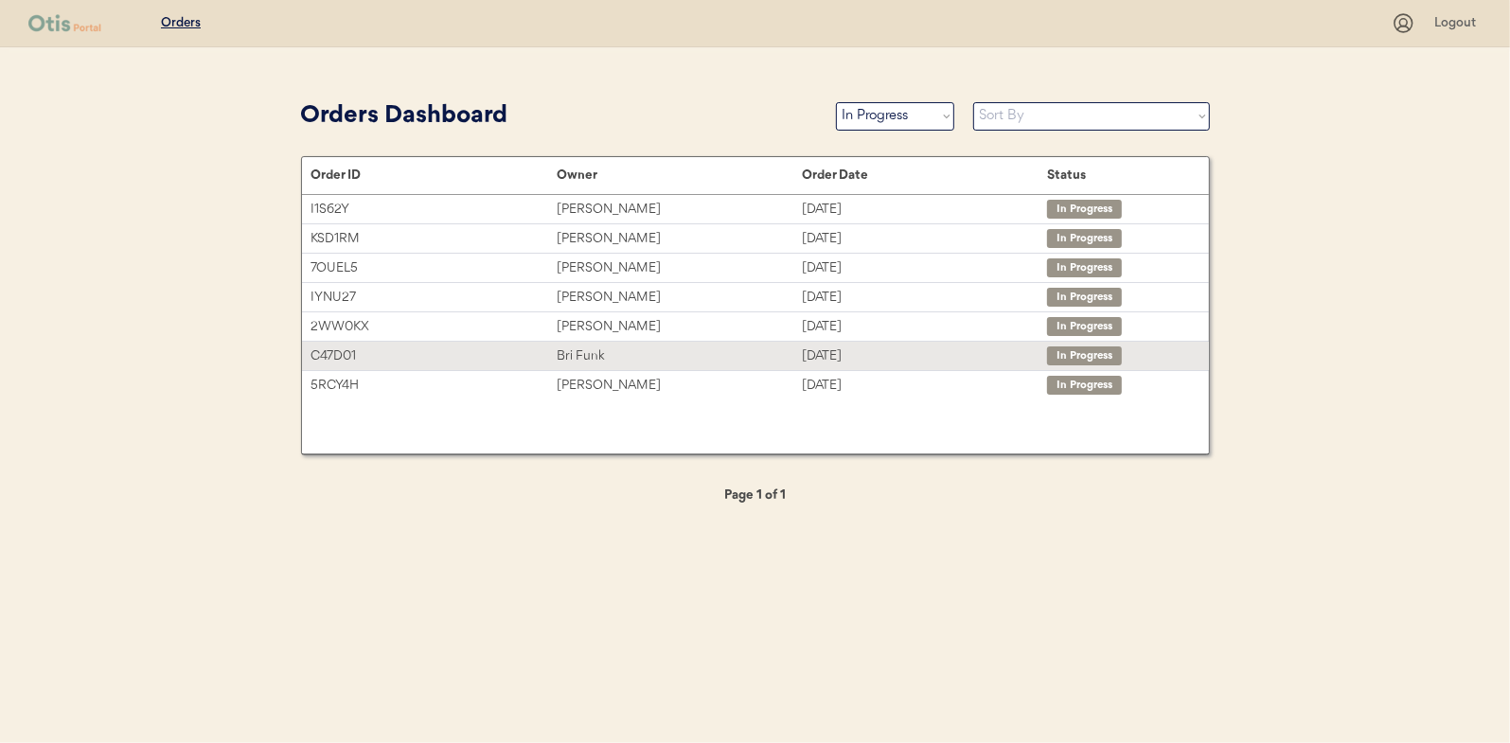
click at [649, 366] on div "C47D01 Bri Funk Aug 7, 2025 In Progress" at bounding box center [755, 356] width 907 height 28
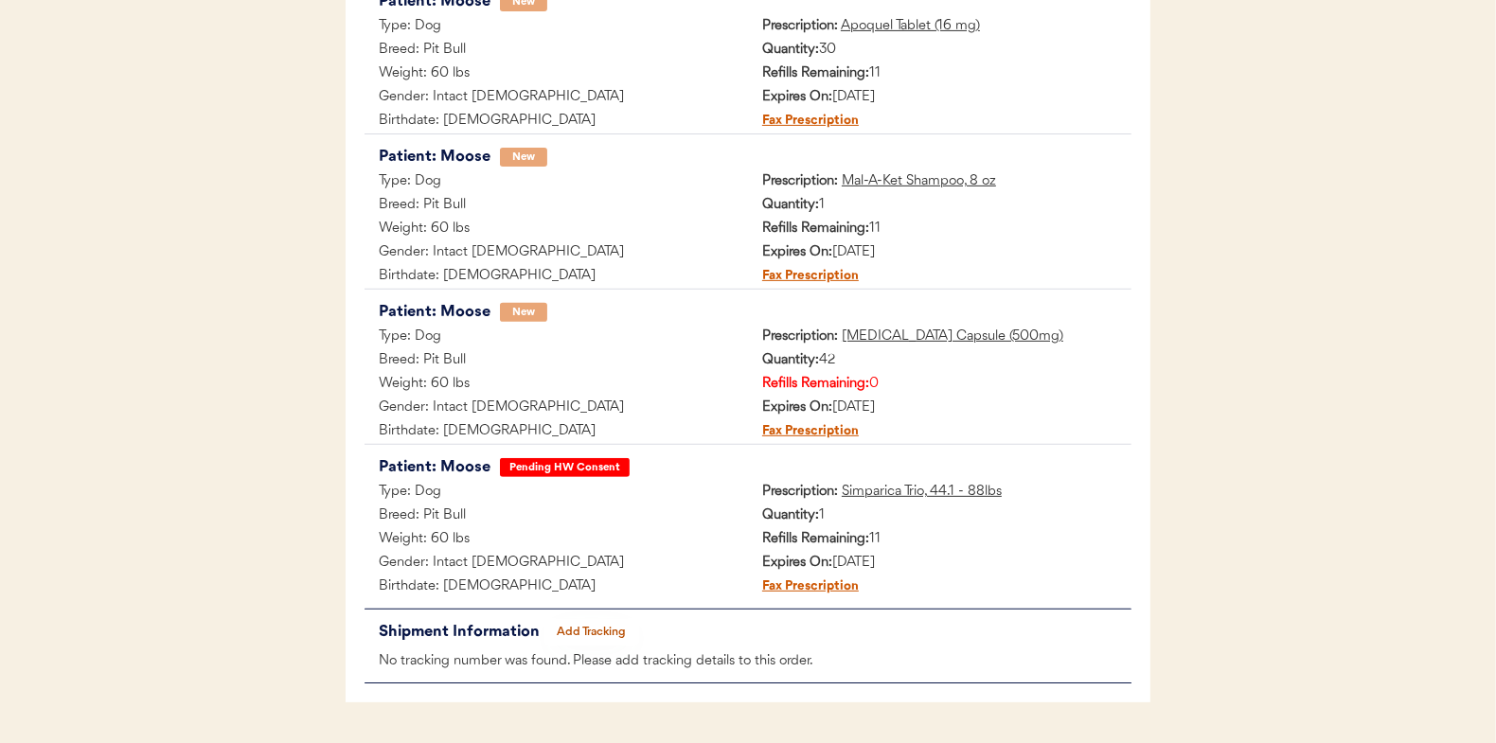
scroll to position [568, 0]
click at [570, 626] on button "Add Tracking" at bounding box center [591, 631] width 95 height 27
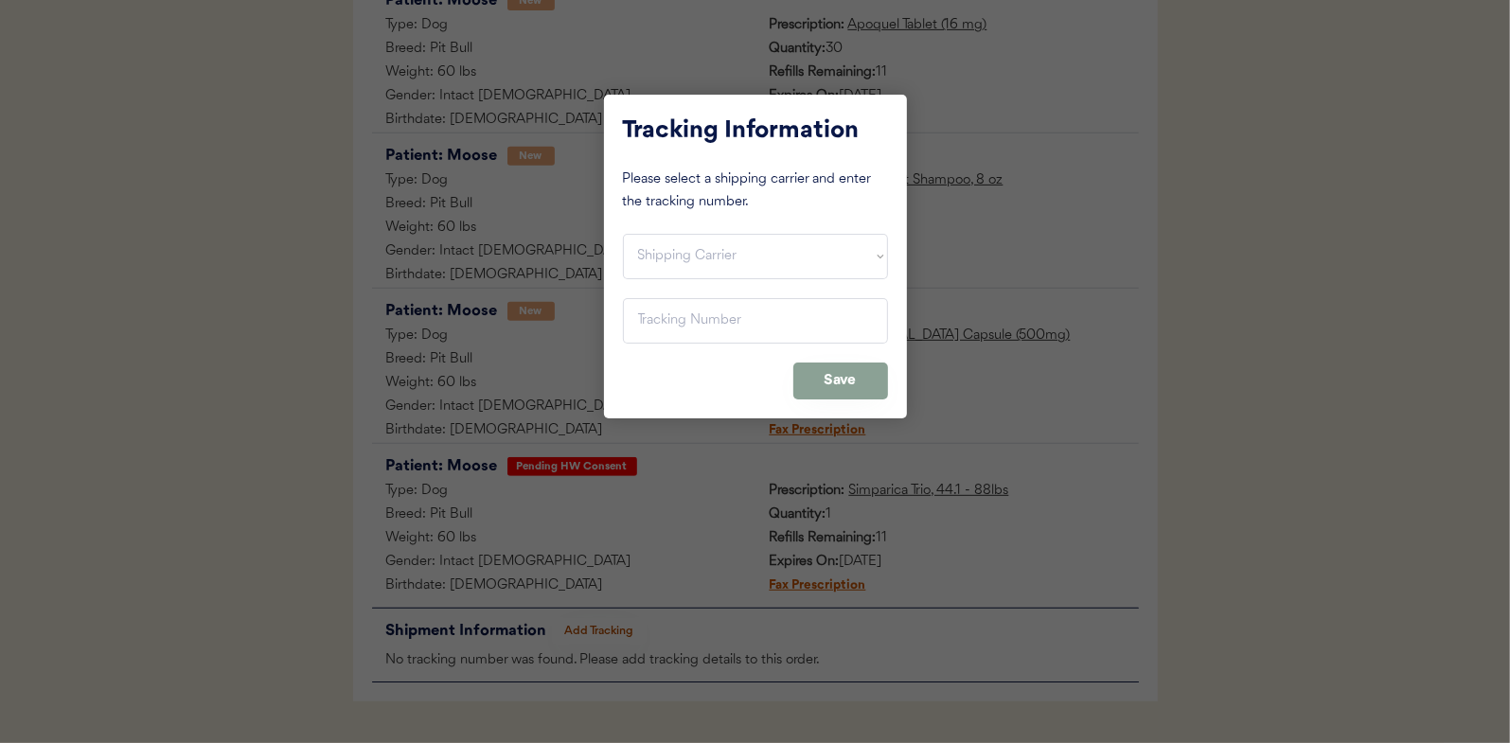
click at [651, 278] on div "Tracking Information Please select a shipping carrier and enter the tracking nu…" at bounding box center [755, 257] width 303 height 324
click at [674, 258] on select "Shipping Carrier FedEx FedEx Ground Economy UPS USPS" at bounding box center [755, 256] width 265 height 45
select select ""ups""
click at [623, 234] on select "Shipping Carrier FedEx FedEx Ground Economy UPS USPS" at bounding box center [755, 256] width 265 height 45
click at [675, 325] on input "input" at bounding box center [755, 320] width 265 height 45
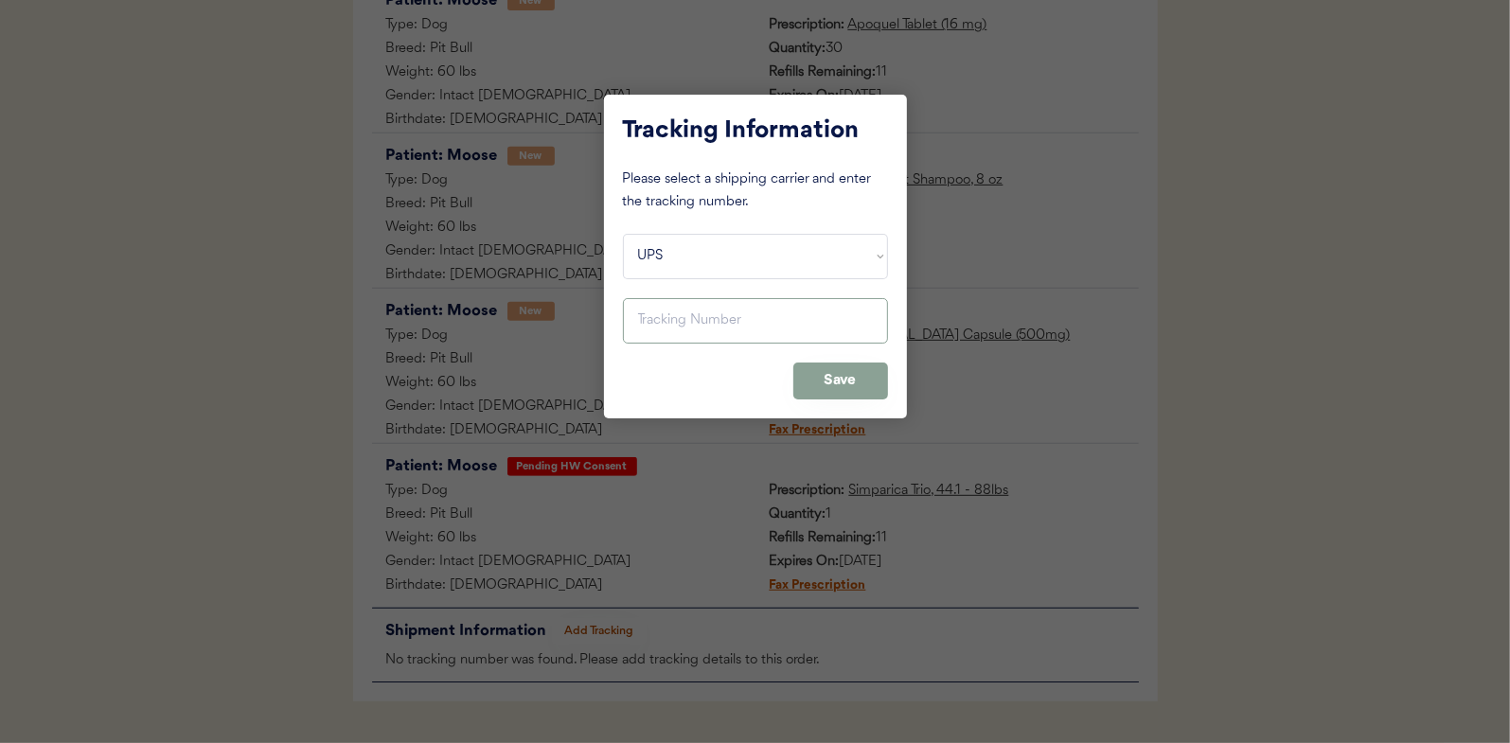
paste input "1Z16X77E0209705292"
type input "1Z16X77E0209705292"
click at [806, 379] on button "Save" at bounding box center [840, 381] width 95 height 37
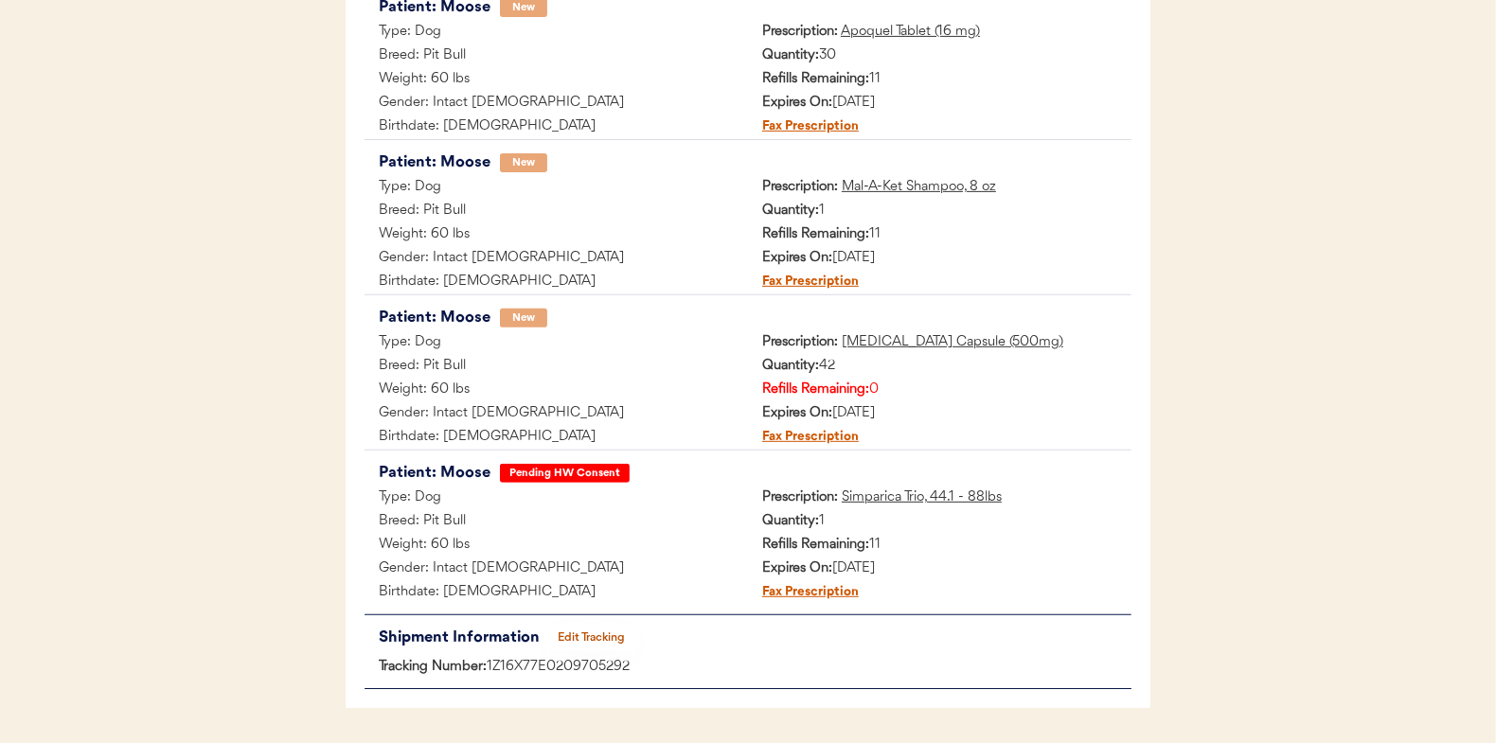
scroll to position [95, 0]
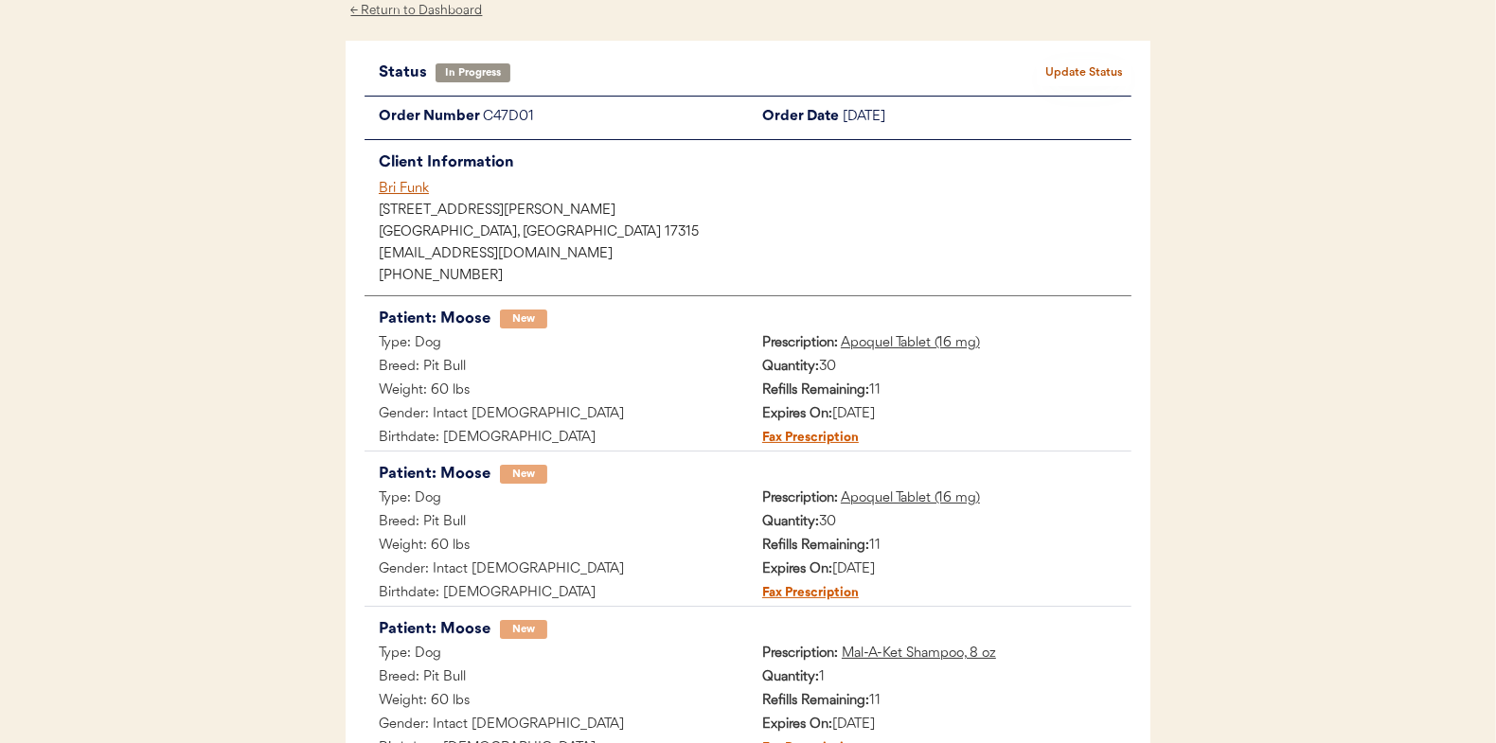
click at [1070, 80] on button "Update Status" at bounding box center [1084, 73] width 95 height 27
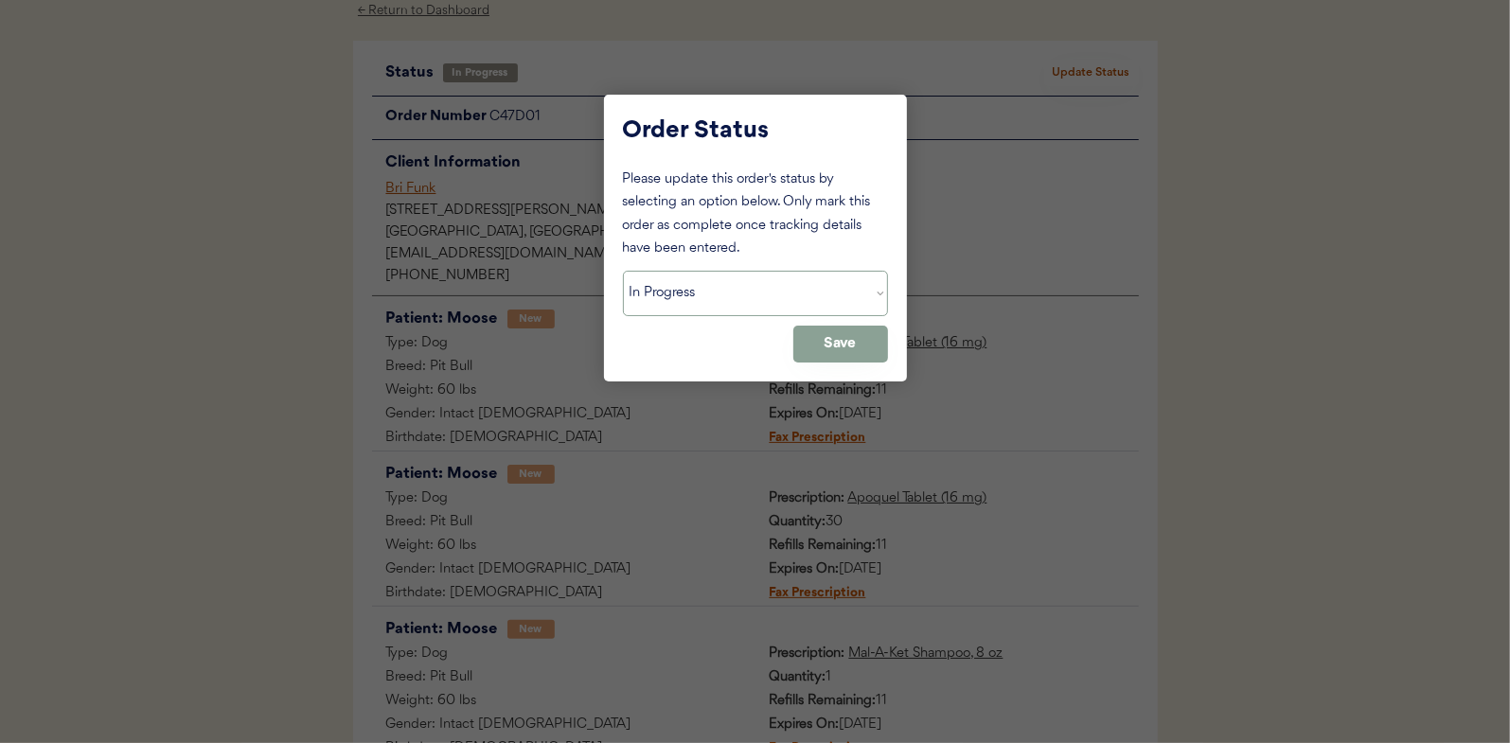
drag, startPoint x: 650, startPoint y: 281, endPoint x: 656, endPoint y: 308, distance: 27.1
click at [650, 281] on select "Status On Hold New In Progress Complete Pending HW Consent Canceled" at bounding box center [755, 293] width 265 height 45
select select ""complete""
click at [623, 271] on select "Status On Hold New In Progress Complete Pending HW Consent Canceled" at bounding box center [755, 293] width 265 height 45
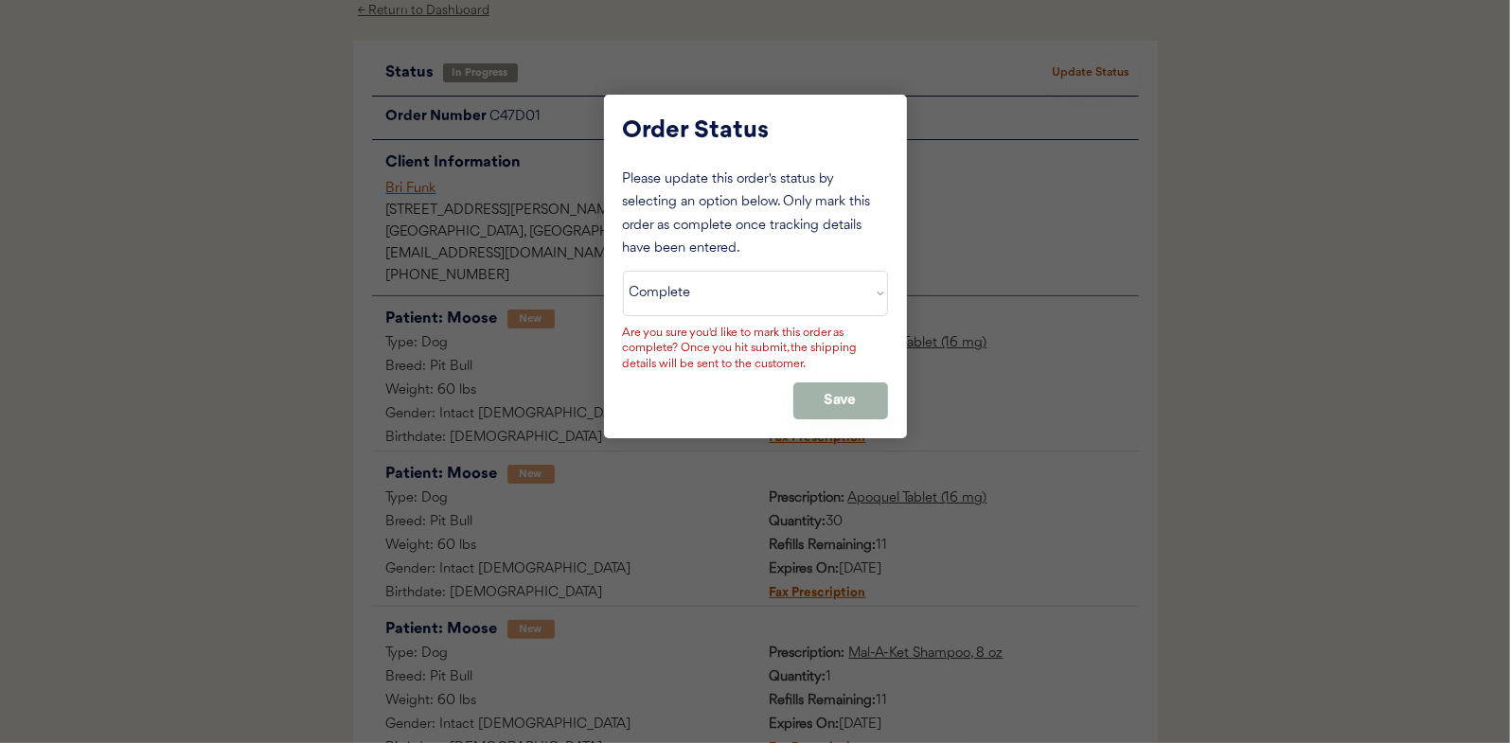
click at [886, 407] on button "Save" at bounding box center [840, 401] width 95 height 37
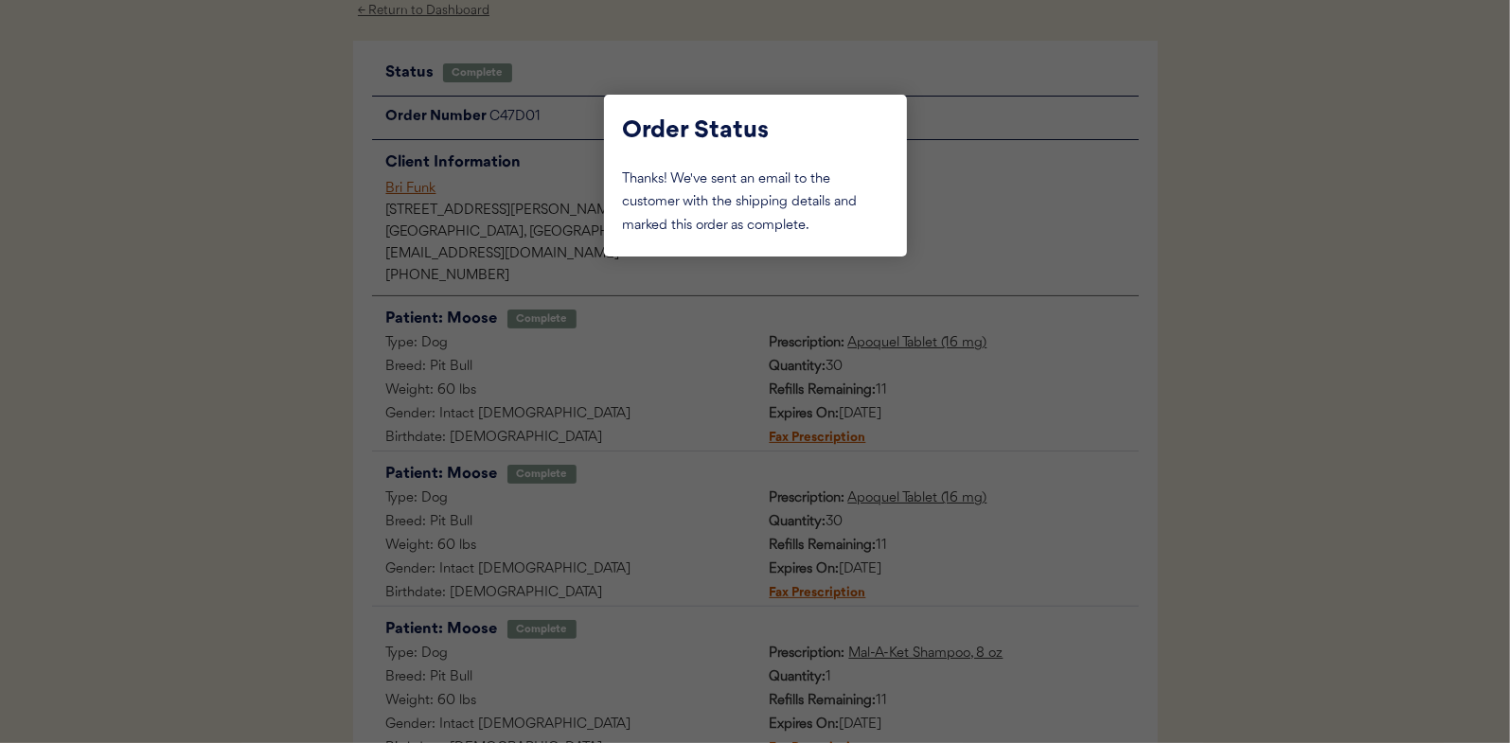
drag, startPoint x: 177, startPoint y: 318, endPoint x: 197, endPoint y: 312, distance: 20.7
click at [178, 318] on div at bounding box center [755, 371] width 1510 height 743
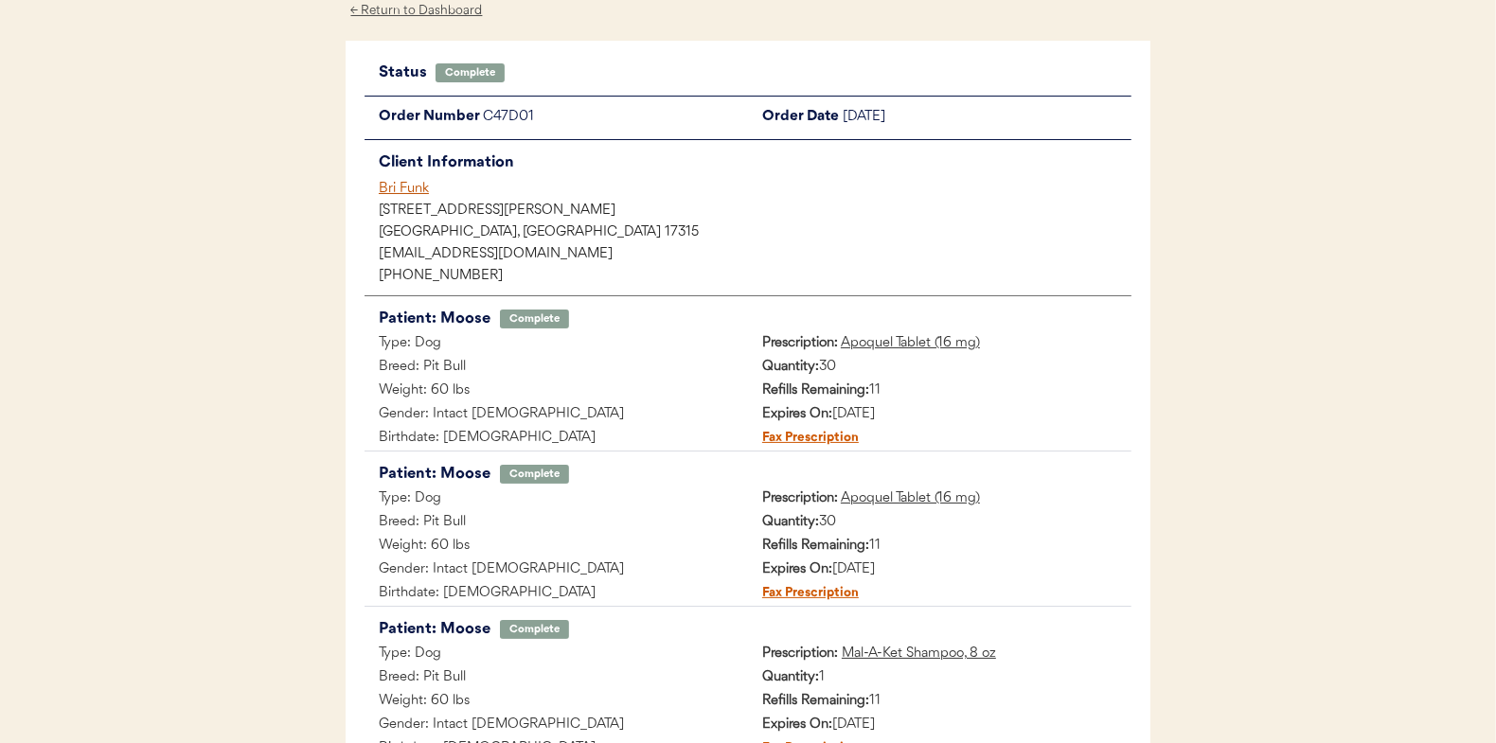
click at [452, 11] on div "← Return to Dashboard" at bounding box center [417, 11] width 142 height 22
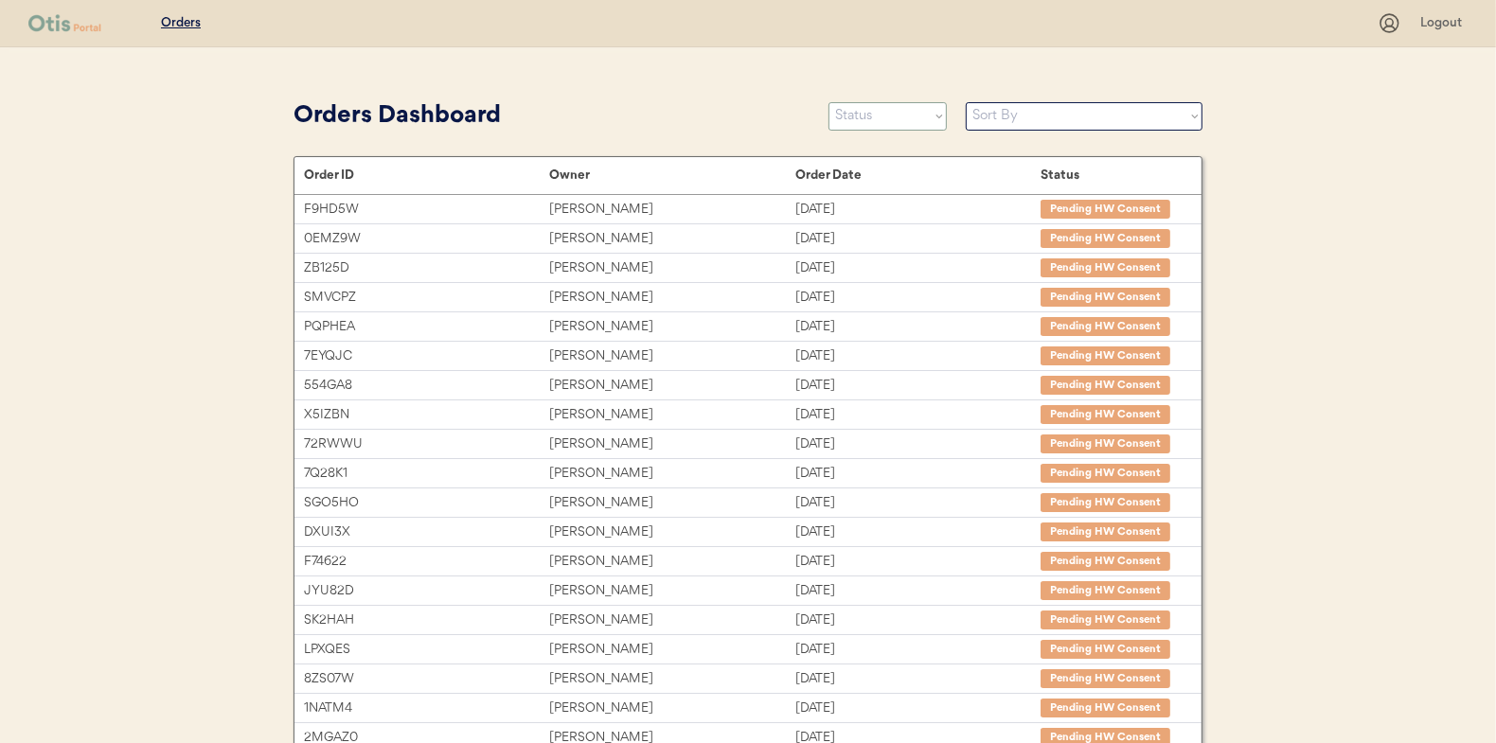
click at [915, 123] on select "Status On Hold New In Progress Complete Pending HW Consent Canceled" at bounding box center [887, 116] width 118 height 28
select select ""in_progress""
click at [828, 102] on select "Status On Hold New In Progress Complete Pending HW Consent Canceled" at bounding box center [887, 116] width 118 height 28
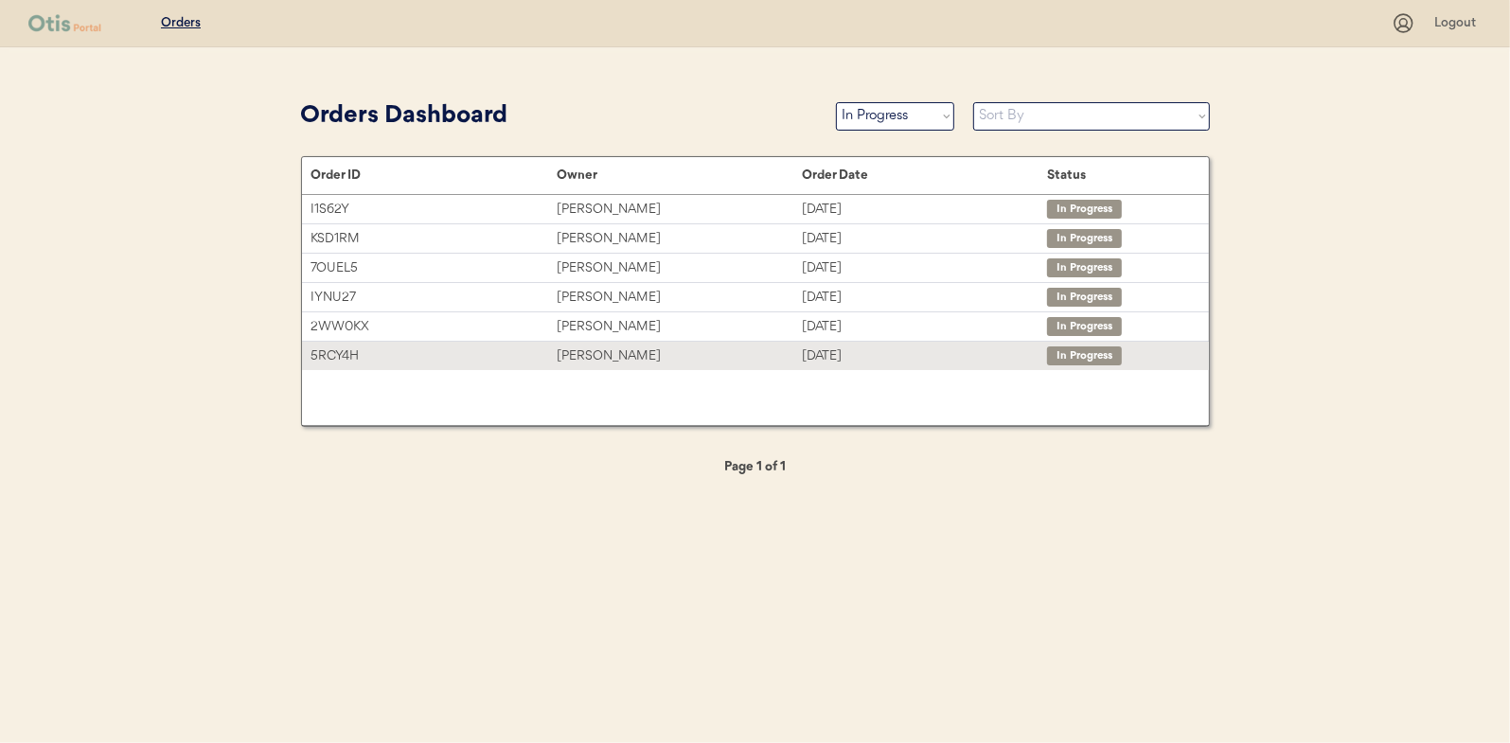
click at [586, 348] on div "[PERSON_NAME]" at bounding box center [679, 357] width 245 height 22
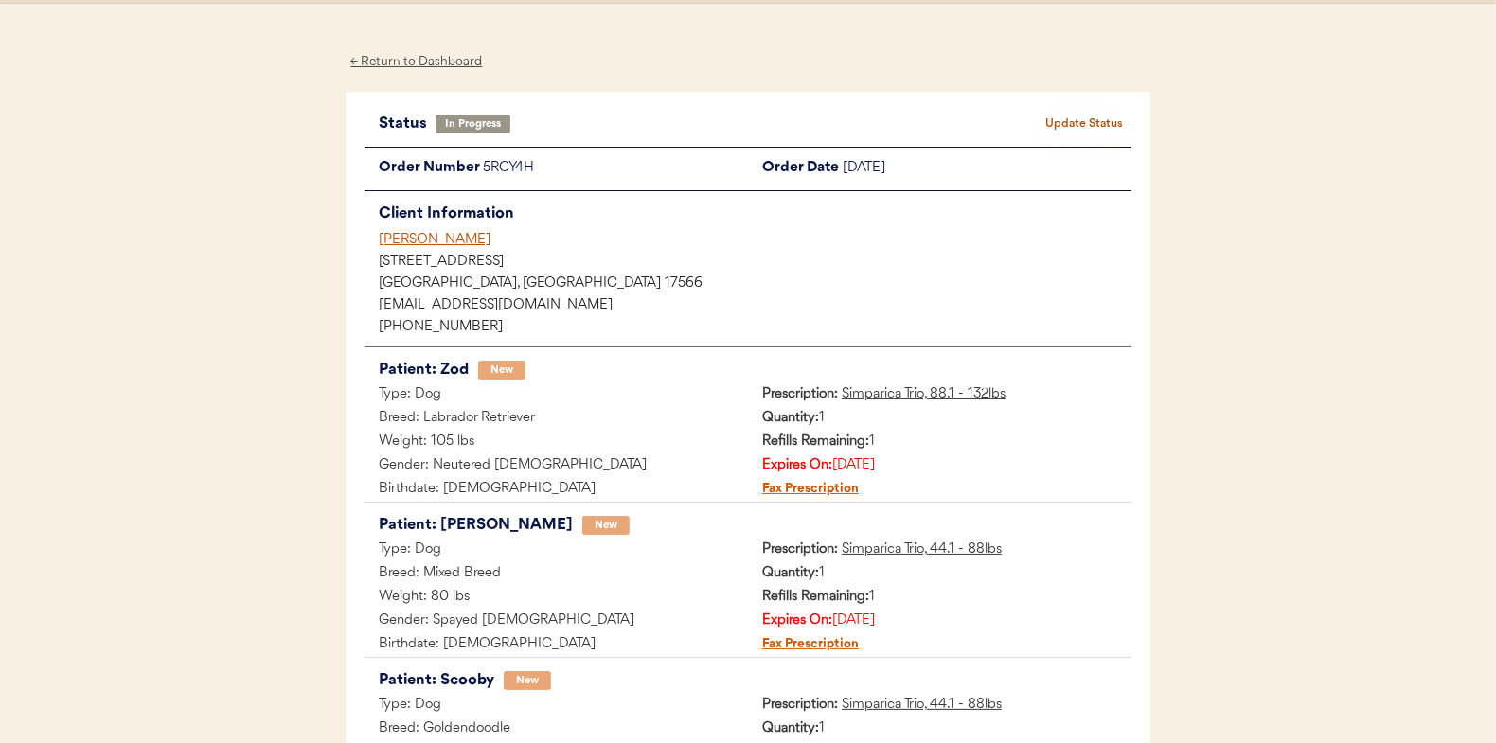
scroll to position [311, 0]
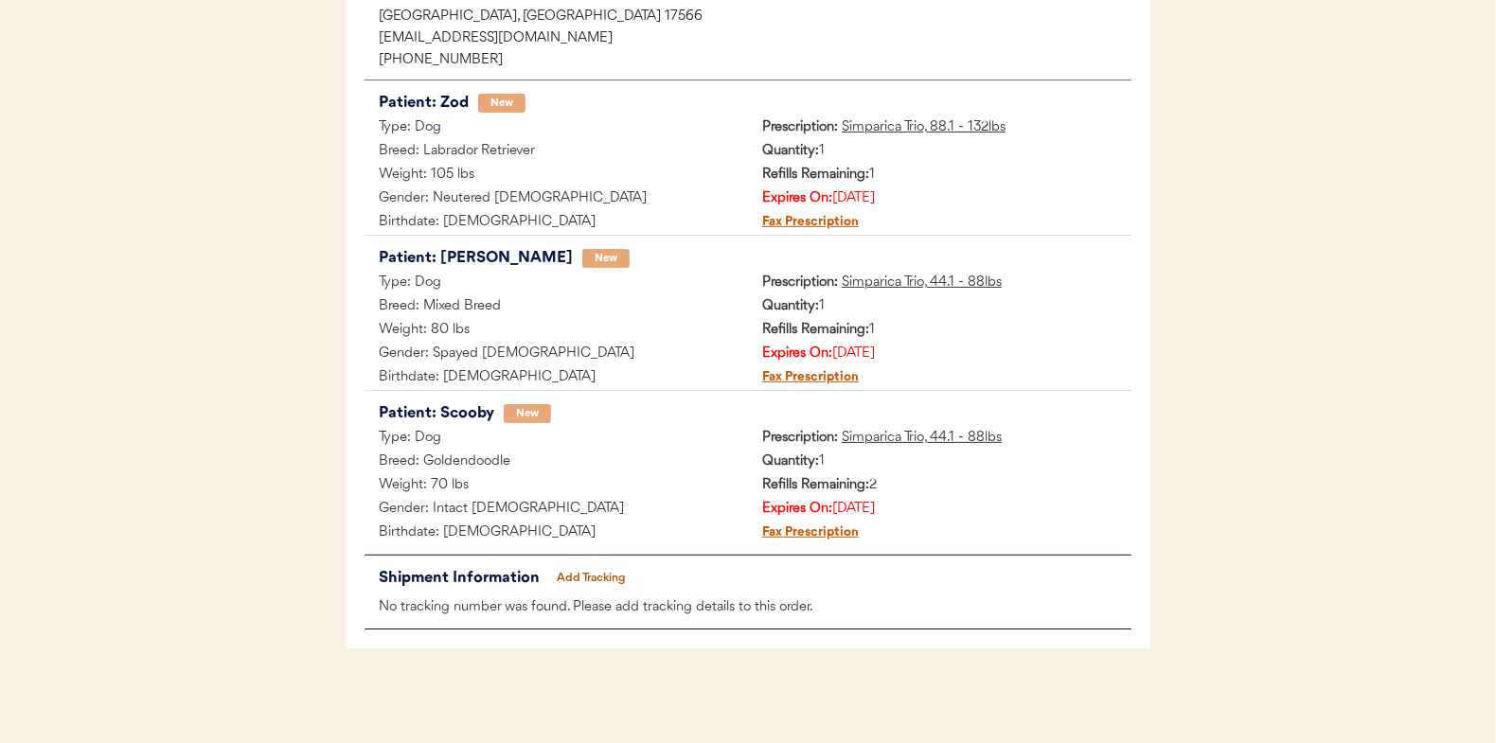
click at [591, 571] on button "Add Tracking" at bounding box center [591, 578] width 95 height 27
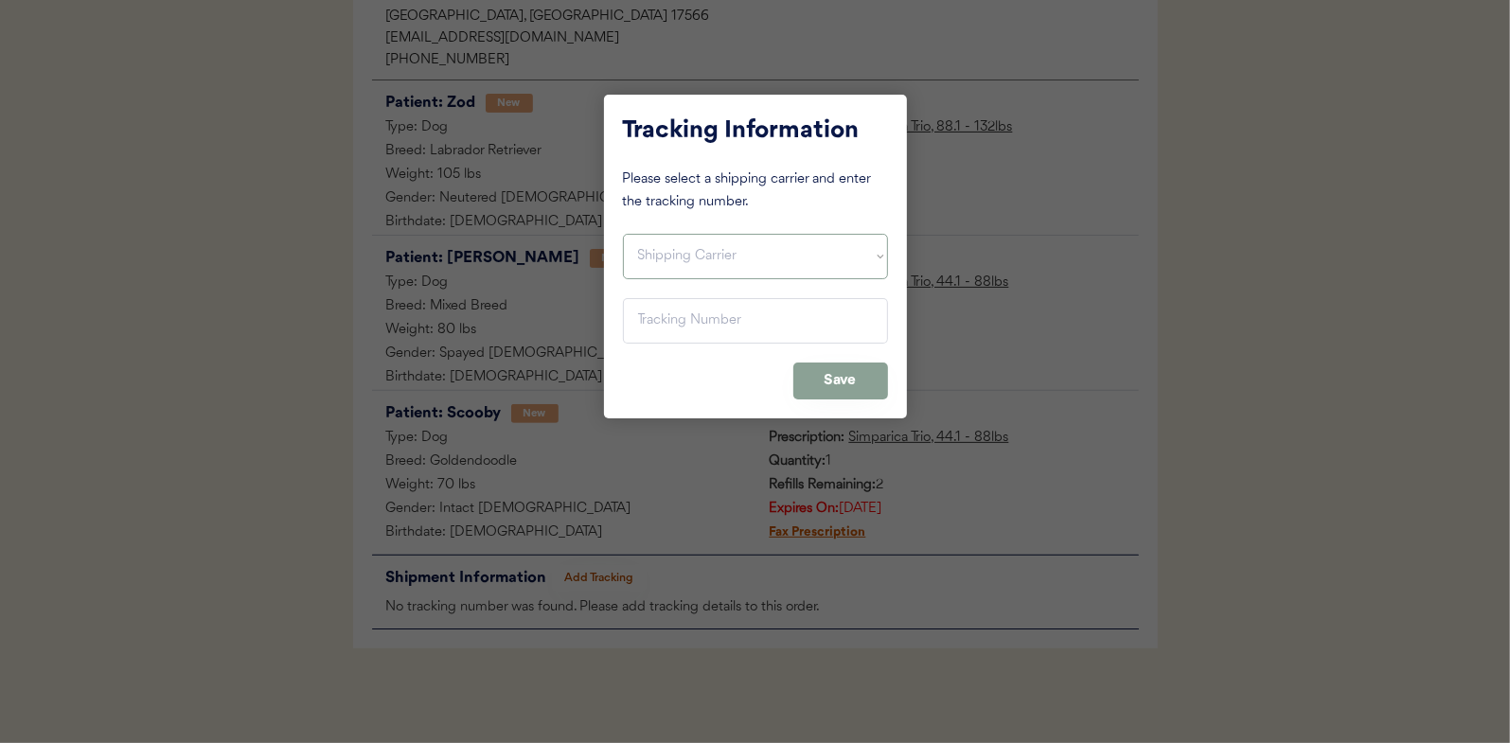
click at [715, 250] on select "Shipping Carrier FedEx FedEx Ground Economy UPS USPS" at bounding box center [755, 256] width 265 height 45
select select ""usps""
click at [623, 234] on select "Shipping Carrier FedEx FedEx Ground Economy UPS USPS" at bounding box center [755, 256] width 265 height 45
click at [703, 331] on input "input" at bounding box center [755, 320] width 265 height 45
paste input "9400150105799032121979"
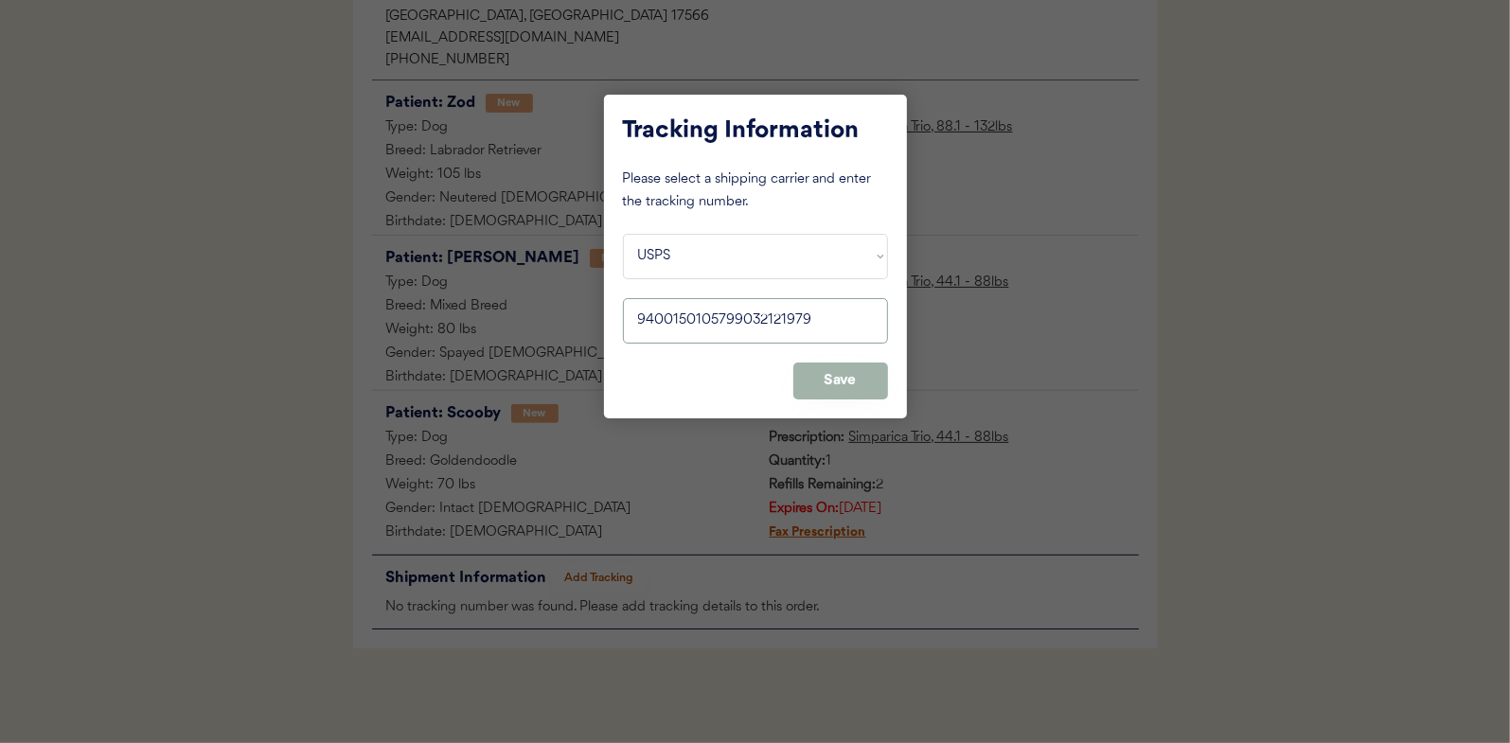
type input "9400150105799032121979"
click at [863, 380] on button "Save" at bounding box center [840, 381] width 95 height 37
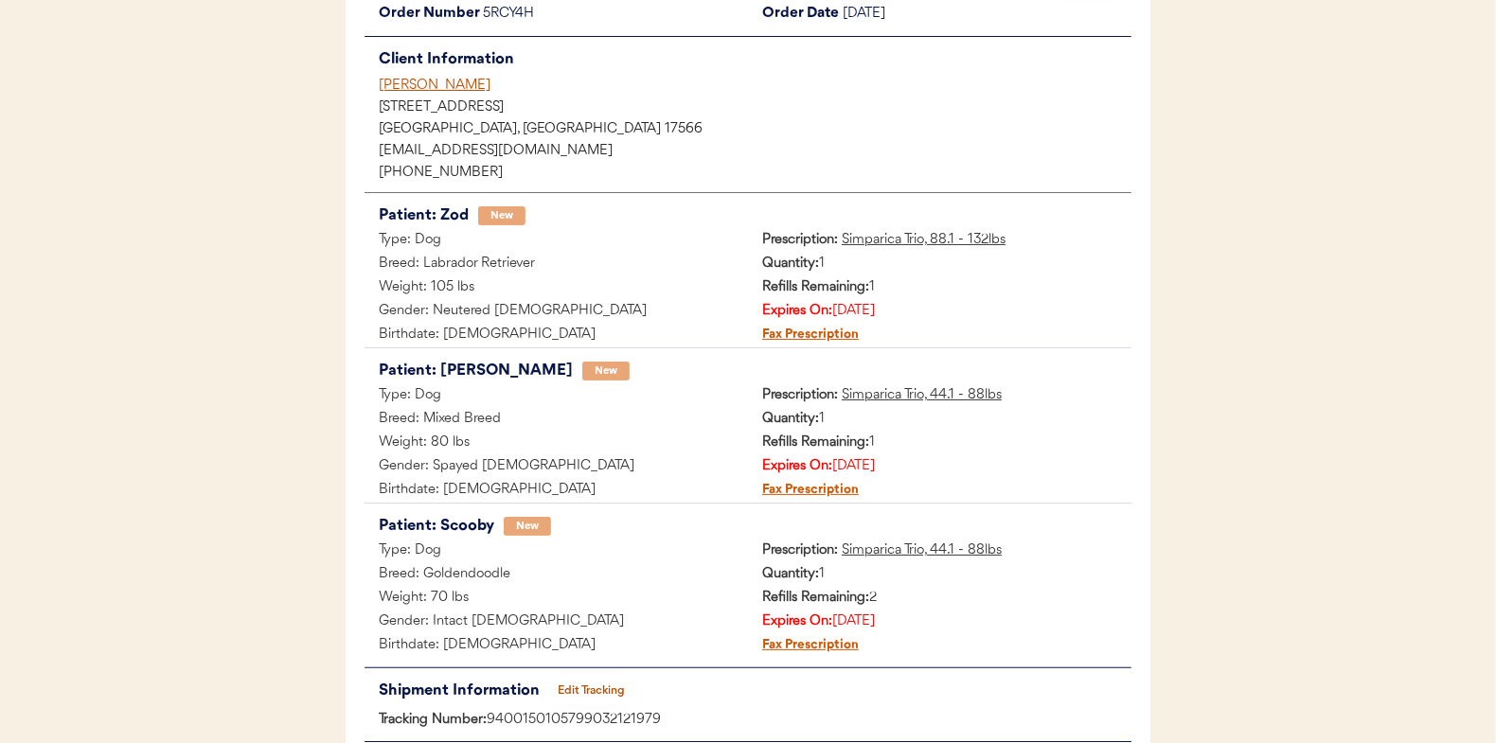
scroll to position [27, 0]
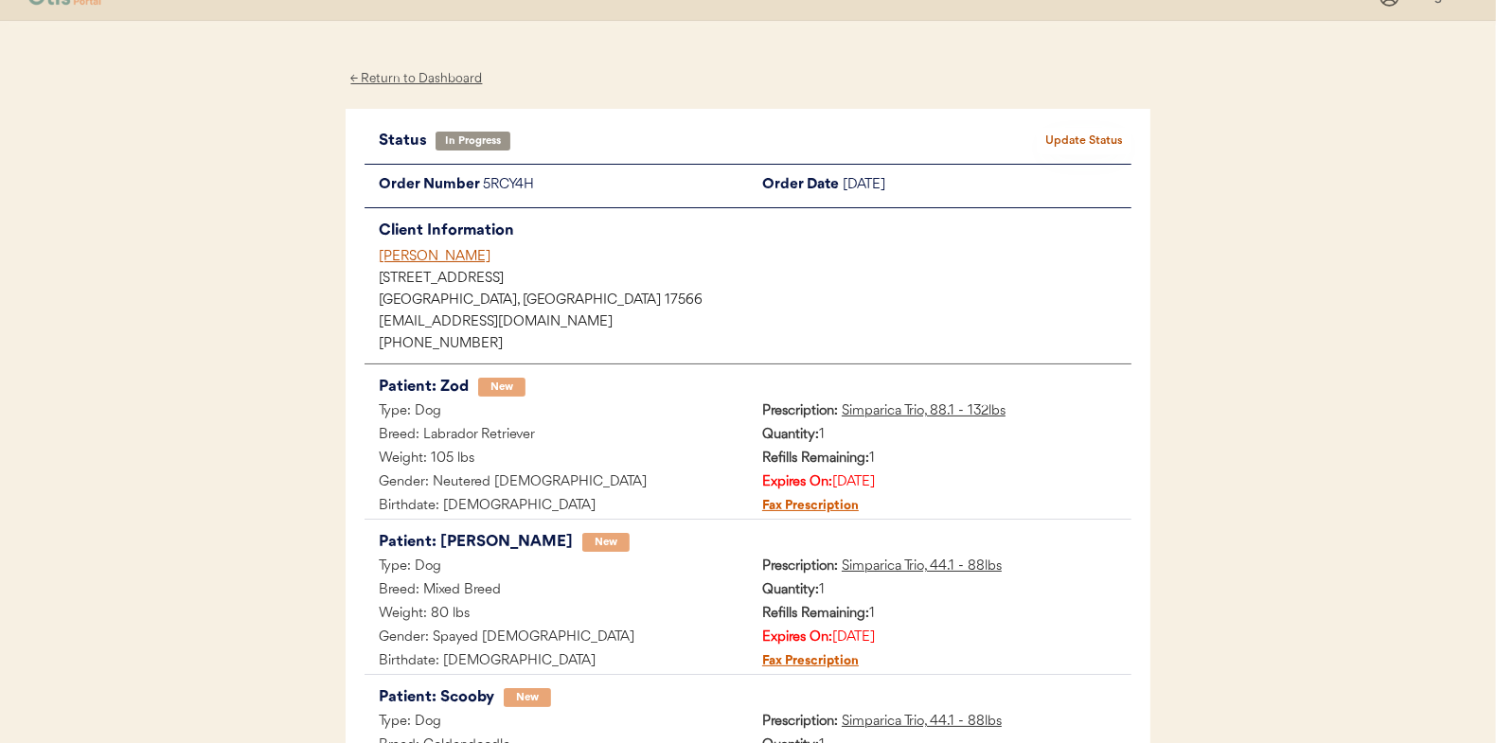
click at [1054, 147] on button "Update Status" at bounding box center [1084, 141] width 95 height 27
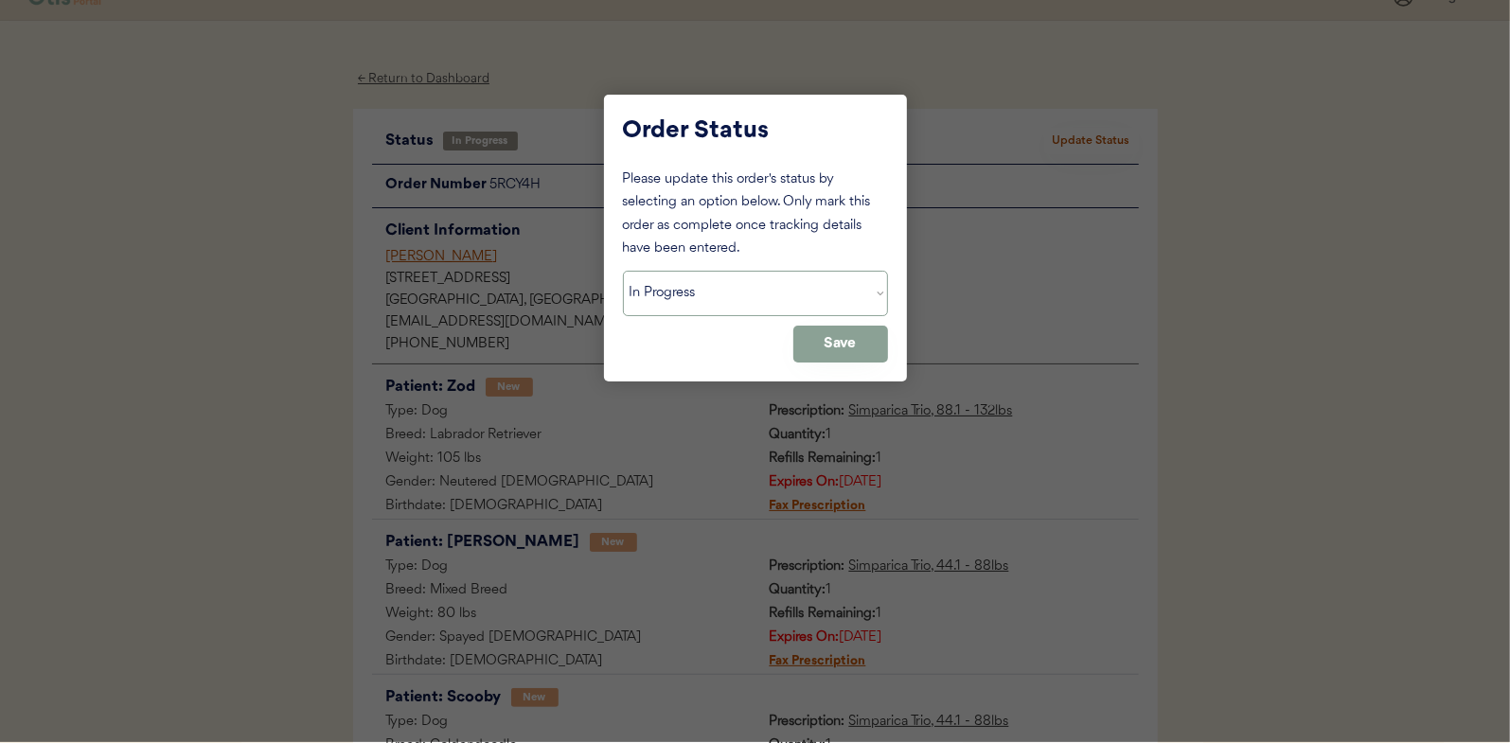
click at [797, 292] on select "Status On Hold New In Progress Complete Pending HW Consent Canceled" at bounding box center [755, 293] width 265 height 45
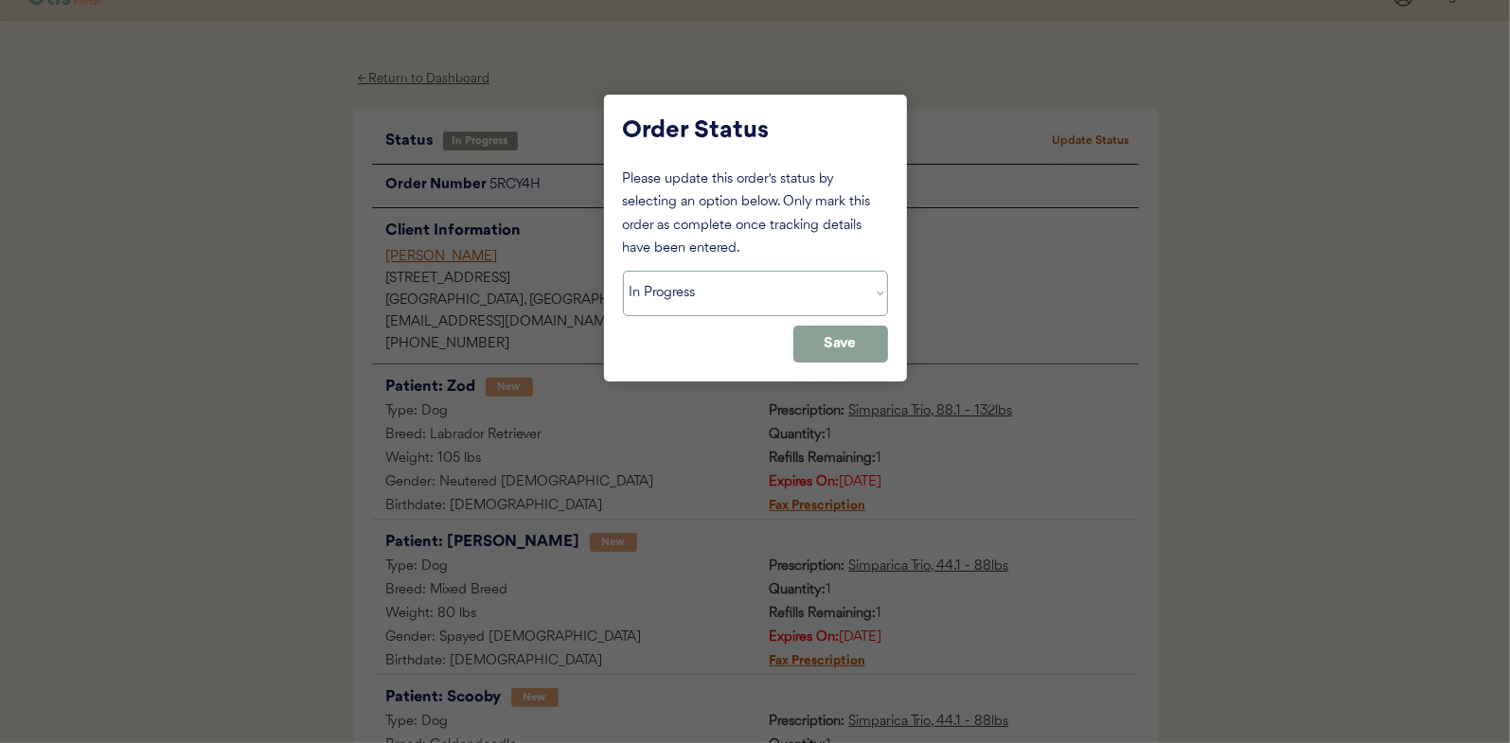
select select ""complete""
click at [623, 271] on select "Status On Hold New In Progress Complete Pending HW Consent Canceled" at bounding box center [755, 293] width 265 height 45
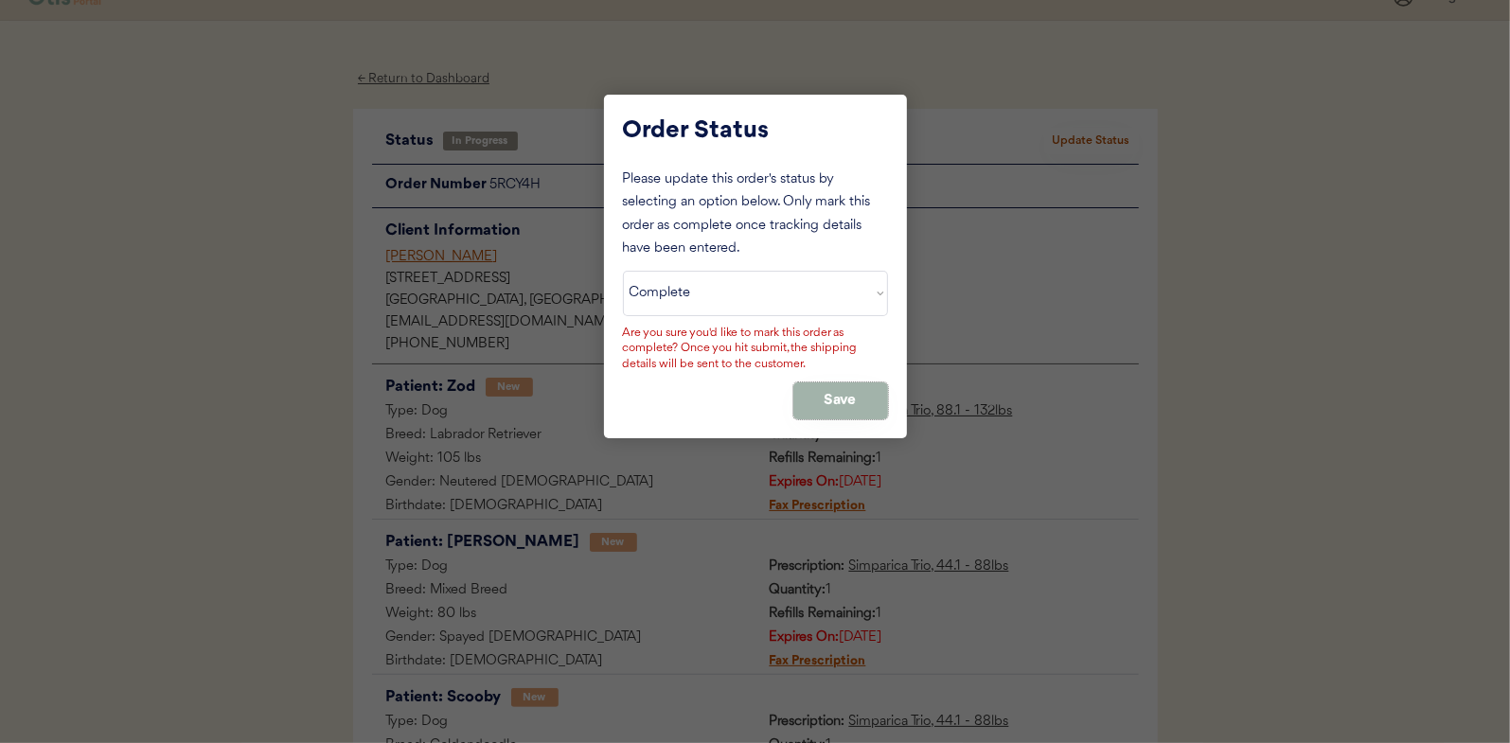
click at [836, 393] on button "Save" at bounding box center [840, 401] width 95 height 37
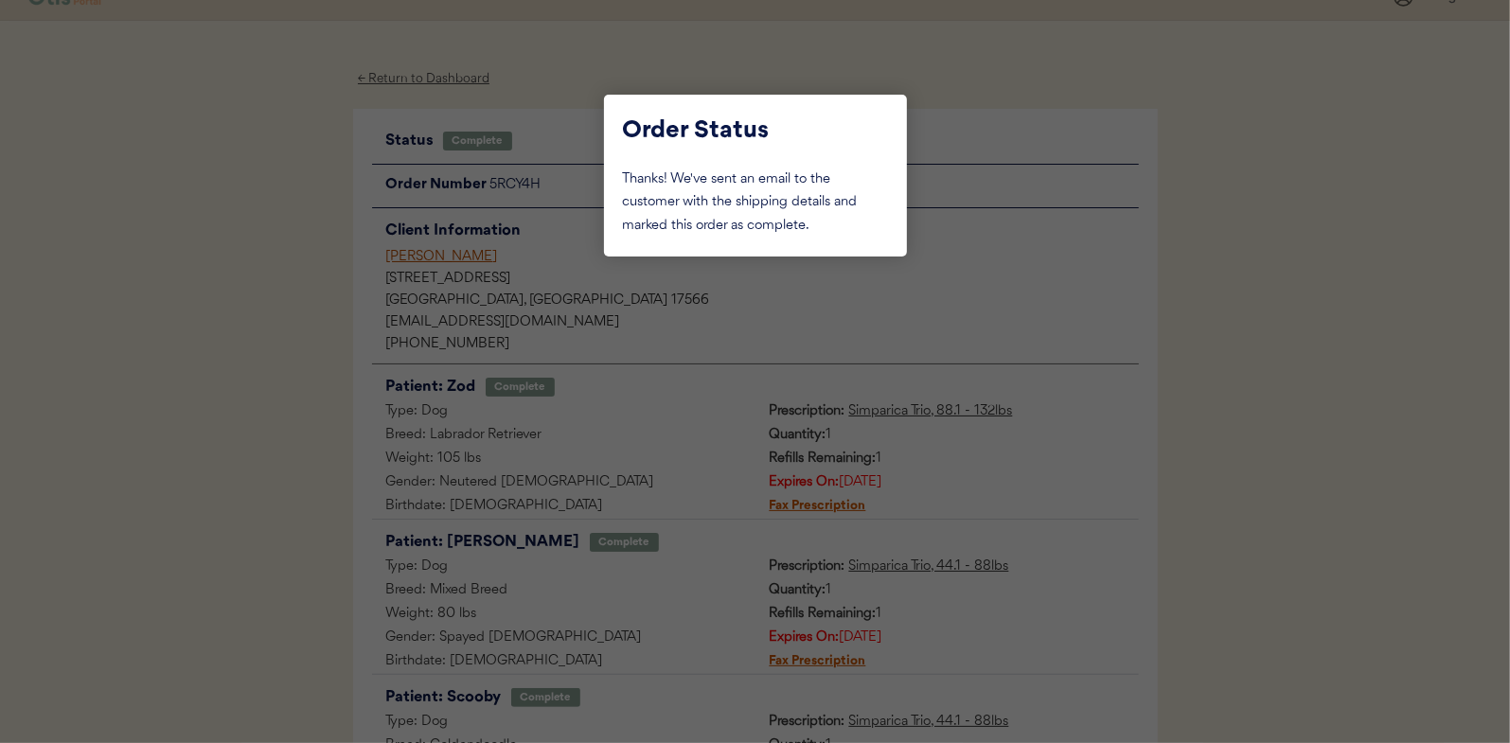
click at [201, 311] on div at bounding box center [755, 371] width 1510 height 743
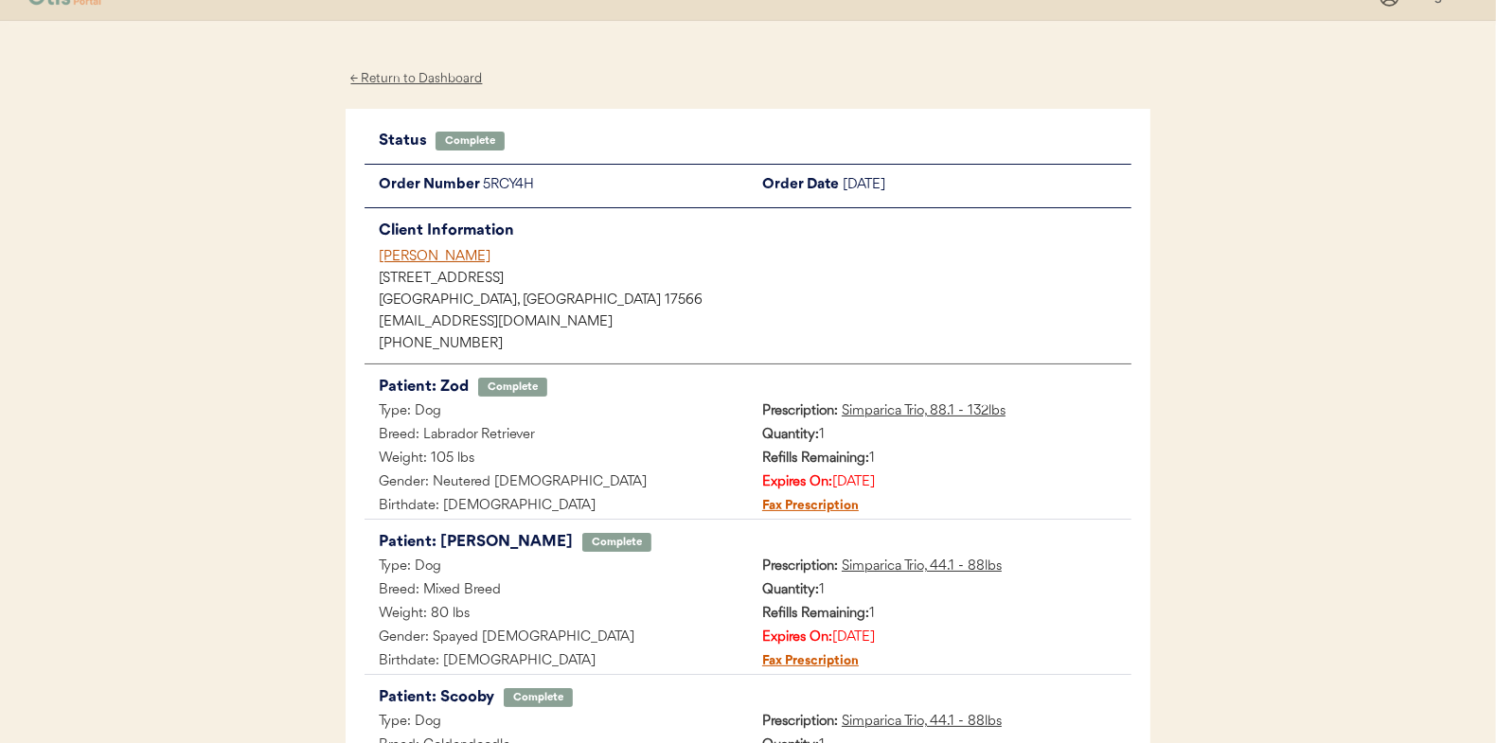
click at [392, 83] on div "← Return to Dashboard" at bounding box center [417, 79] width 142 height 22
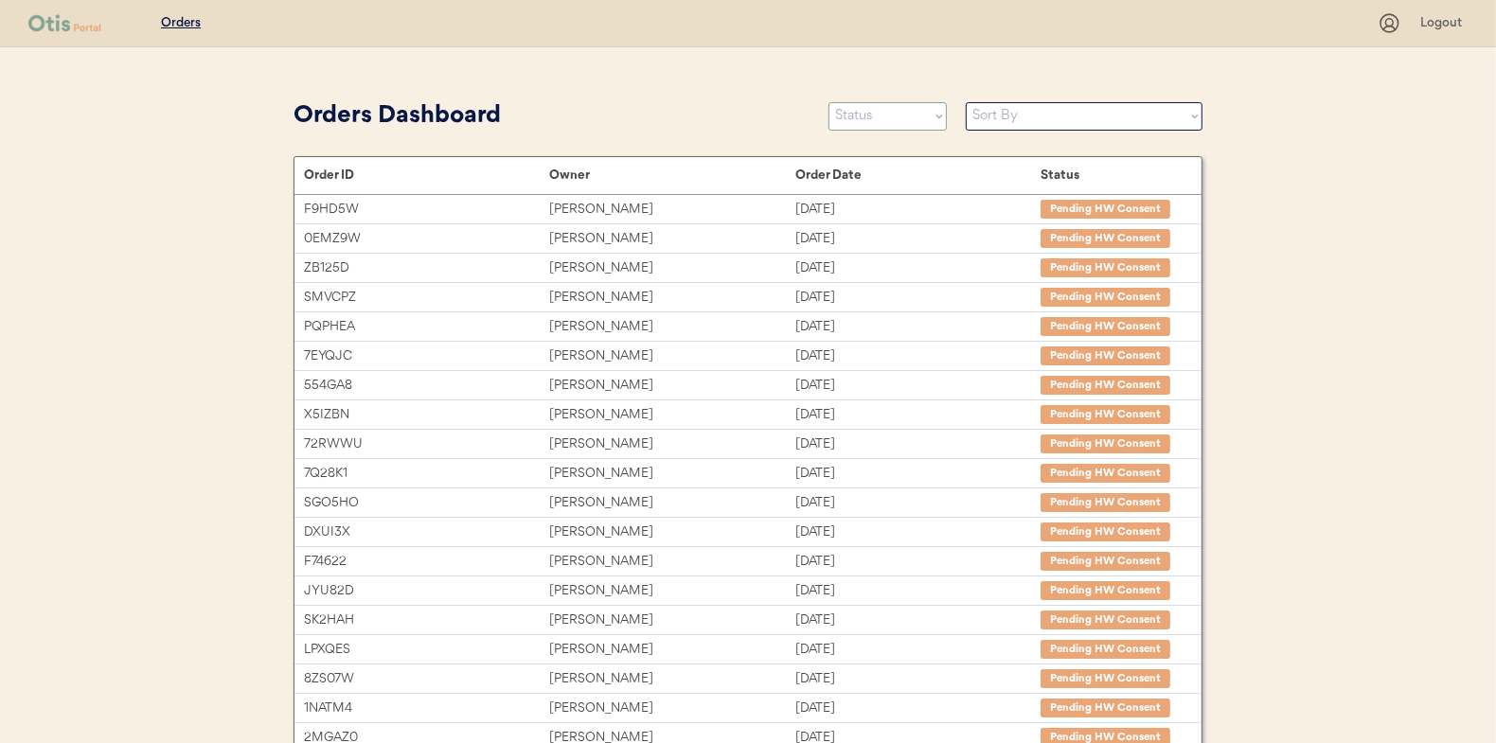
click at [863, 120] on select "Status On Hold New In Progress Complete Pending HW Consent Canceled" at bounding box center [887, 116] width 118 height 28
select select ""in_progress""
click at [828, 102] on select "Status On Hold New In Progress Complete Pending HW Consent Canceled" at bounding box center [887, 116] width 118 height 28
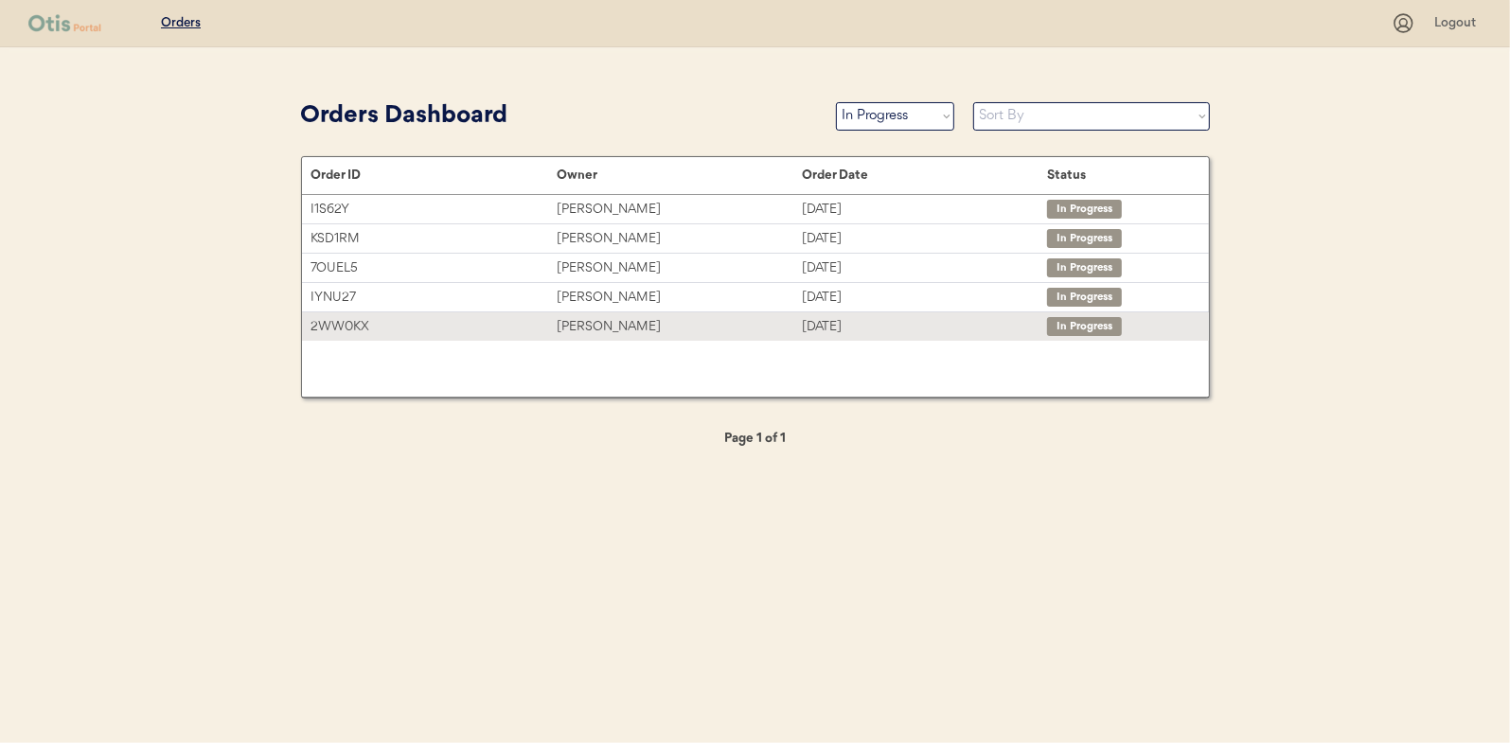
click at [726, 335] on div "[PERSON_NAME]" at bounding box center [679, 327] width 245 height 22
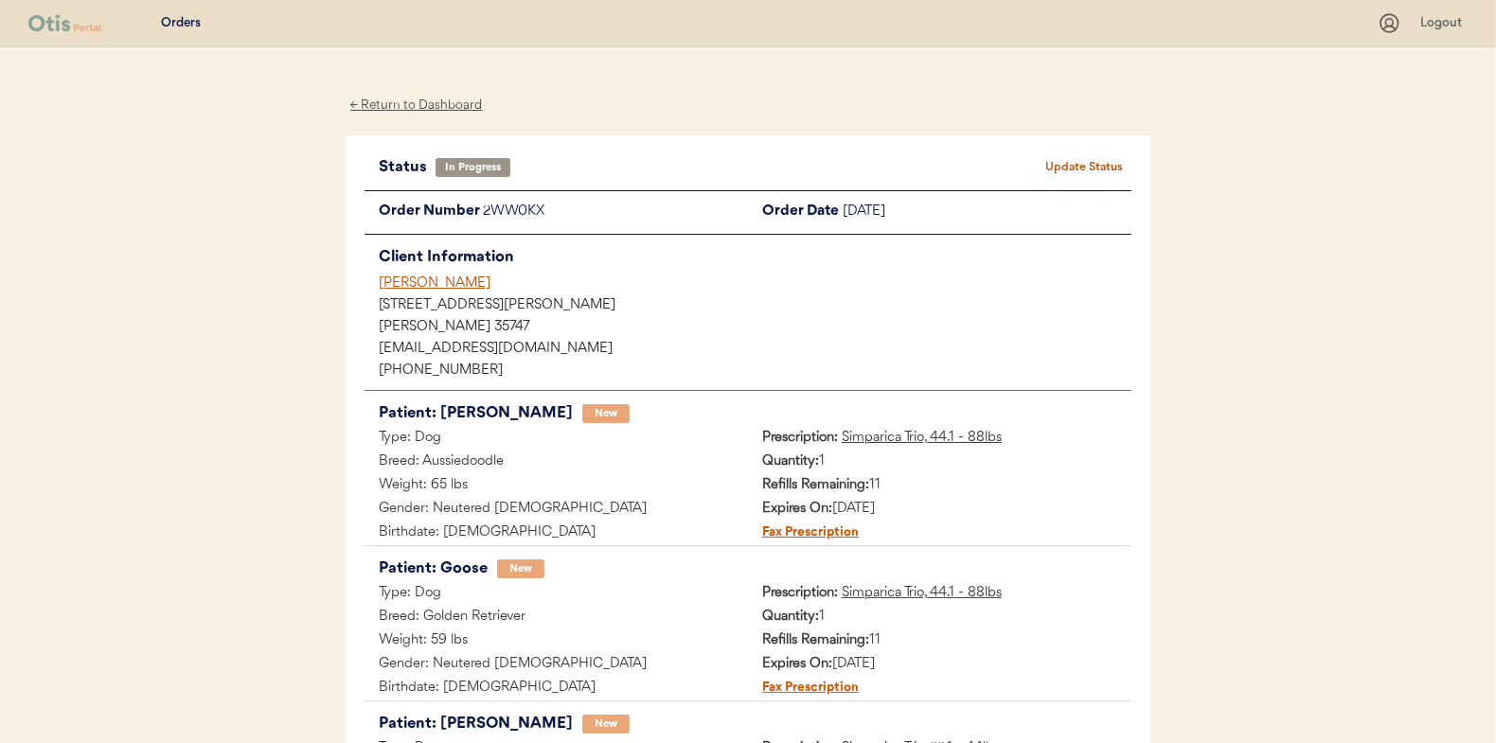
scroll to position [311, 0]
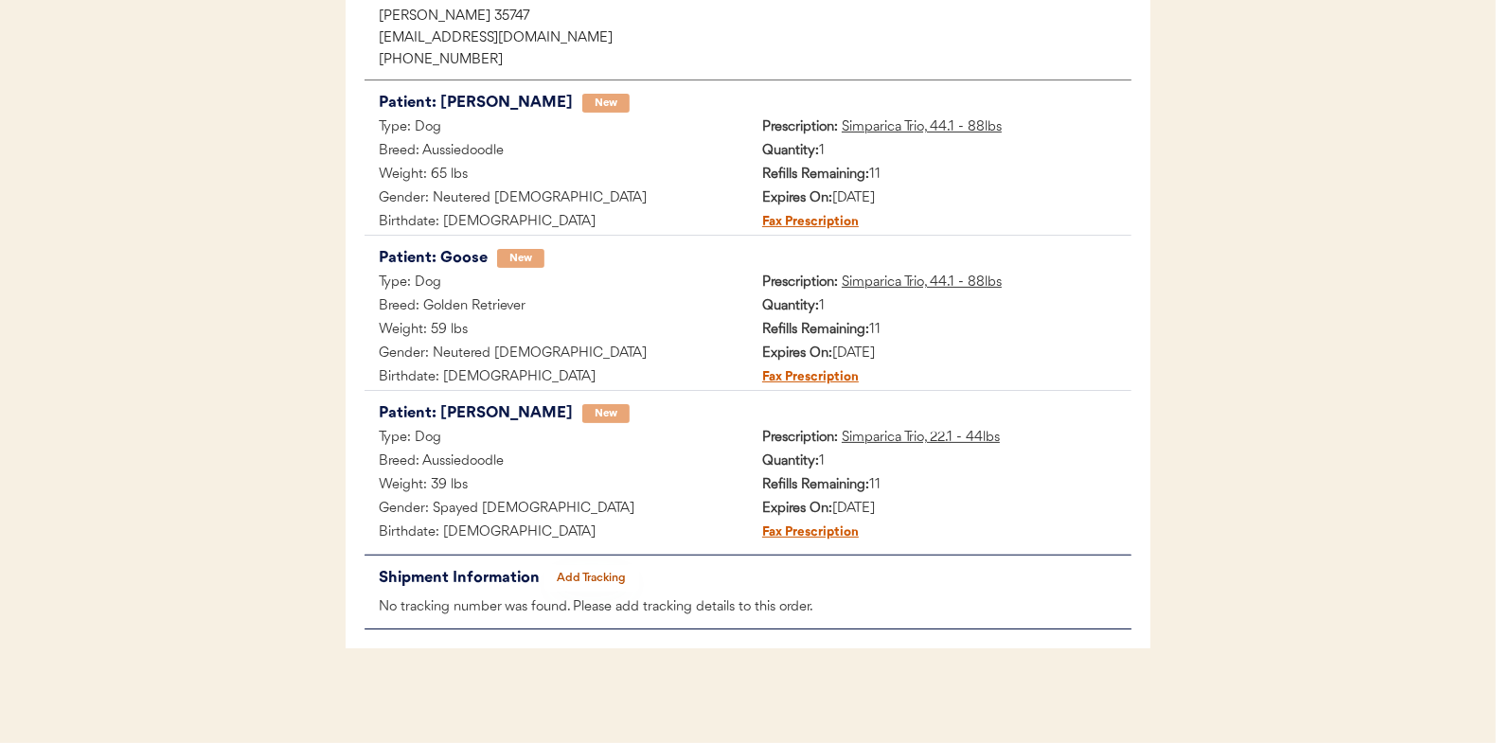
click at [579, 580] on button "Add Tracking" at bounding box center [591, 578] width 95 height 27
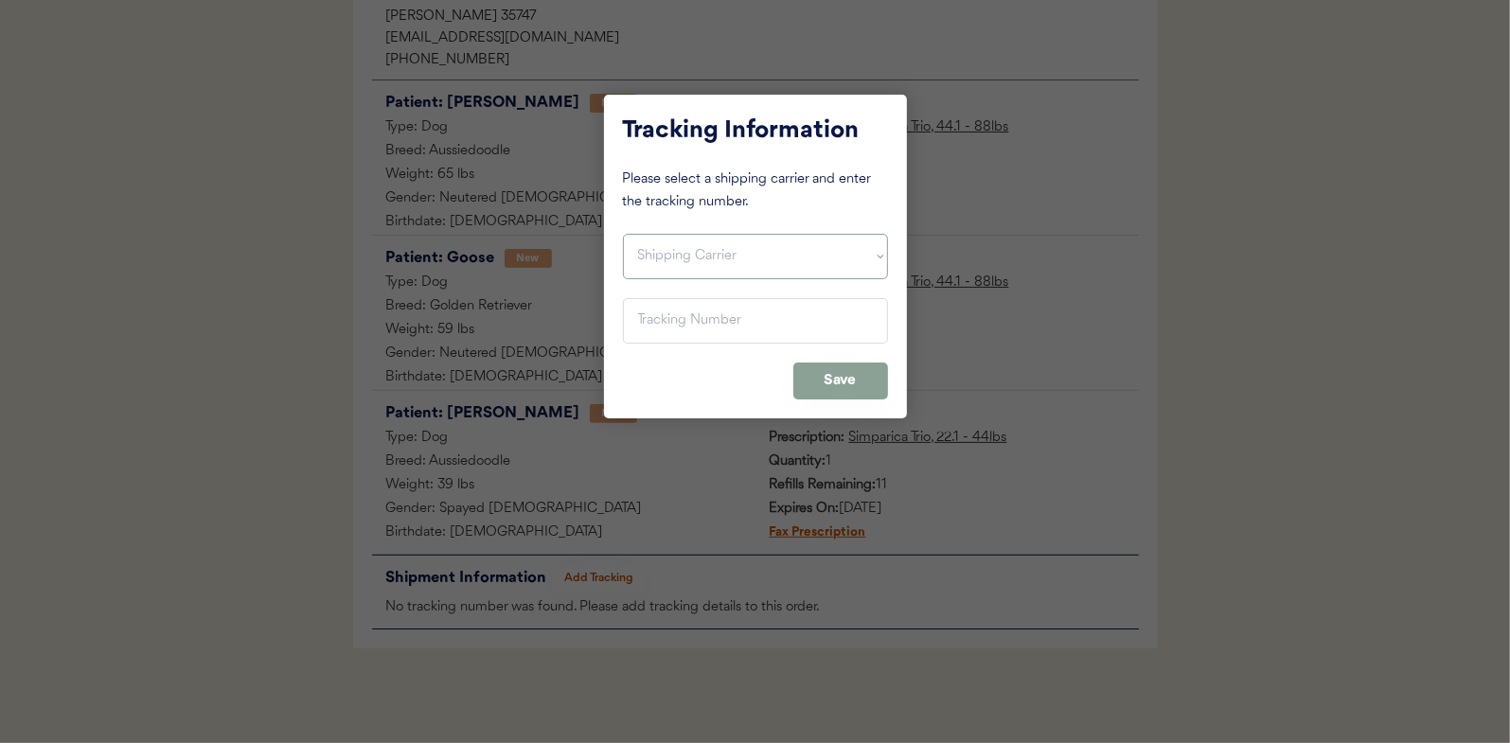
click at [696, 247] on select "Shipping Carrier FedEx FedEx Ground Economy UPS USPS" at bounding box center [755, 256] width 265 height 45
select select ""usps""
click at [623, 234] on select "Shipping Carrier FedEx FedEx Ground Economy UPS USPS" at bounding box center [755, 256] width 265 height 45
click at [693, 331] on input "input" at bounding box center [755, 320] width 265 height 45
paste input "9400150105497032333117"
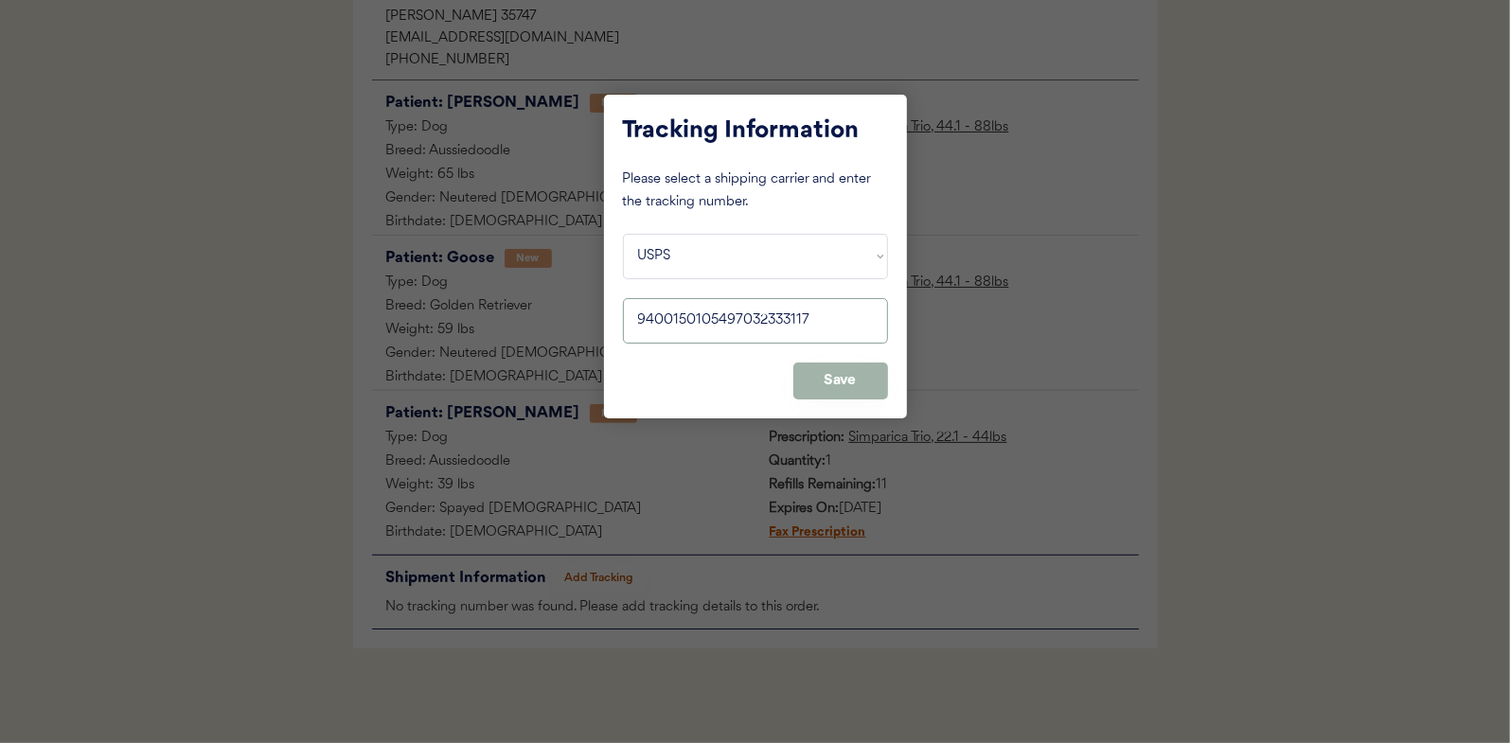
type input "9400150105497032333117"
click at [825, 381] on button "Save" at bounding box center [840, 381] width 95 height 37
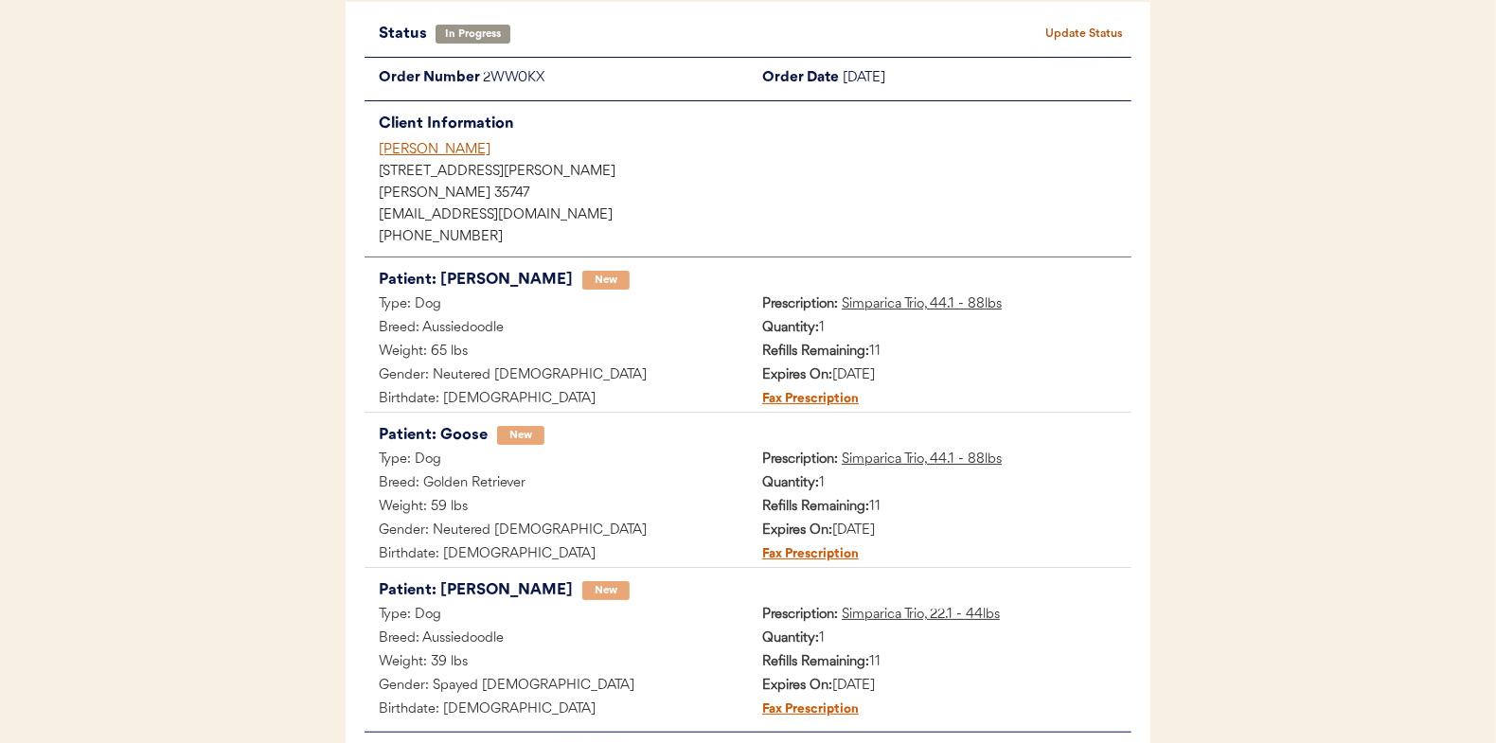
scroll to position [0, 0]
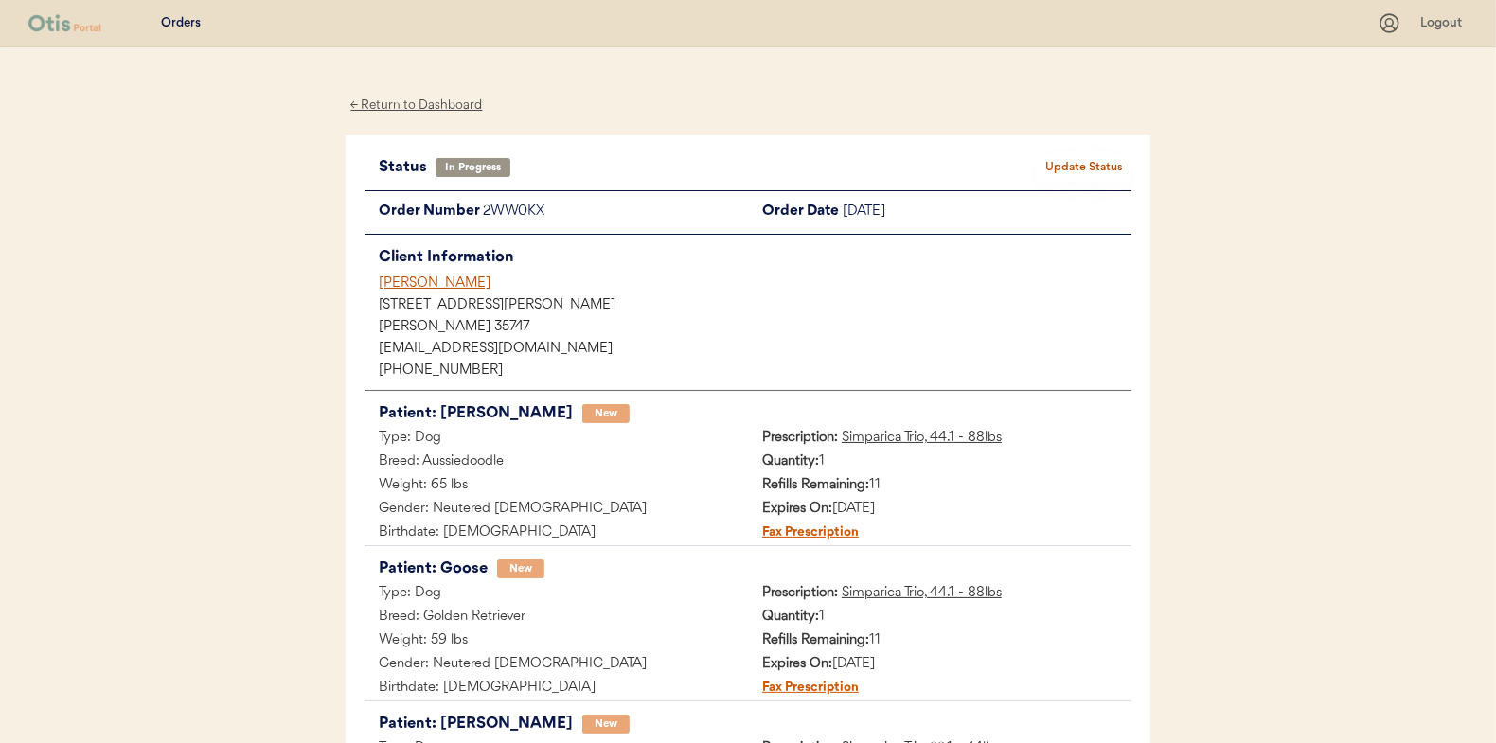
click at [1067, 147] on div "Status In Progress Update Status Order Number 2WW0KX Order Date September 18, 2…" at bounding box center [748, 547] width 805 height 825
click at [1067, 165] on button "Update Status" at bounding box center [1084, 167] width 95 height 27
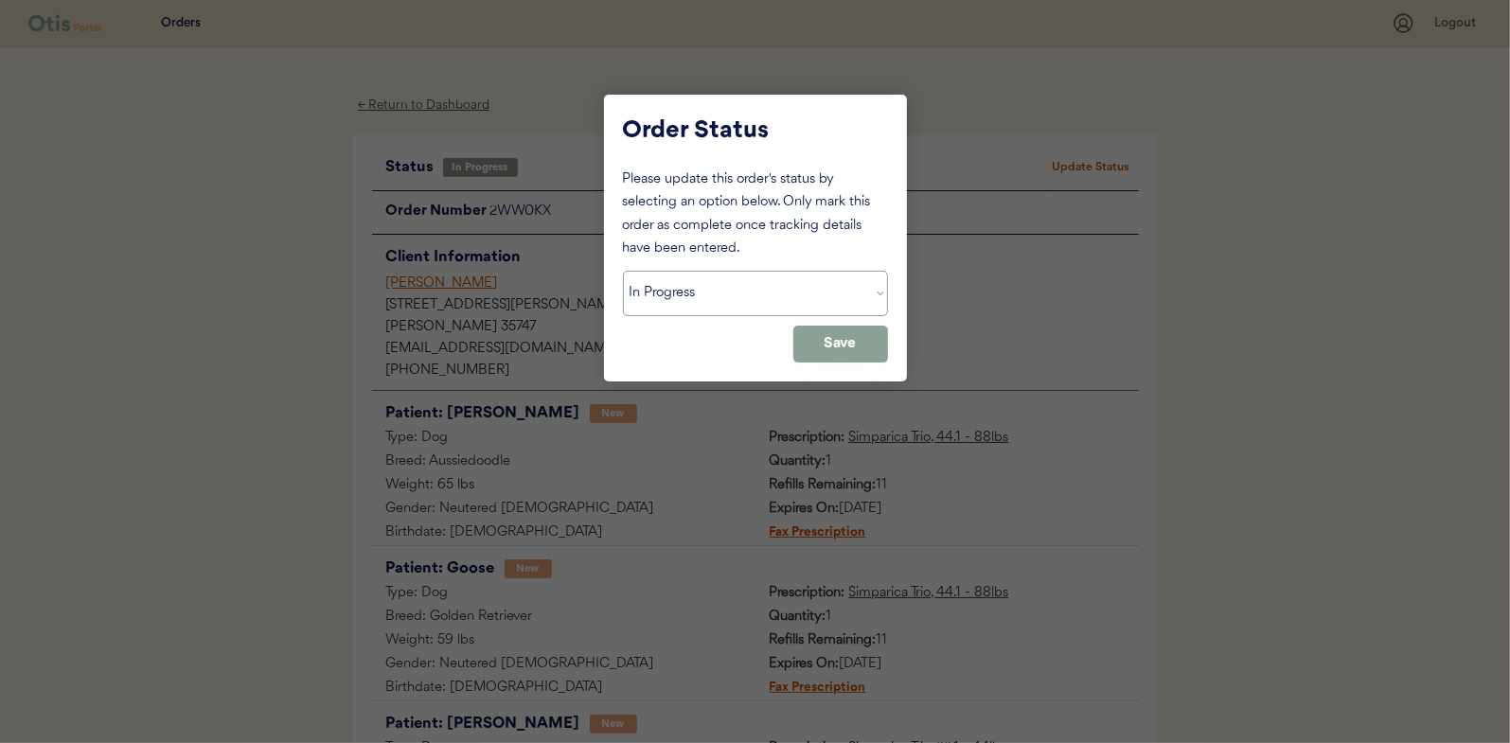
click at [765, 284] on select "Status On Hold New In Progress Complete Pending HW Consent Canceled" at bounding box center [755, 293] width 265 height 45
select select ""complete""
click at [623, 271] on select "Status On Hold New In Progress Complete Pending HW Consent Canceled" at bounding box center [755, 293] width 265 height 45
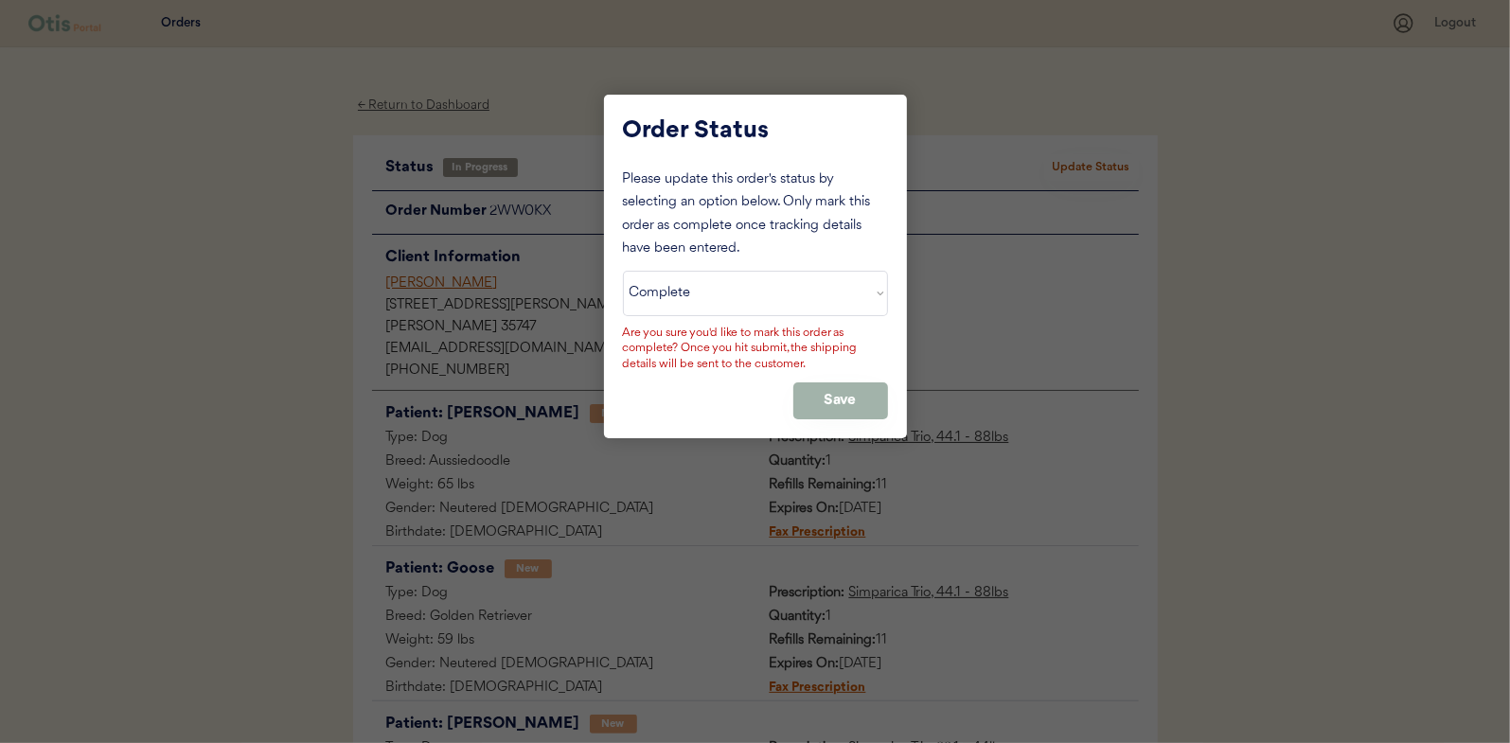
click at [828, 400] on button "Save" at bounding box center [840, 401] width 95 height 37
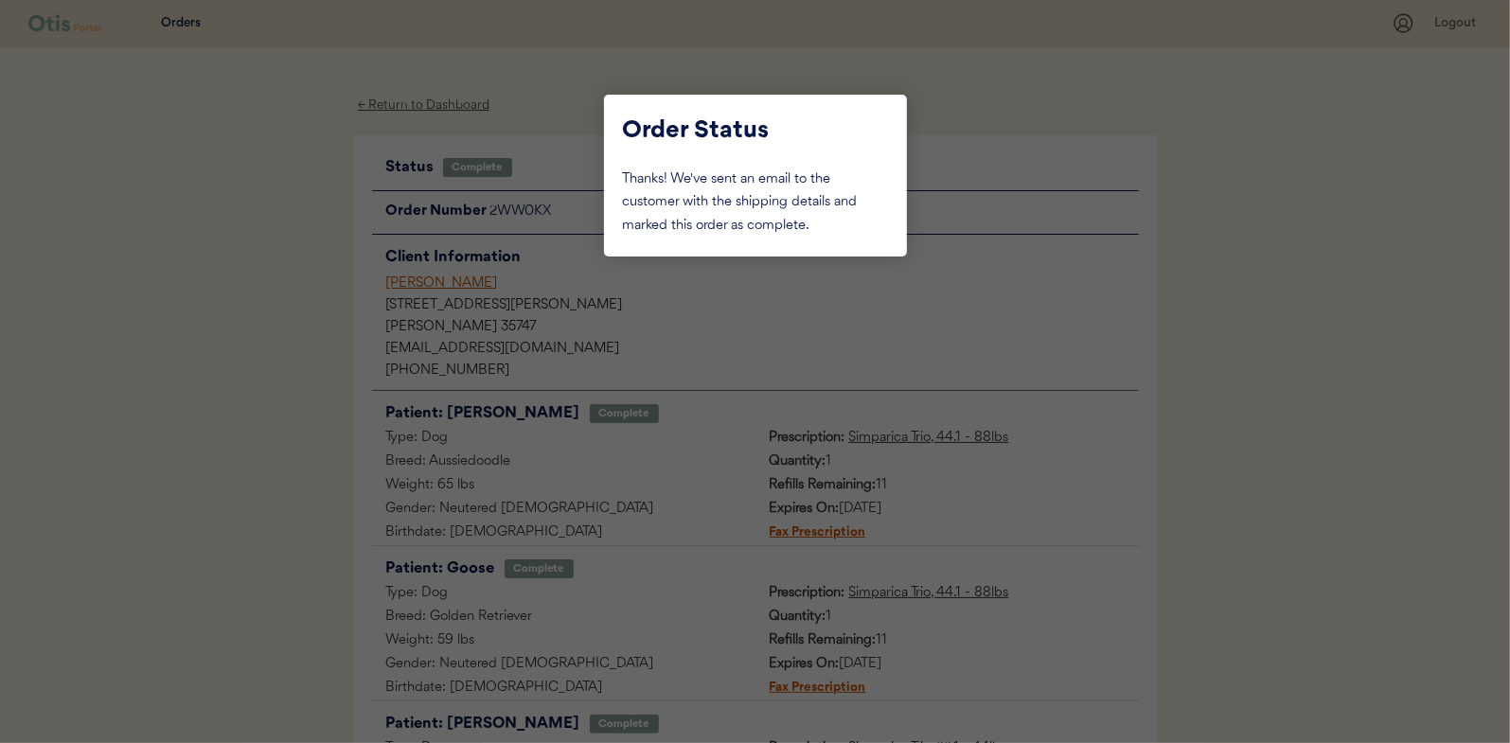
click at [268, 266] on div at bounding box center [755, 371] width 1510 height 743
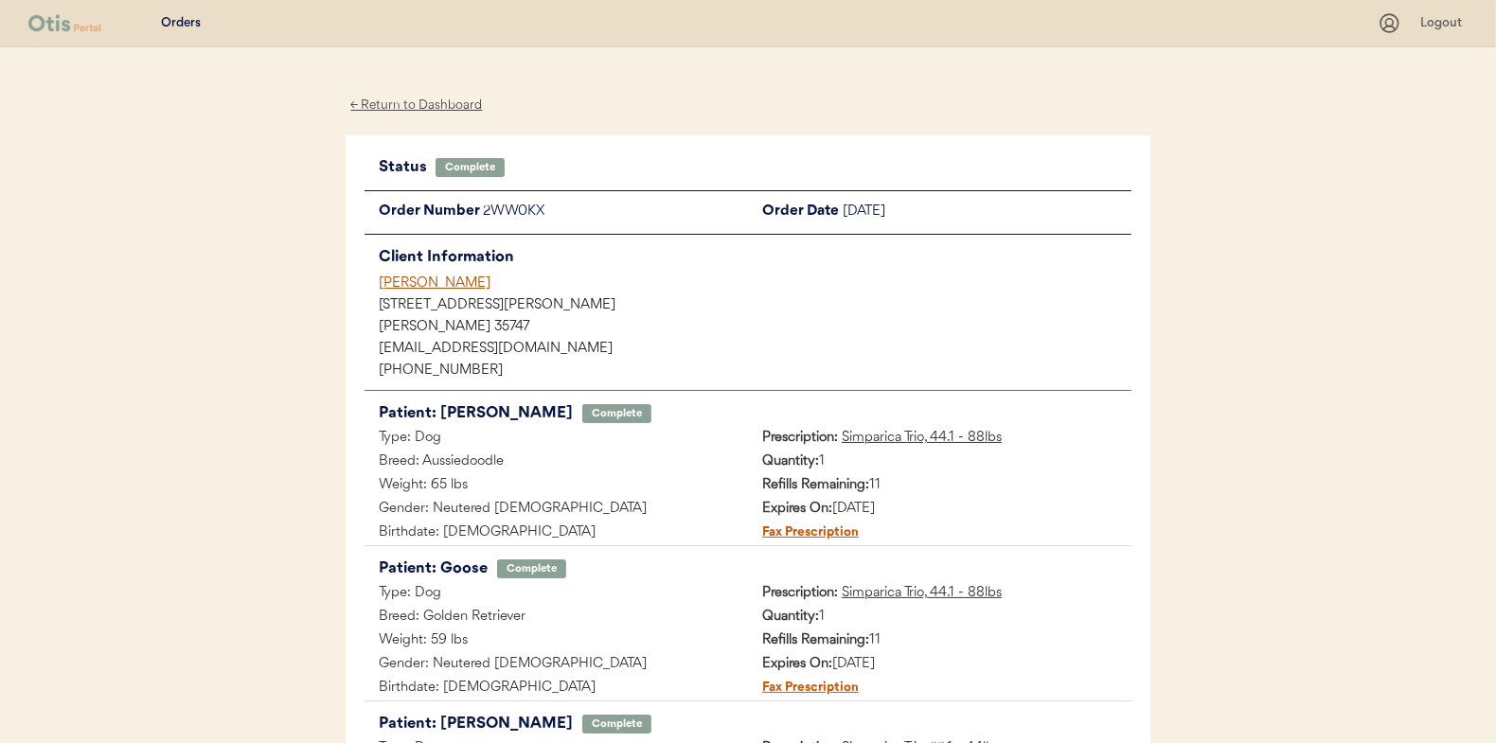
click at [448, 112] on div "← Return to Dashboard" at bounding box center [417, 106] width 142 height 22
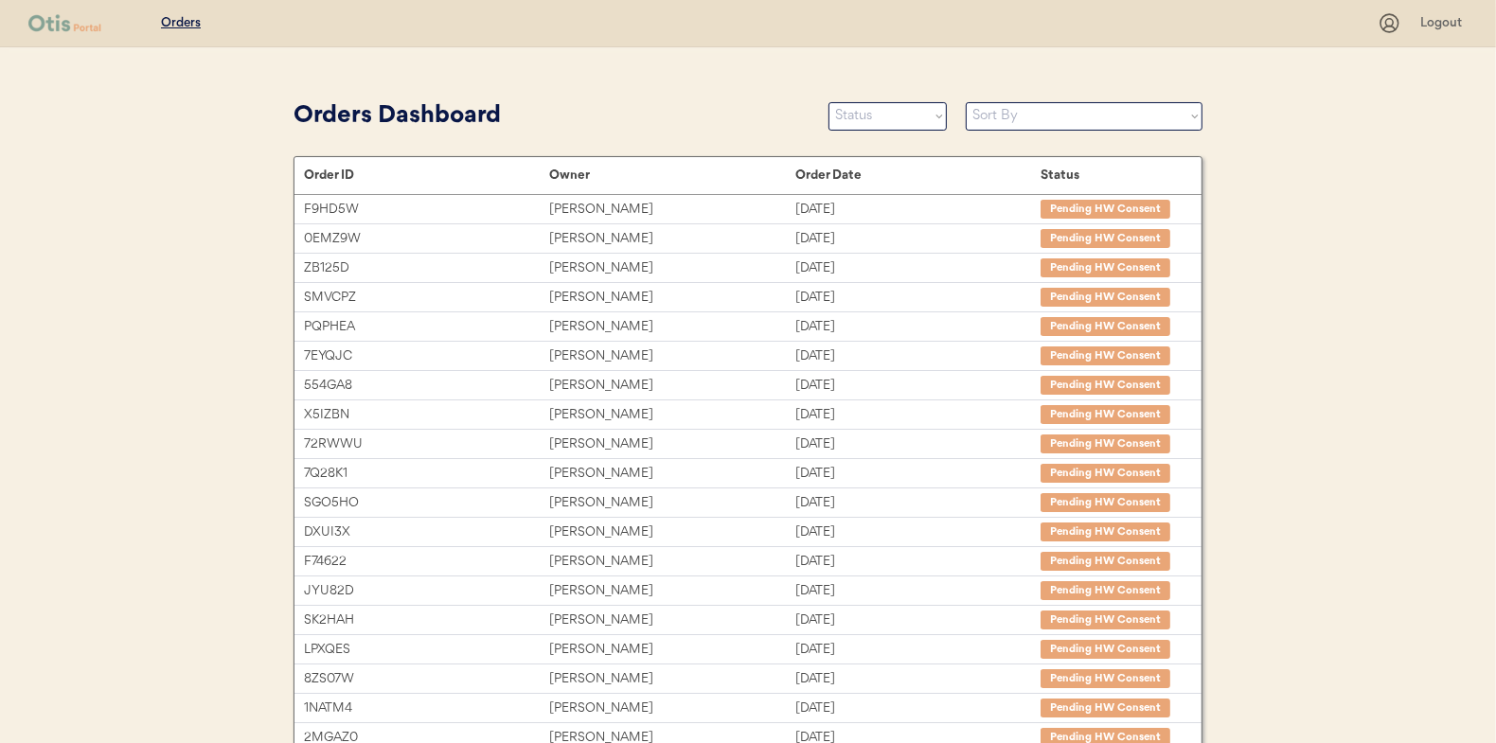
drag, startPoint x: 617, startPoint y: 76, endPoint x: 621, endPoint y: 115, distance: 39.0
click at [617, 76] on div "Patients Consults Orders Logout Orders Dashboard Status On Hold New In Progress…" at bounding box center [748, 519] width 1496 height 1038
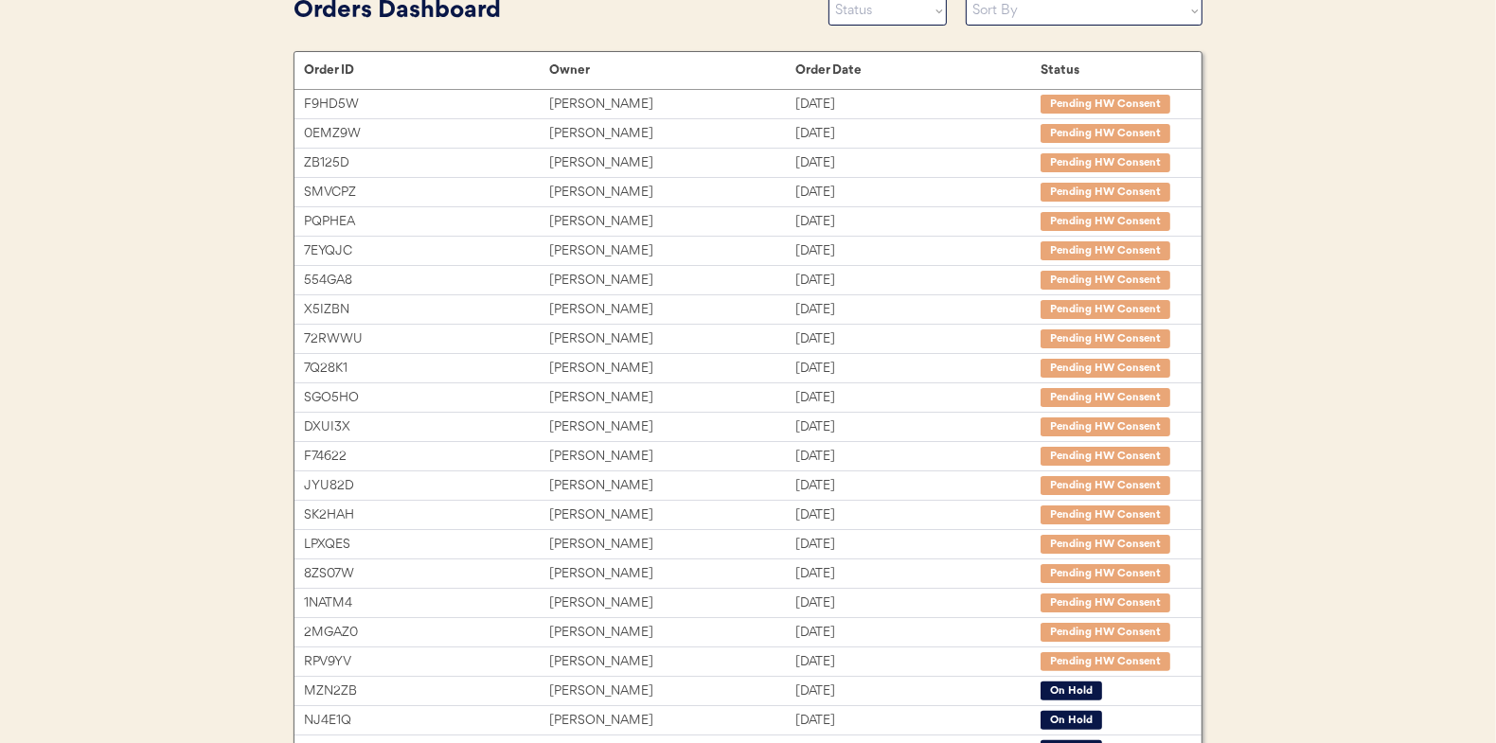
scroll to position [100, 0]
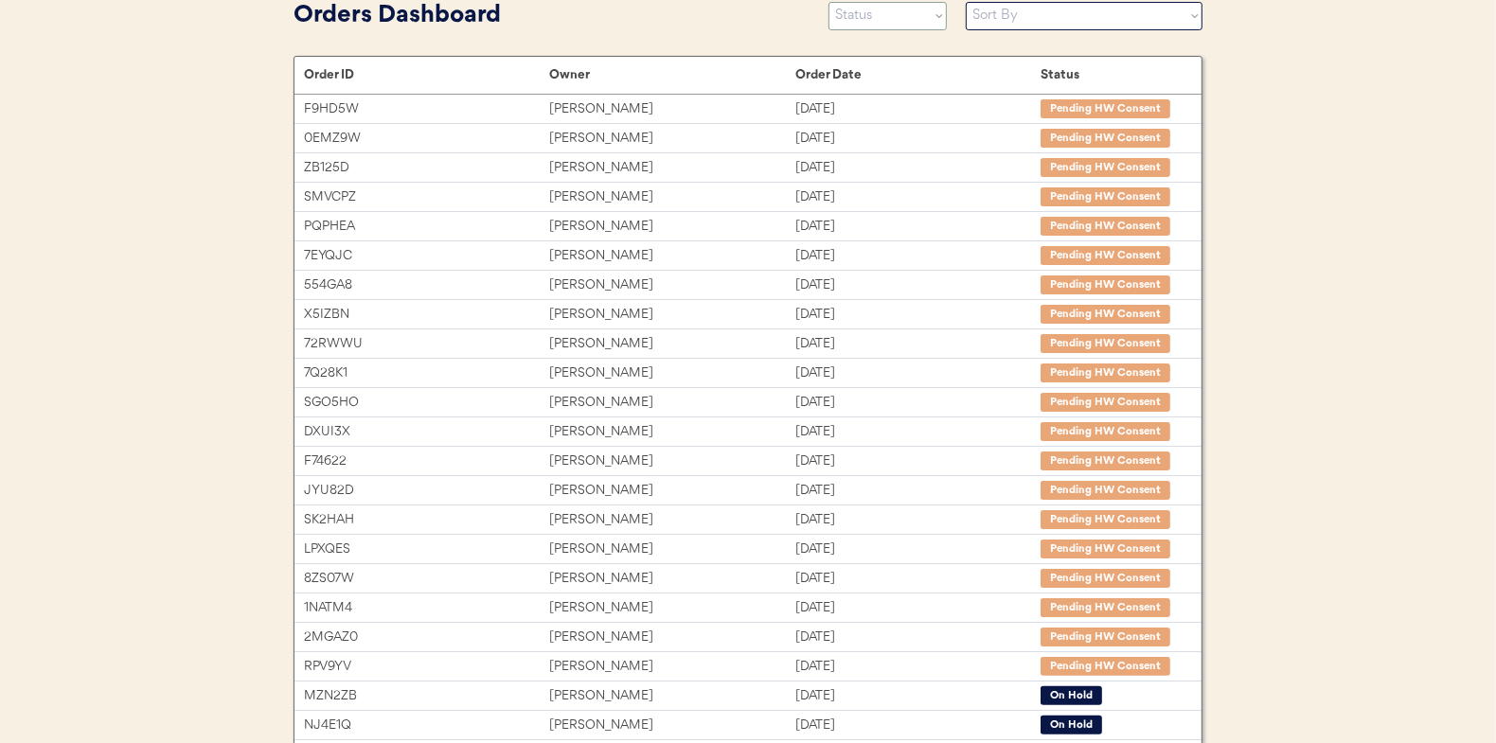
click at [876, 24] on select "Status On Hold New In Progress Complete Pending HW Consent Canceled" at bounding box center [887, 16] width 118 height 28
select select ""new""
click at [828, 2] on select "Status On Hold New In Progress Complete Pending HW Consent Canceled" at bounding box center [887, 16] width 118 height 28
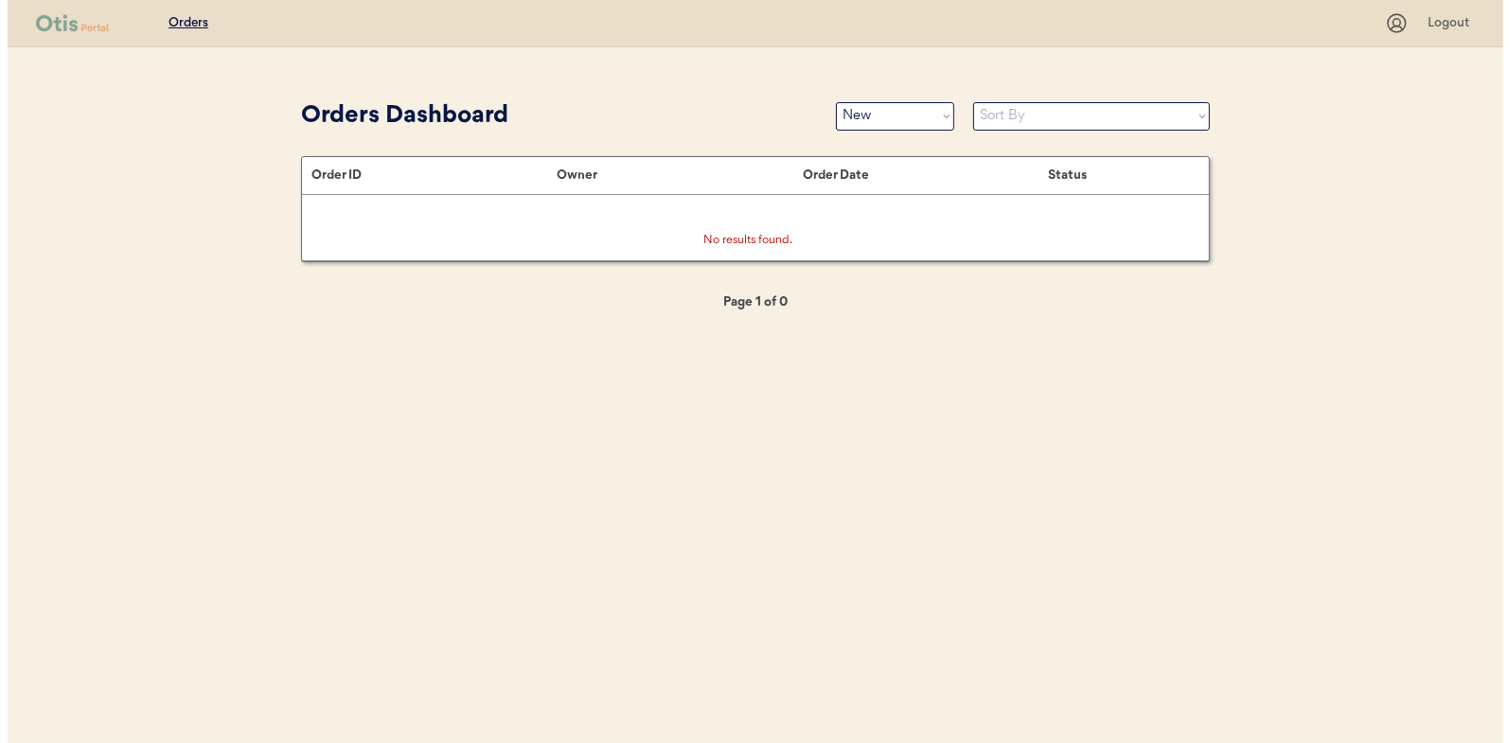
scroll to position [0, 0]
